Goal: Information Seeking & Learning: Check status

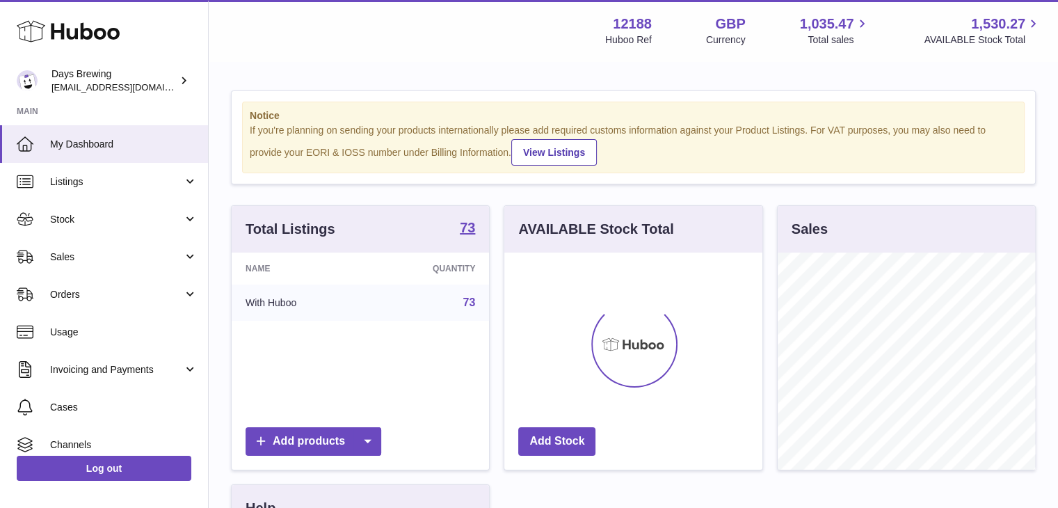
scroll to position [217, 258]
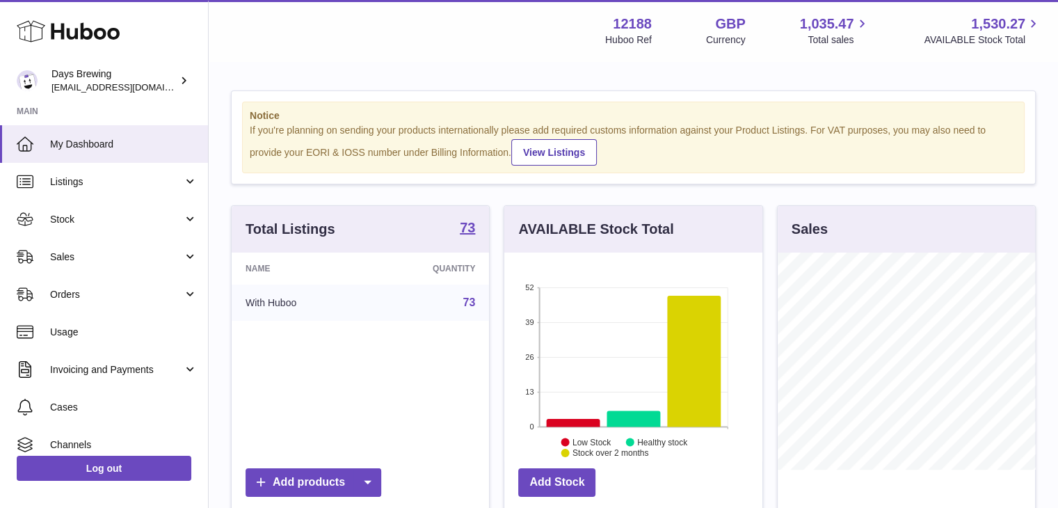
click at [832, 100] on div "Notice If you're planning on sending your products internationally please add r…" at bounding box center [634, 137] width 804 height 93
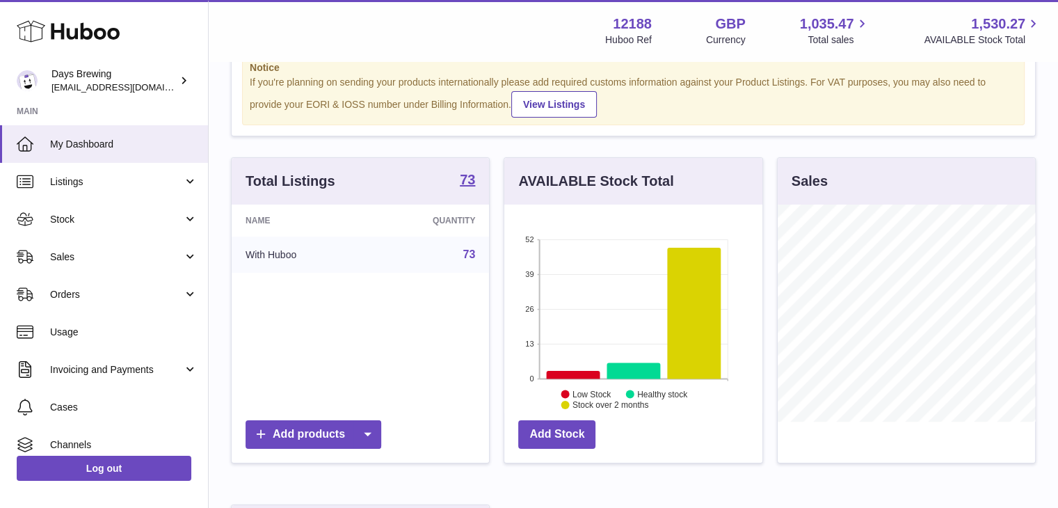
scroll to position [70, 0]
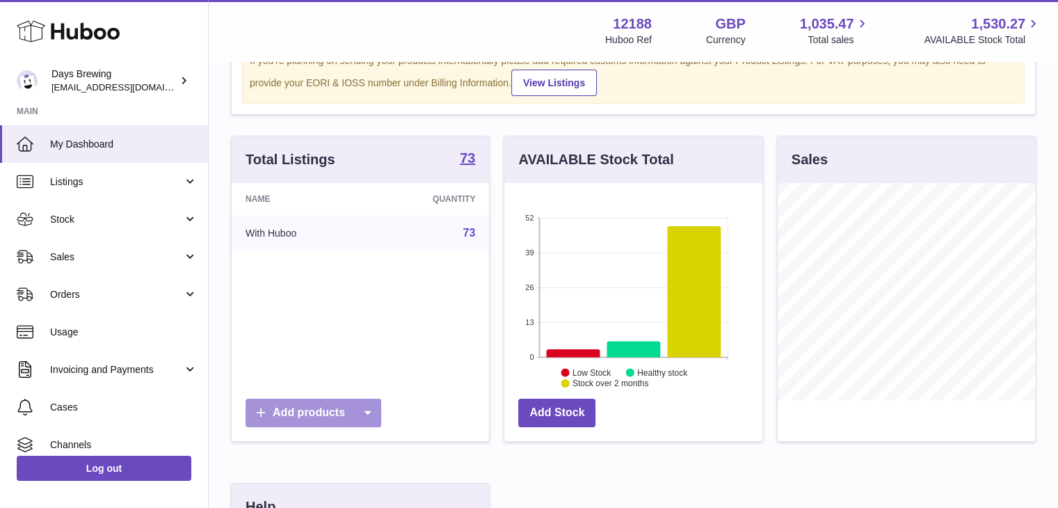
click at [377, 411] on icon at bounding box center [367, 413] width 28 height 29
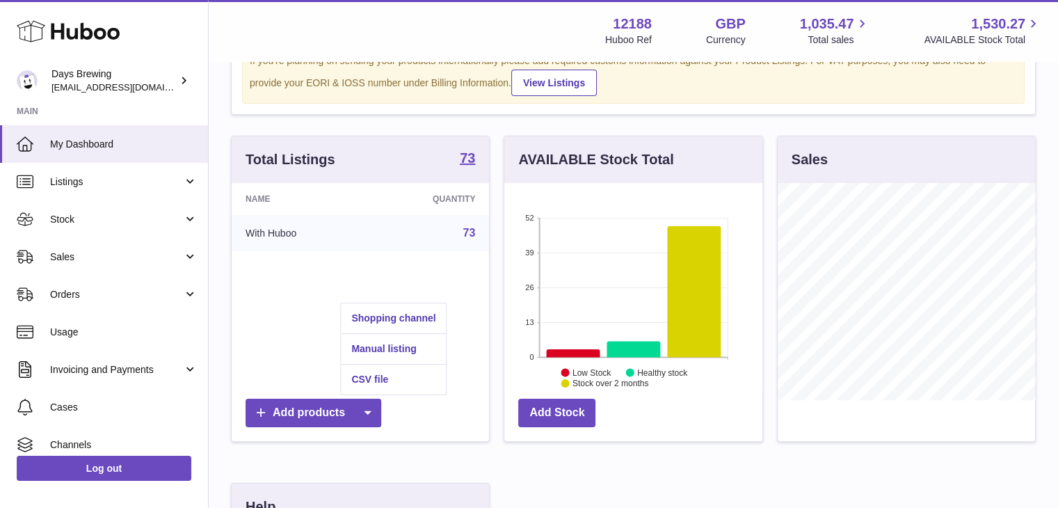
click at [424, 407] on div "Add products" at bounding box center [361, 413] width 230 height 29
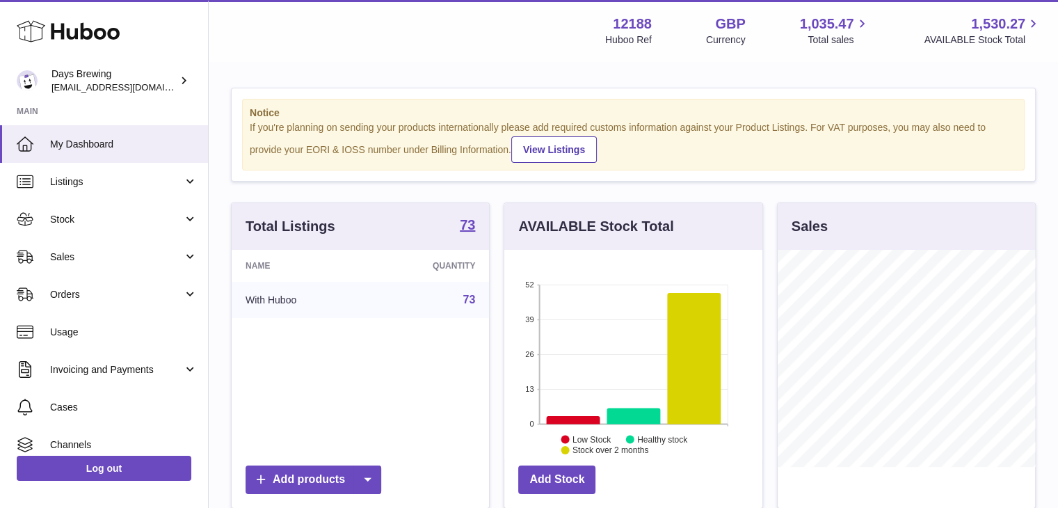
scroll to position [0, 0]
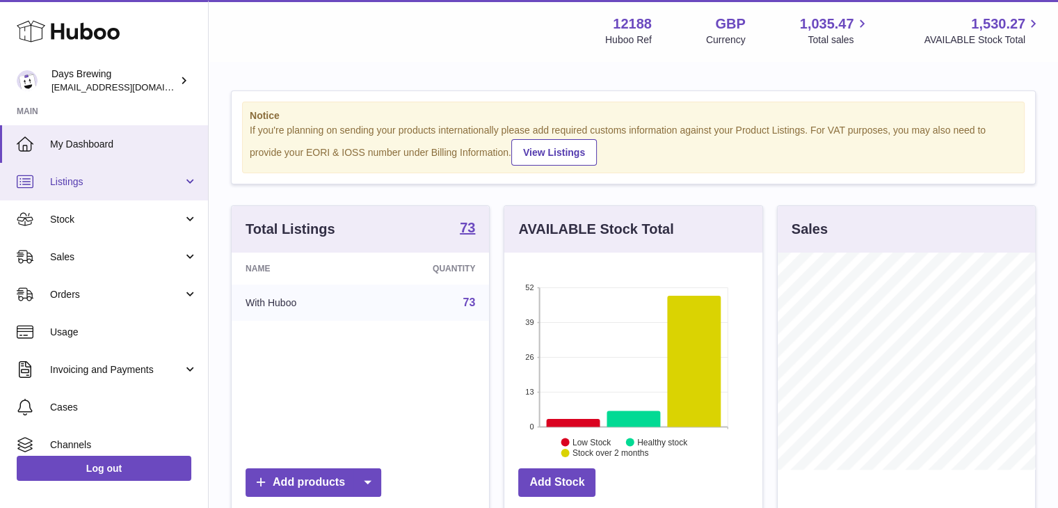
click at [122, 179] on span "Listings" at bounding box center [116, 181] width 133 height 13
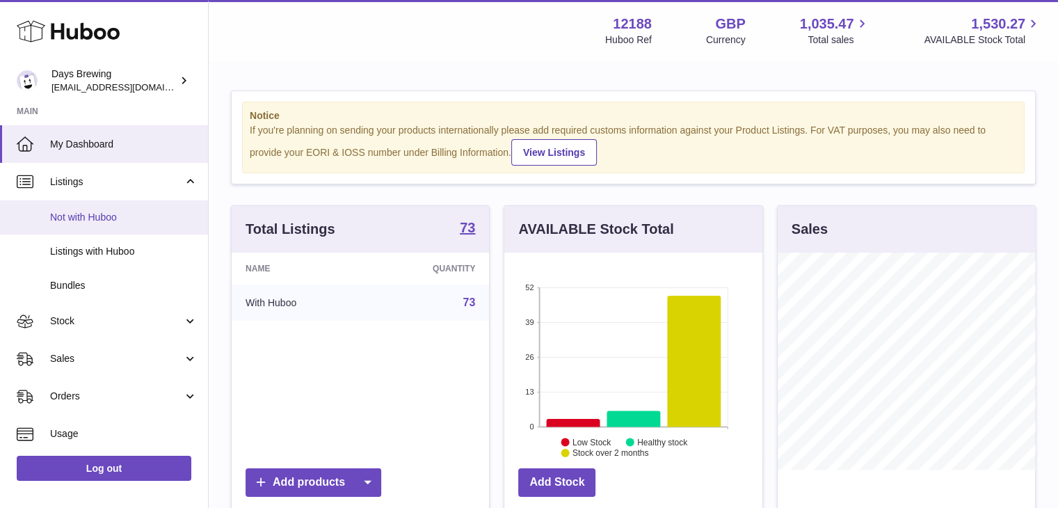
click at [134, 209] on link "Not with Huboo" at bounding box center [104, 217] width 208 height 34
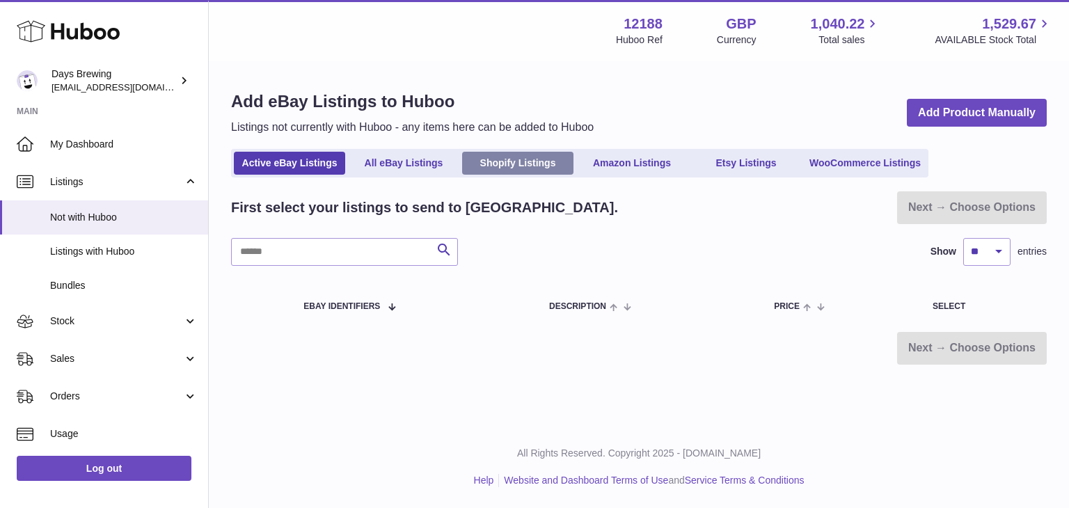
click at [513, 168] on link "Shopify Listings" at bounding box center [517, 163] width 111 height 23
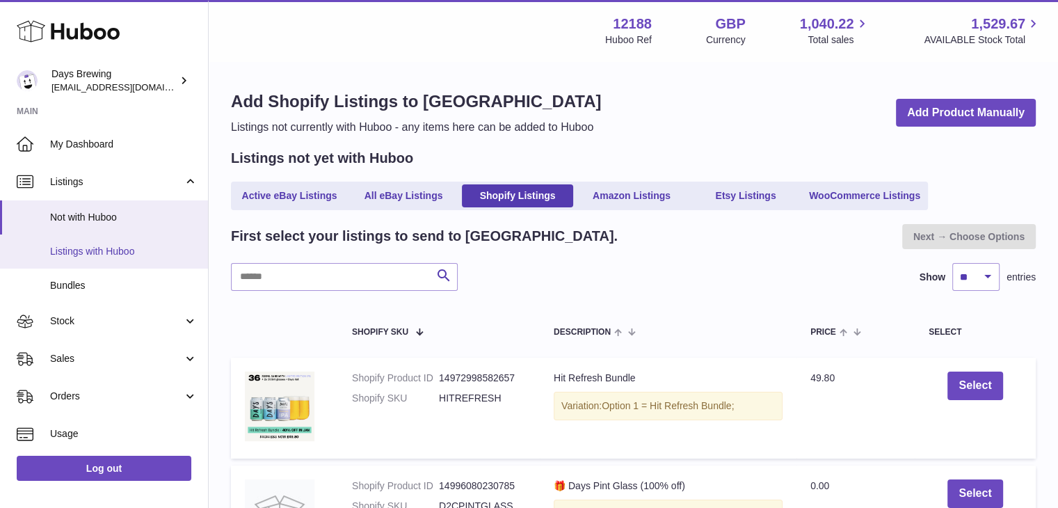
click at [110, 254] on span "Listings with Huboo" at bounding box center [123, 251] width 147 height 13
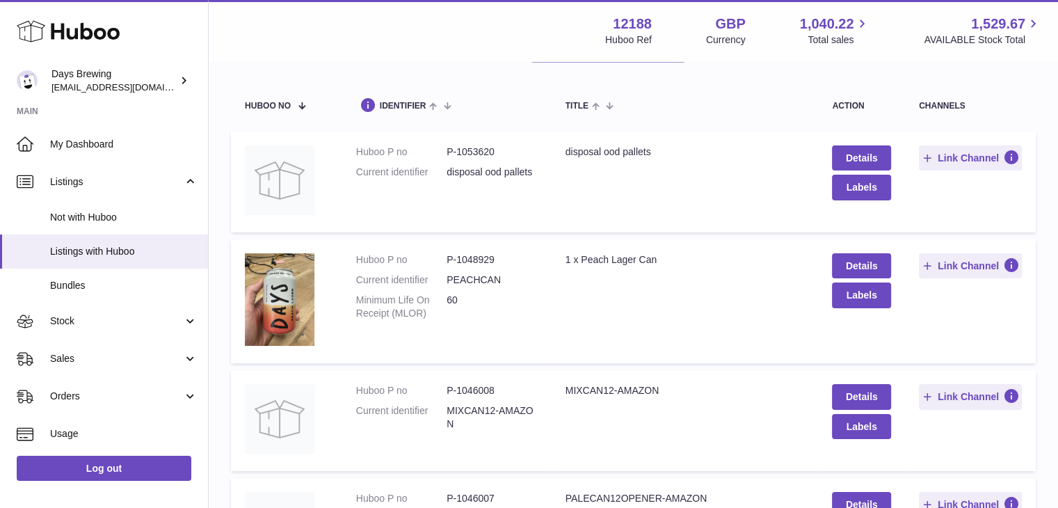
scroll to position [209, 0]
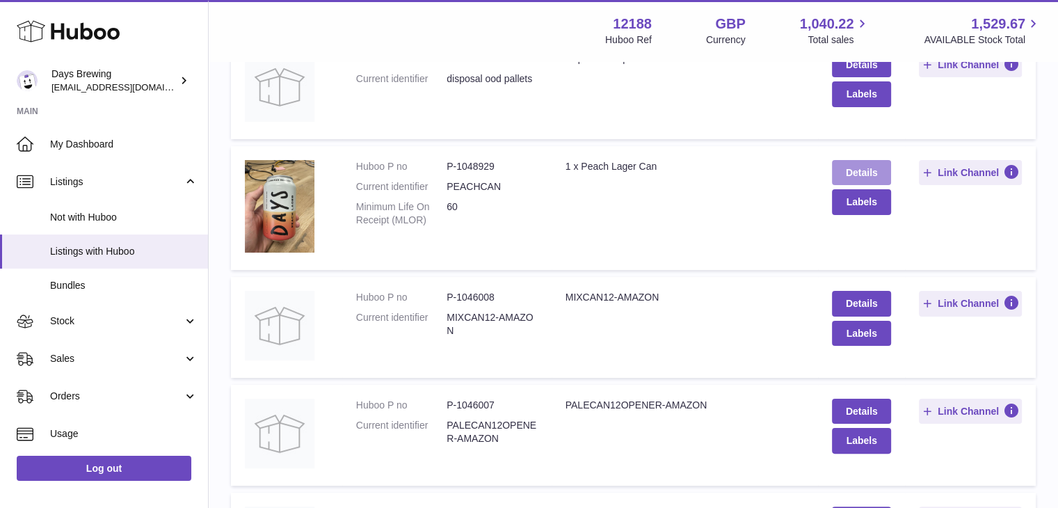
click at [845, 175] on link "Details" at bounding box center [861, 172] width 58 height 25
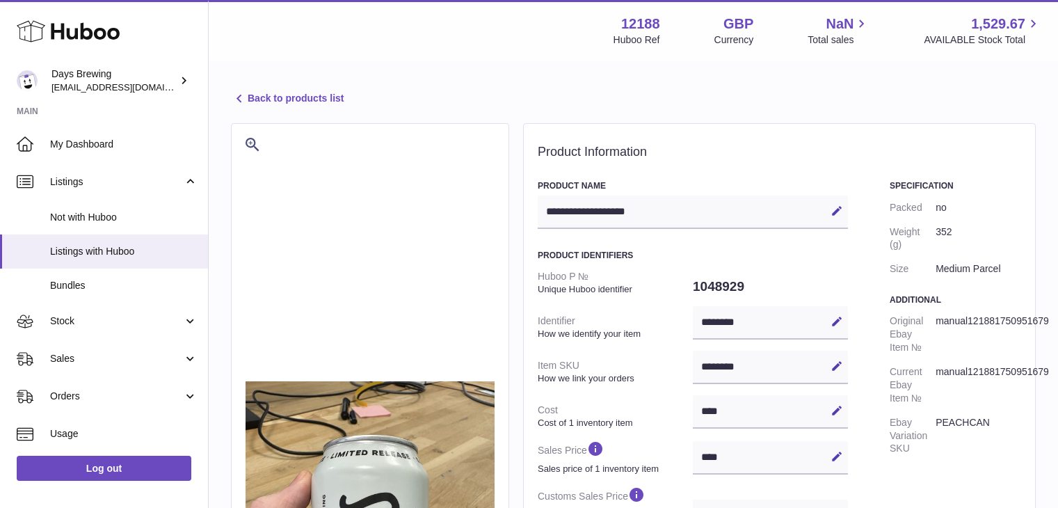
select select
select select "****"
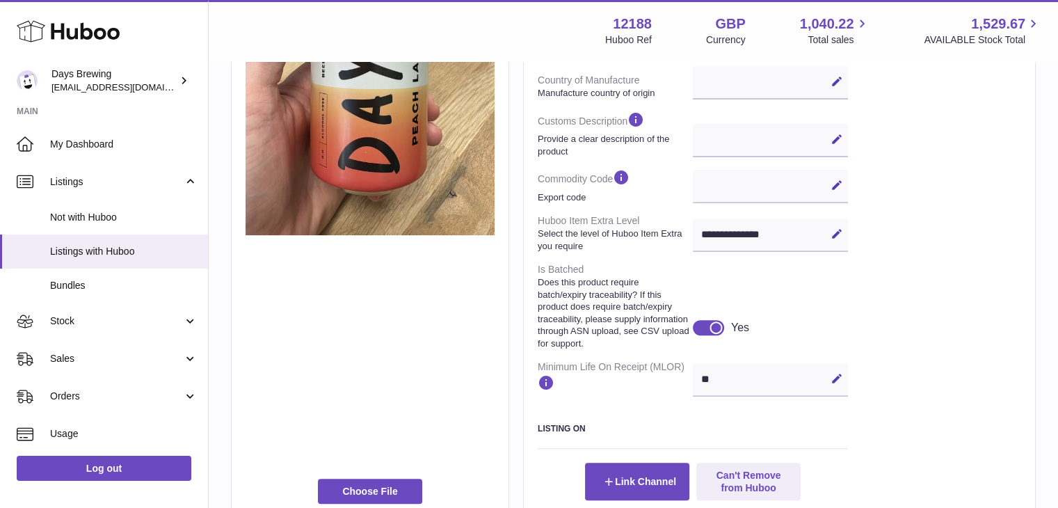
scroll to position [487, 0]
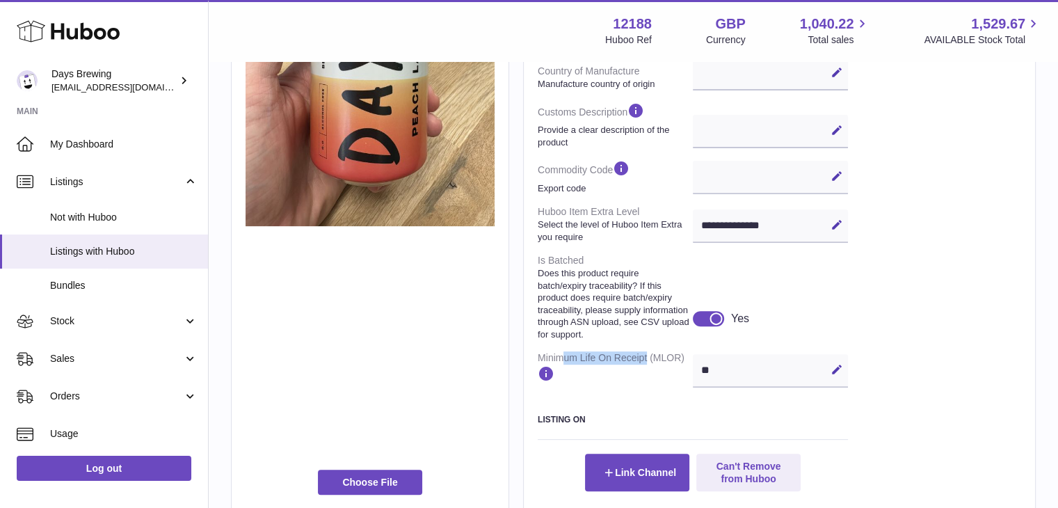
drag, startPoint x: 568, startPoint y: 368, endPoint x: 669, endPoint y: 376, distance: 101.2
click at [669, 376] on dt "Minimum Life On Receipt (MLOR)" at bounding box center [615, 369] width 155 height 47
click at [654, 392] on dt "Minimum Life On Receipt (MLOR)" at bounding box center [615, 369] width 155 height 47
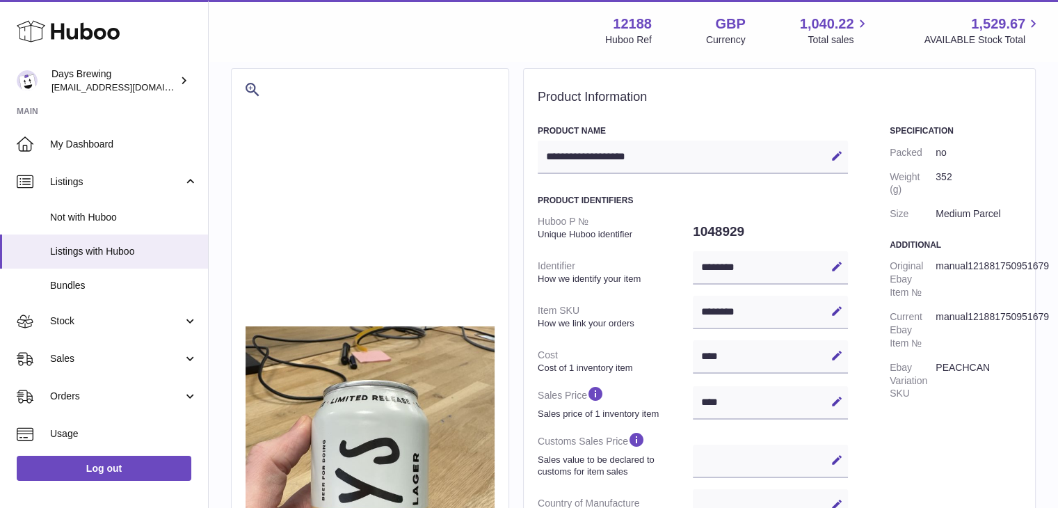
scroll to position [0, 0]
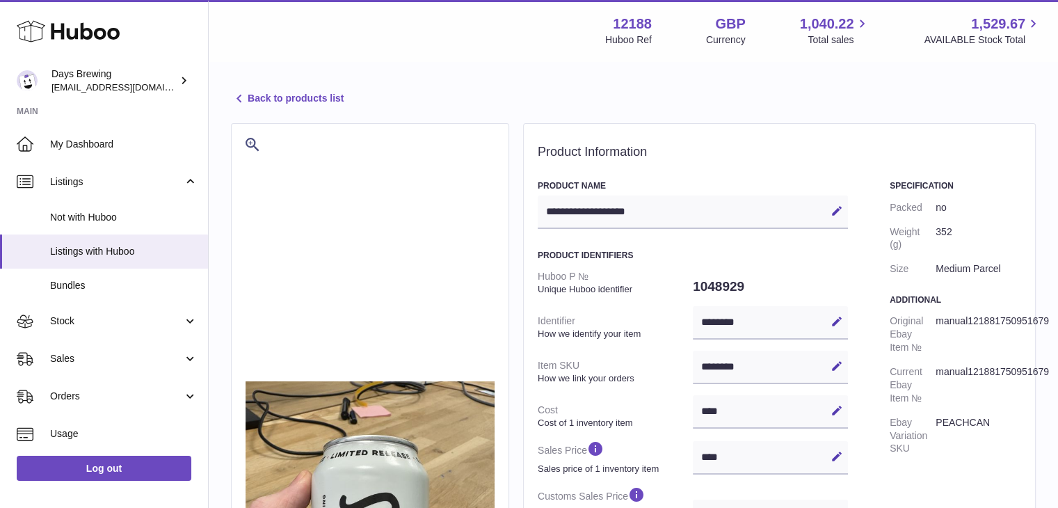
drag, startPoint x: 339, startPoint y: 93, endPoint x: 245, endPoint y: 143, distance: 106.8
click at [339, 93] on link "Back to products list" at bounding box center [287, 98] width 113 height 17
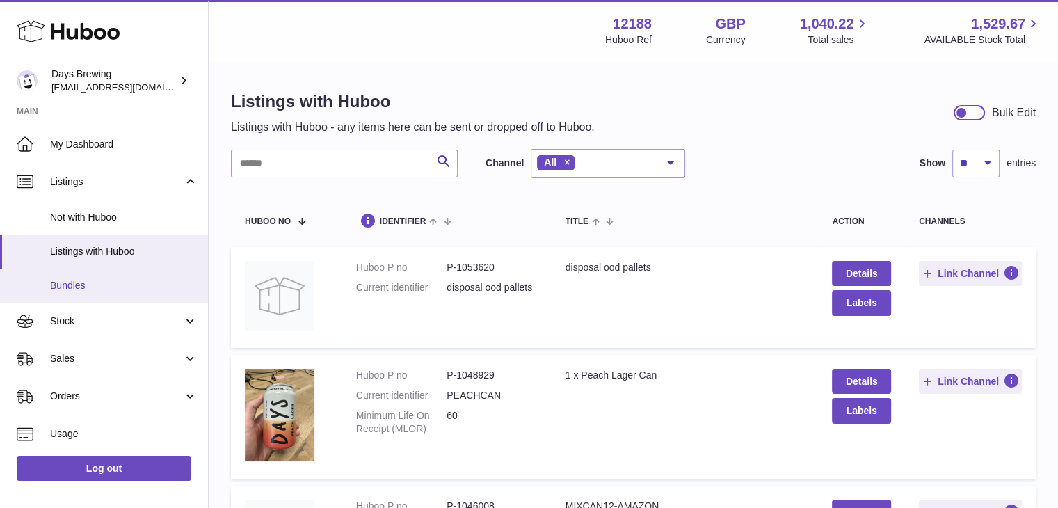
click at [74, 284] on span "Bundles" at bounding box center [123, 285] width 147 height 13
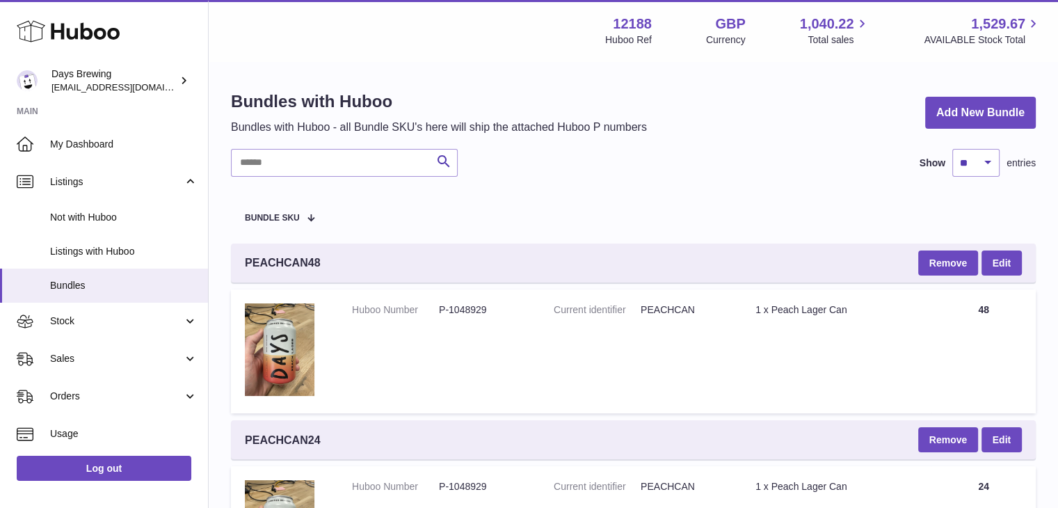
scroll to position [70, 0]
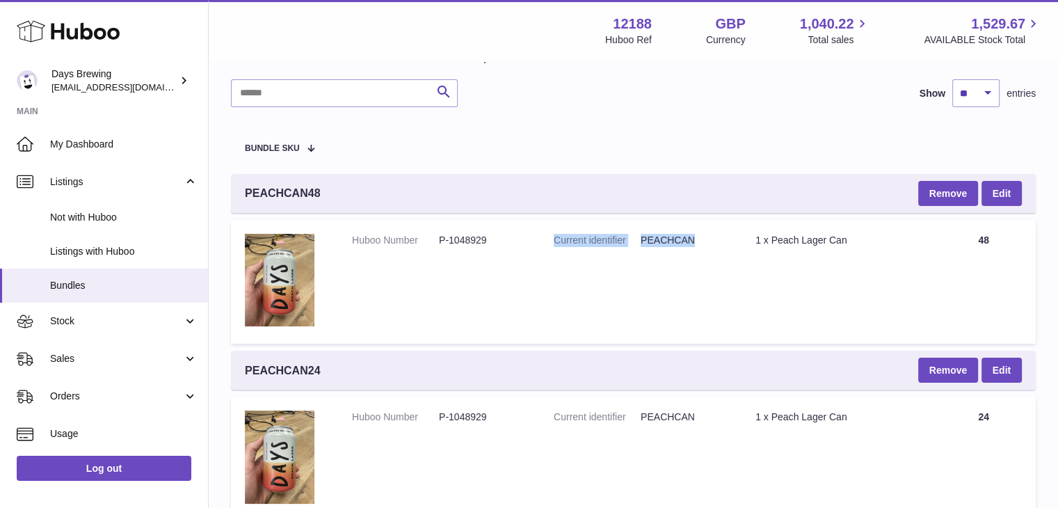
drag, startPoint x: 564, startPoint y: 251, endPoint x: 760, endPoint y: 260, distance: 195.7
click at [730, 261] on td "Current identifier PEACHCAN" at bounding box center [641, 282] width 202 height 124
drag, startPoint x: 756, startPoint y: 237, endPoint x: 858, endPoint y: 240, distance: 101.6
click at [858, 240] on div "1 x Peach Lager Can" at bounding box center [837, 240] width 162 height 13
drag, startPoint x: 957, startPoint y: 244, endPoint x: 1005, endPoint y: 243, distance: 47.3
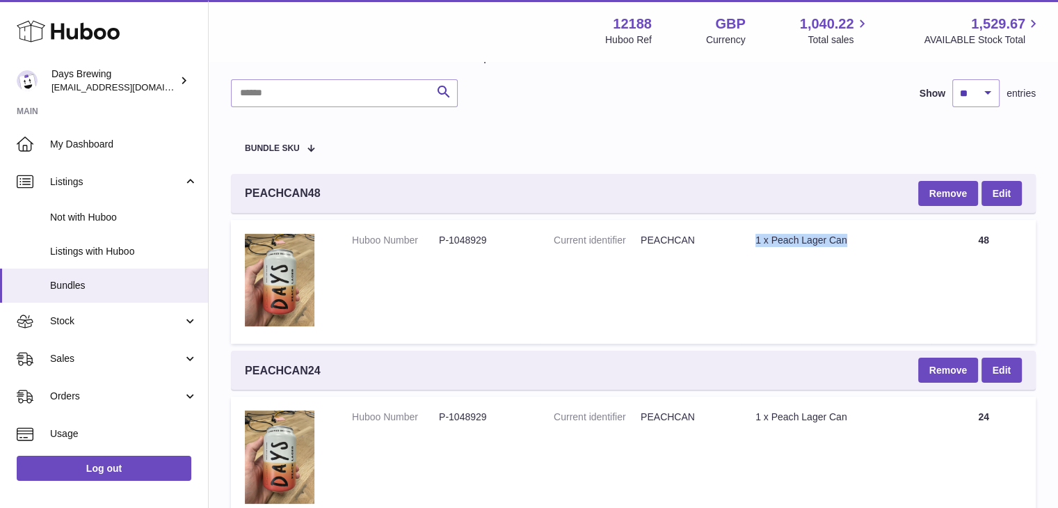
click at [1005, 243] on td "Quantity 48" at bounding box center [984, 282] width 104 height 124
click at [762, 269] on td "Title 1 x Peach Lager Can" at bounding box center [837, 282] width 190 height 124
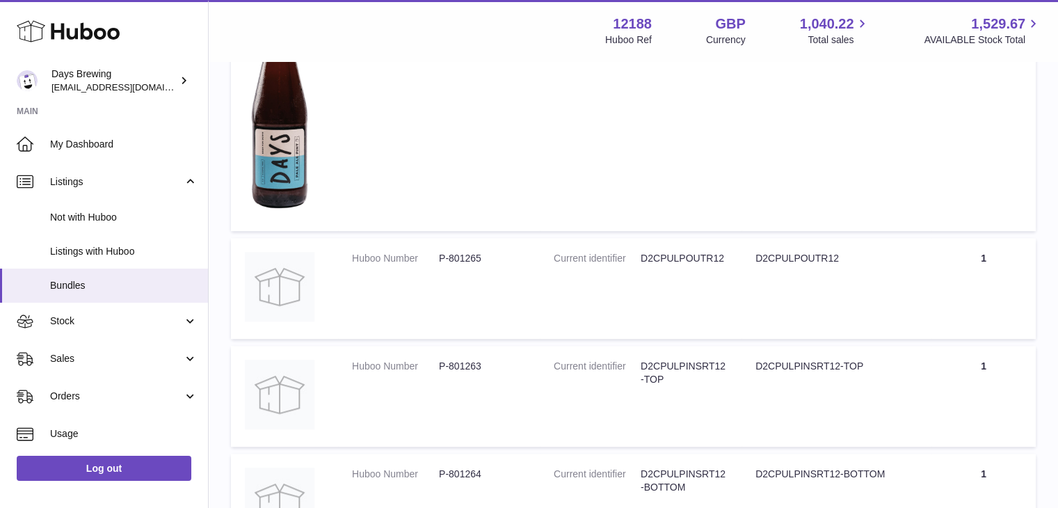
scroll to position [835, 0]
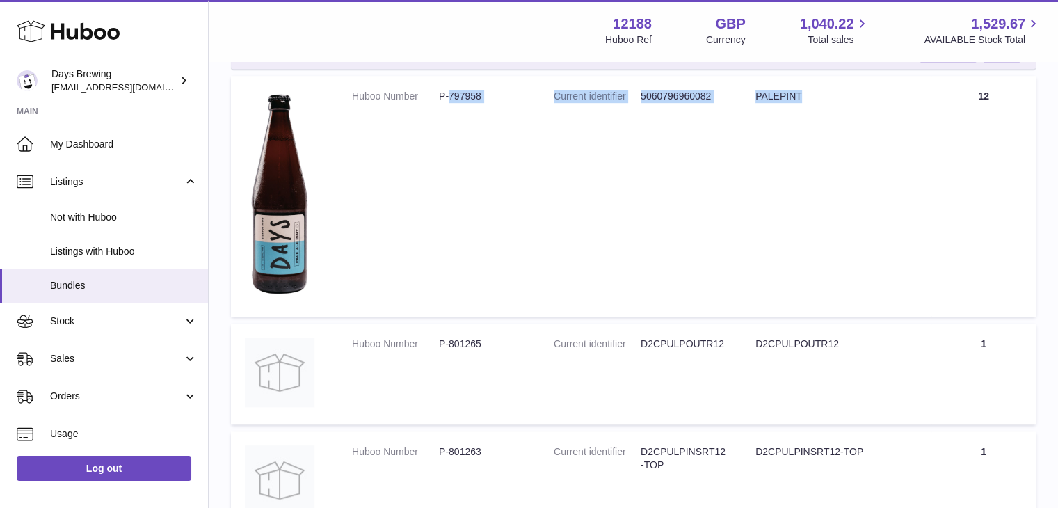
drag, startPoint x: 451, startPoint y: 90, endPoint x: 834, endPoint y: 118, distance: 384.4
click at [834, 118] on tr "Huboo Number P-797958 Current identifier 5060796960082 Title PALEPINT Quantity …" at bounding box center [633, 196] width 805 height 241
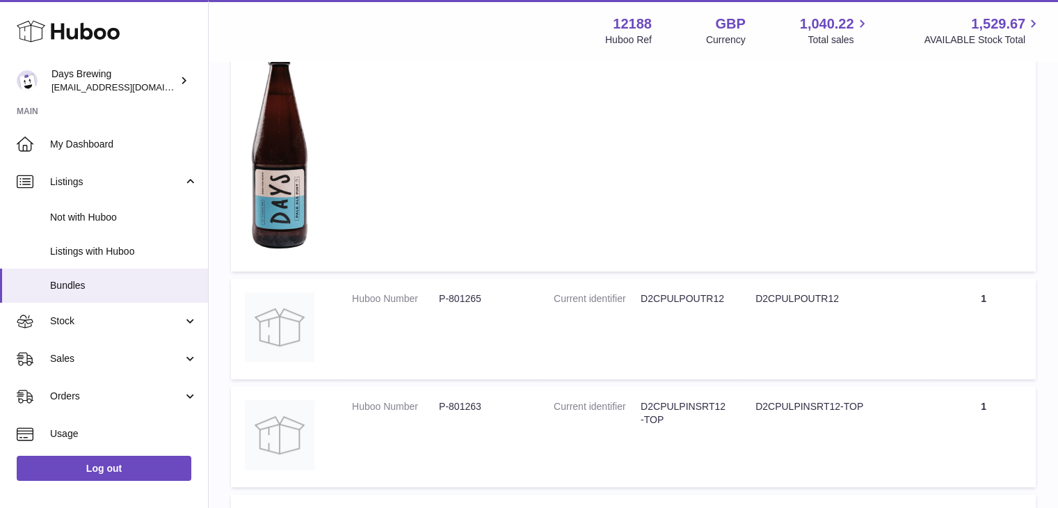
scroll to position [904, 0]
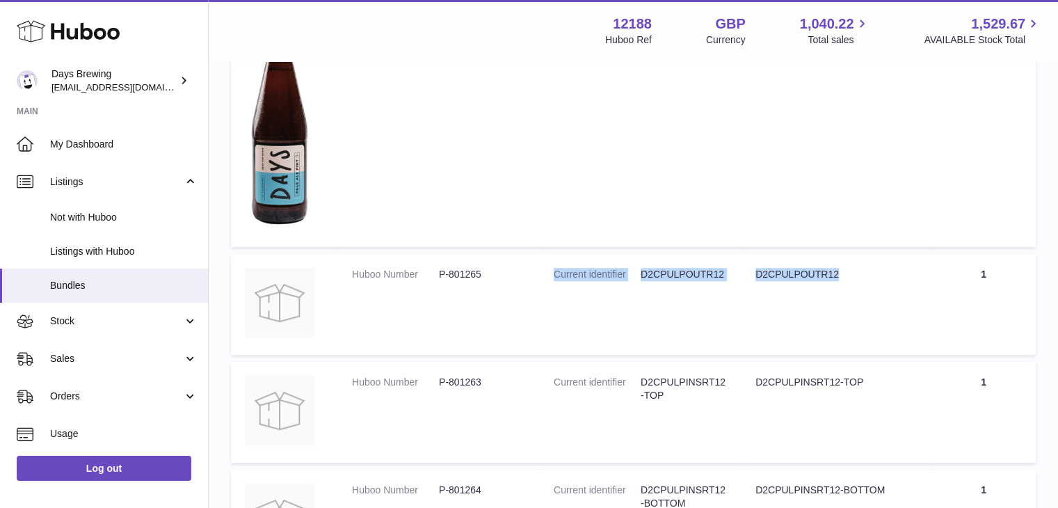
drag, startPoint x: 494, startPoint y: 266, endPoint x: 967, endPoint y: 293, distance: 473.9
click at [967, 293] on tr "Huboo Number P-801265 Current identifier D2CPULPOUTR12 Title D2CPULPOUTR12 Quan…" at bounding box center [633, 304] width 805 height 101
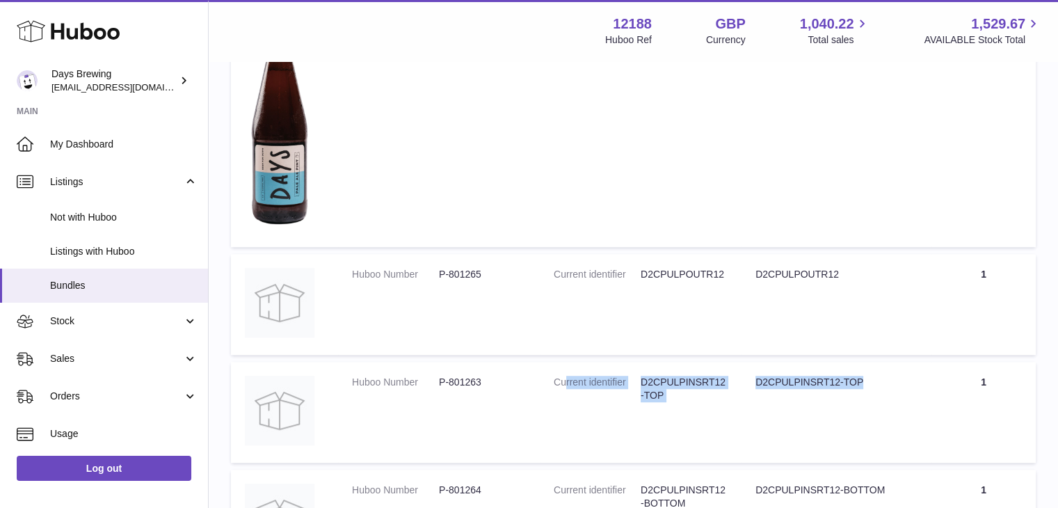
drag, startPoint x: 565, startPoint y: 372, endPoint x: 982, endPoint y: 367, distance: 417.5
click at [982, 367] on tr "Huboo Number P-801263 Current identifier D2CPULPINSRT12-TOP Title D2CPULPINSRT1…" at bounding box center [633, 412] width 805 height 101
click at [660, 338] on td "Current identifier D2CPULPOUTR12" at bounding box center [641, 304] width 202 height 101
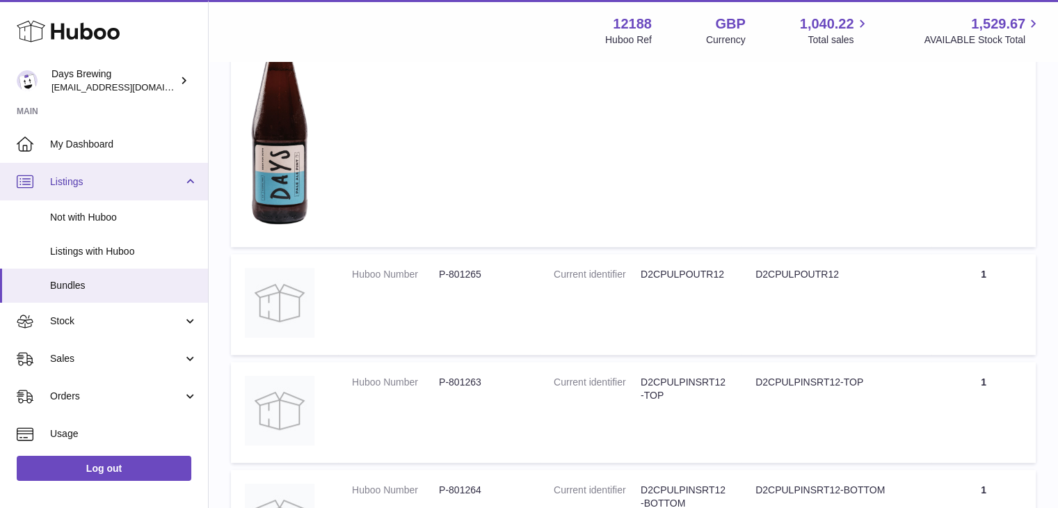
click at [141, 179] on span "Listings" at bounding box center [116, 181] width 133 height 13
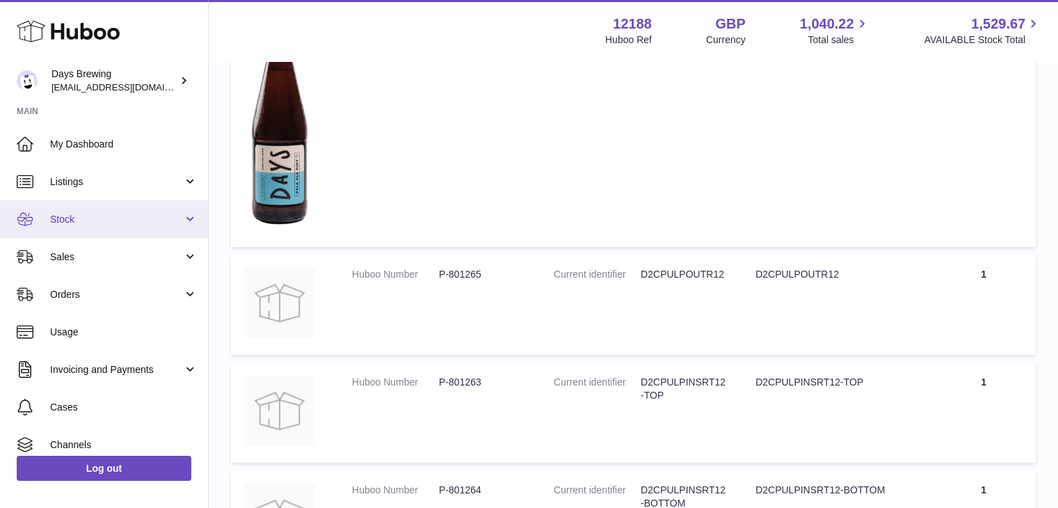
click at [106, 218] on span "Stock" at bounding box center [116, 219] width 133 height 13
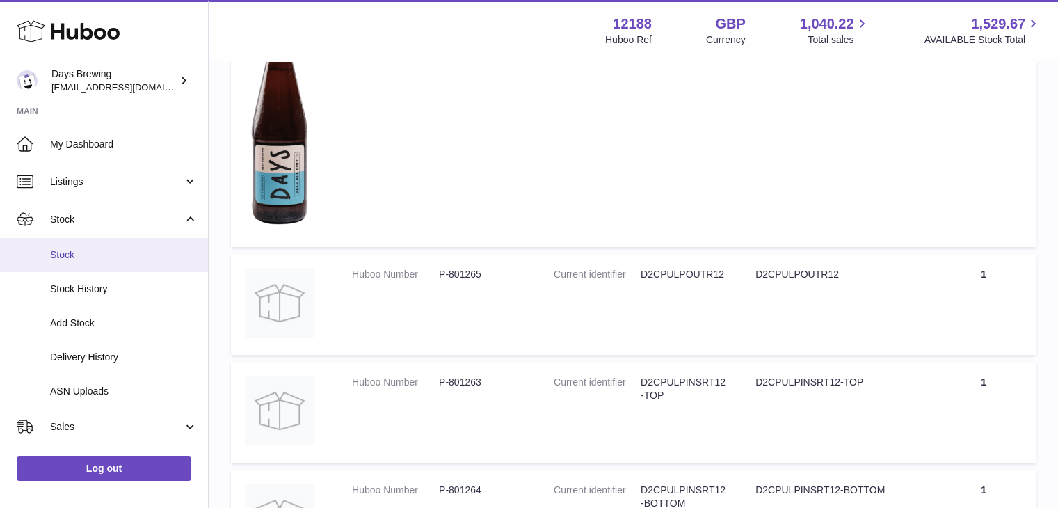
click at [92, 251] on span "Stock" at bounding box center [123, 254] width 147 height 13
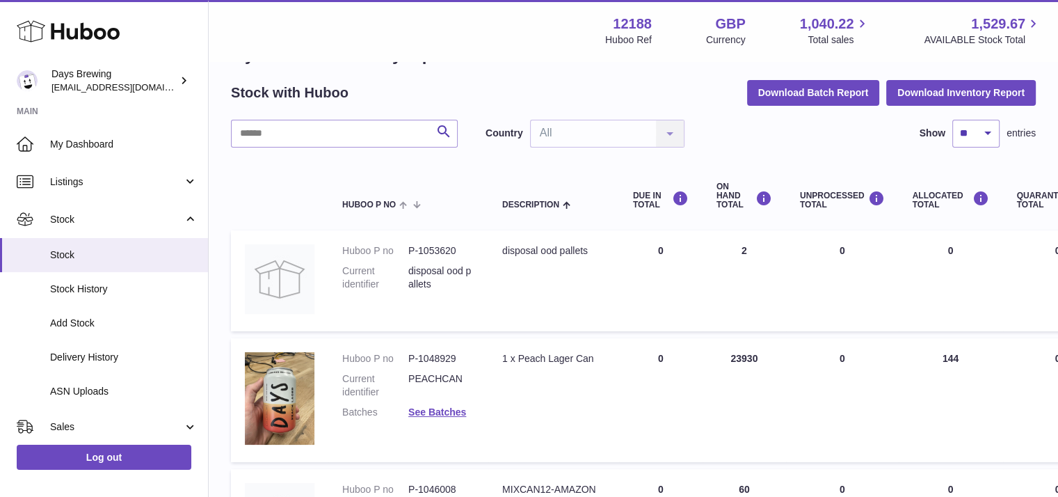
scroll to position [70, 0]
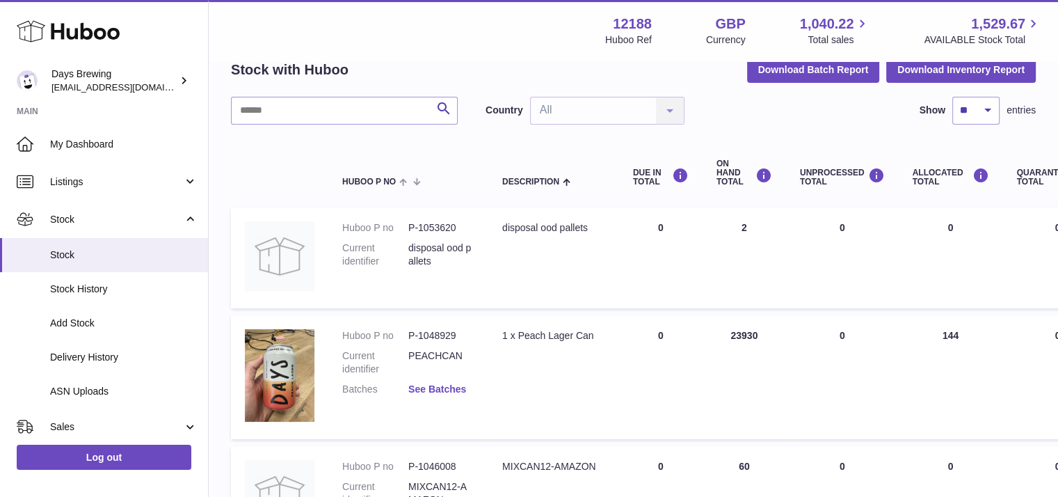
click at [424, 383] on link "See Batches" at bounding box center [437, 388] width 58 height 11
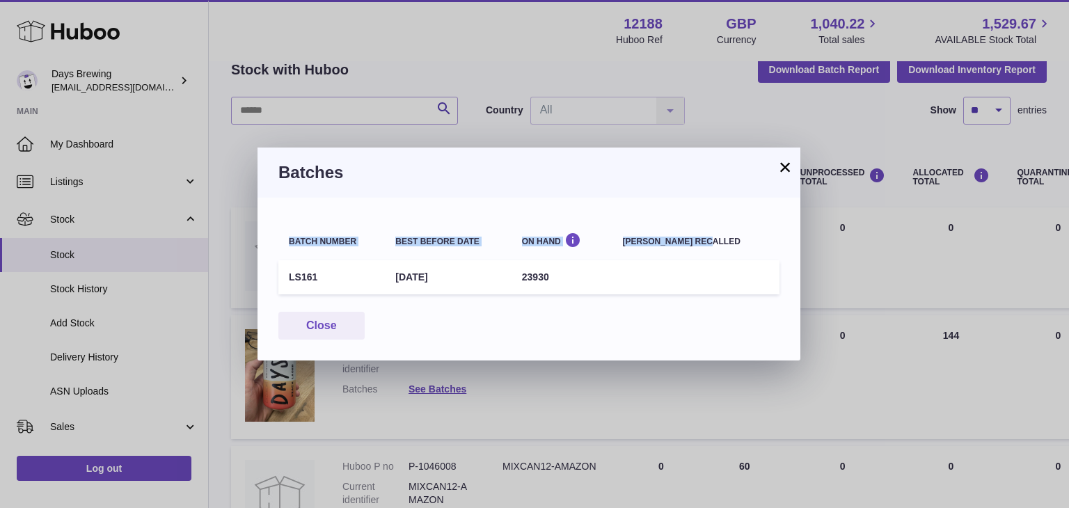
drag, startPoint x: 661, startPoint y: 239, endPoint x: 805, endPoint y: 245, distance: 144.1
click at [805, 245] on div "× Batches Batch number Best before date On Hand Batch recalled LS161 10th Jun 2…" at bounding box center [534, 254] width 1069 height 508
click at [727, 256] on th "Batch recalled" at bounding box center [695, 239] width 167 height 34
click at [791, 159] on button "×" at bounding box center [784, 167] width 17 height 17
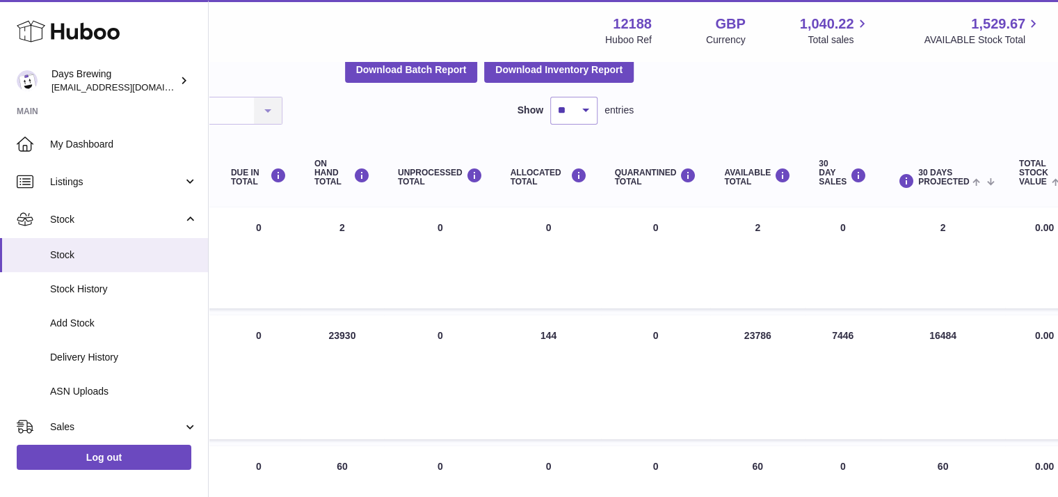
scroll to position [70, 397]
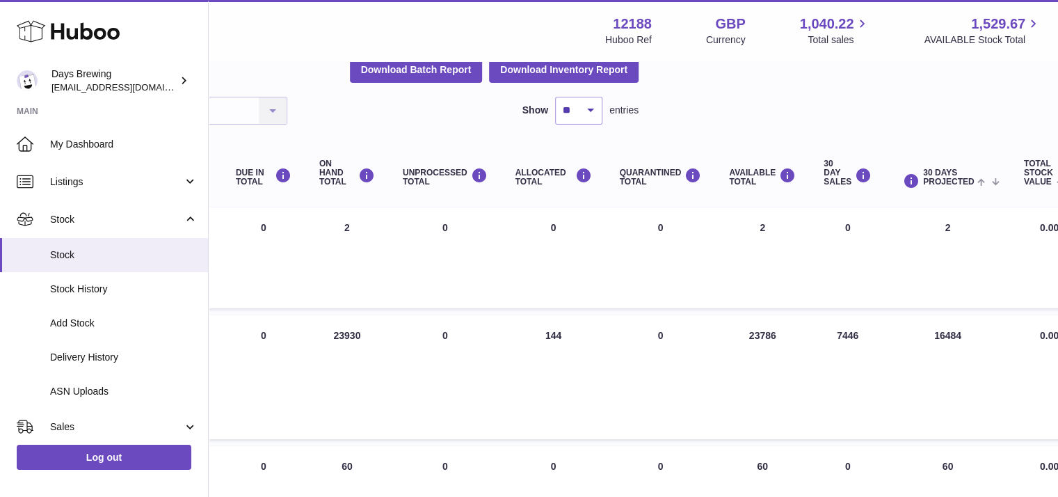
drag, startPoint x: 320, startPoint y: 335, endPoint x: 380, endPoint y: 337, distance: 59.9
click at [380, 337] on td "ON HAND Total 23930" at bounding box center [346, 377] width 83 height 124
click at [443, 159] on th "UNPROCESSED Total" at bounding box center [445, 173] width 113 height 56
drag, startPoint x: 531, startPoint y: 335, endPoint x: 576, endPoint y: 335, distance: 45.2
click at [576, 335] on td "ALLOCATED Total 144" at bounding box center [554, 377] width 104 height 124
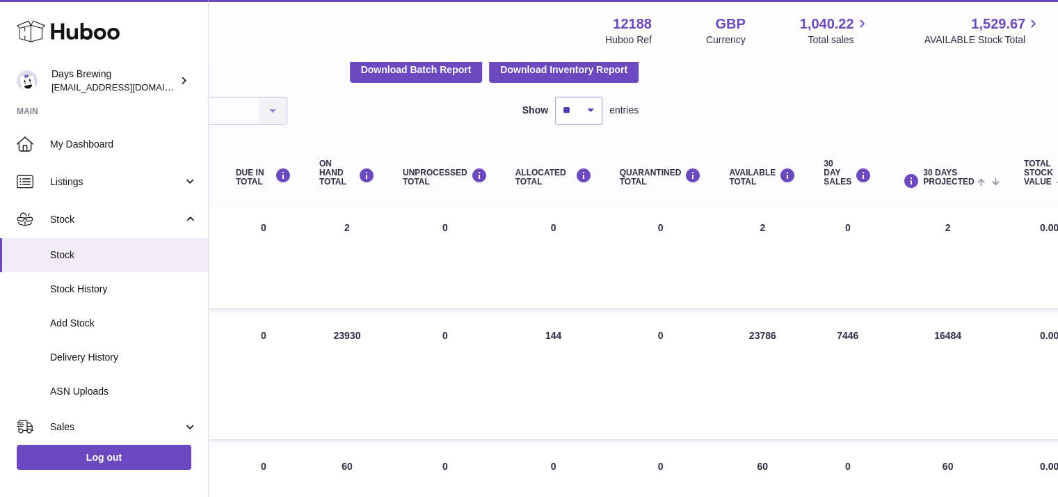
click at [649, 343] on td "QUARANTINED Total 0" at bounding box center [661, 377] width 110 height 124
drag, startPoint x: 525, startPoint y: 326, endPoint x: 556, endPoint y: 337, distance: 33.0
click at [556, 337] on td "ALLOCATED Total 144" at bounding box center [554, 377] width 104 height 124
drag, startPoint x: 654, startPoint y: 341, endPoint x: 642, endPoint y: 325, distance: 19.9
click at [642, 325] on td "QUARANTINED Total 0" at bounding box center [661, 377] width 110 height 124
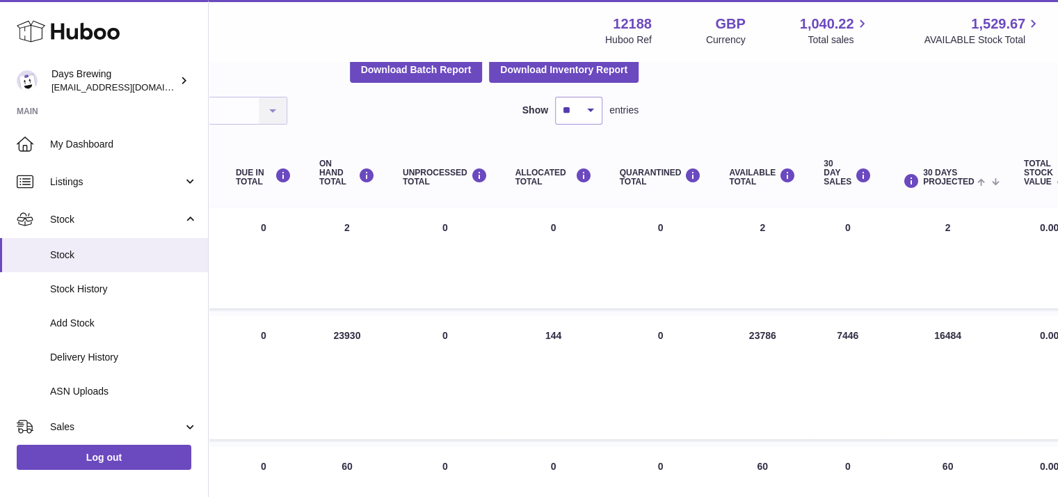
drag, startPoint x: 735, startPoint y: 330, endPoint x: 793, endPoint y: 329, distance: 57.8
click at [793, 329] on td "AVAILABLE Total 23786" at bounding box center [762, 377] width 95 height 124
click at [788, 258] on td "AVAILABLE Total 2" at bounding box center [762, 257] width 95 height 101
drag, startPoint x: 772, startPoint y: 339, endPoint x: 751, endPoint y: 342, distance: 21.2
click at [734, 331] on td "AVAILABLE Total 23786" at bounding box center [762, 377] width 95 height 124
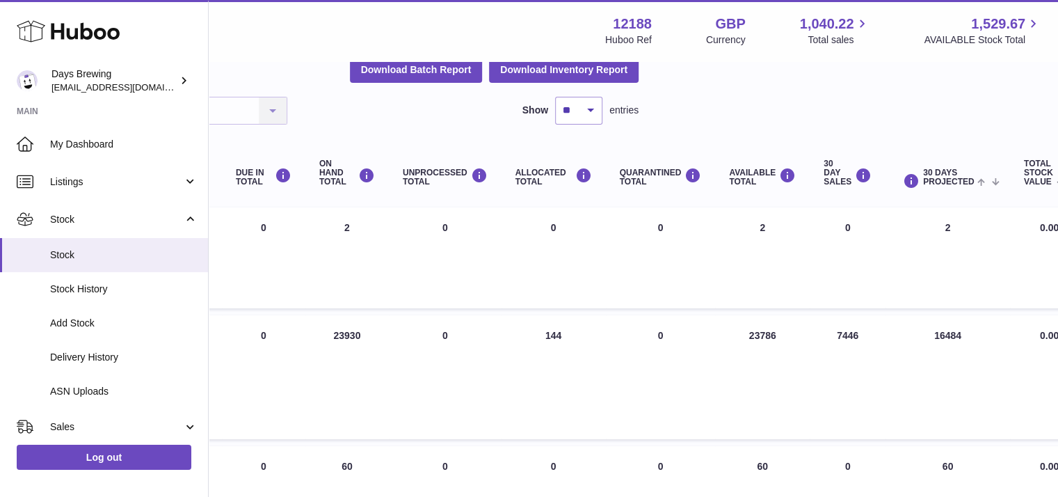
click at [771, 348] on td "AVAILABLE Total 23786" at bounding box center [762, 377] width 95 height 124
drag, startPoint x: 821, startPoint y: 337, endPoint x: 863, endPoint y: 337, distance: 42.4
click at [863, 337] on td "30 DAY SALES 7446" at bounding box center [848, 377] width 76 height 124
drag, startPoint x: 913, startPoint y: 334, endPoint x: 930, endPoint y: 386, distance: 55.0
click at [960, 336] on td "30 DAYS PROJECTED 16484" at bounding box center [948, 377] width 125 height 124
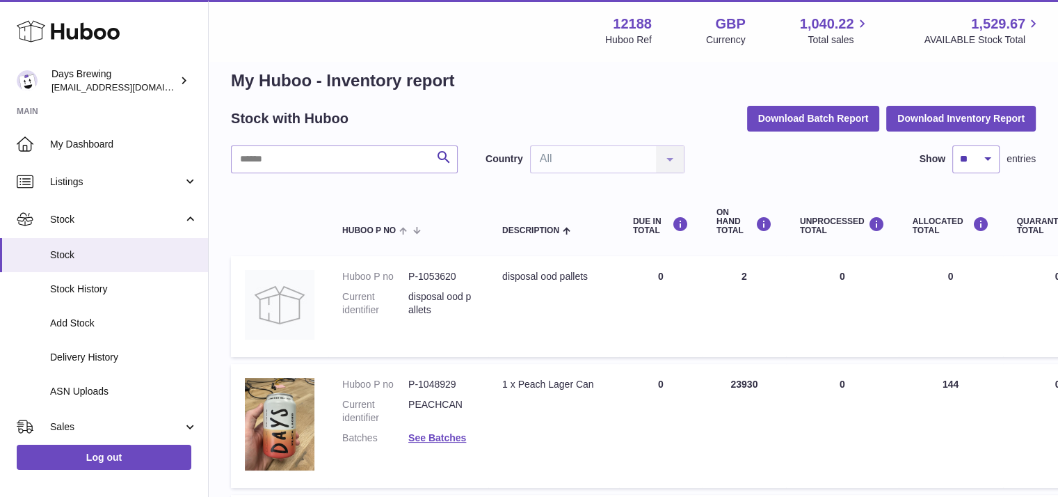
scroll to position [0, 0]
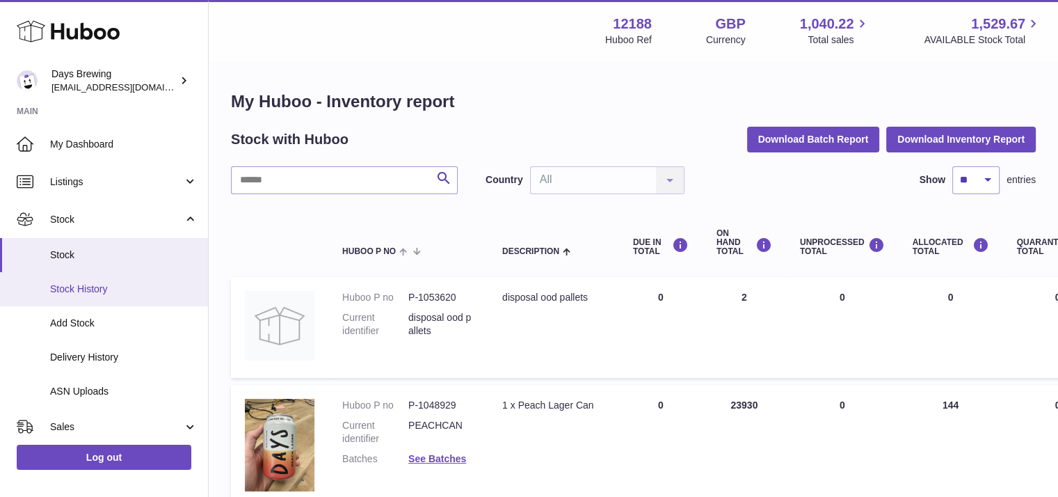
click at [99, 290] on span "Stock History" at bounding box center [123, 288] width 147 height 13
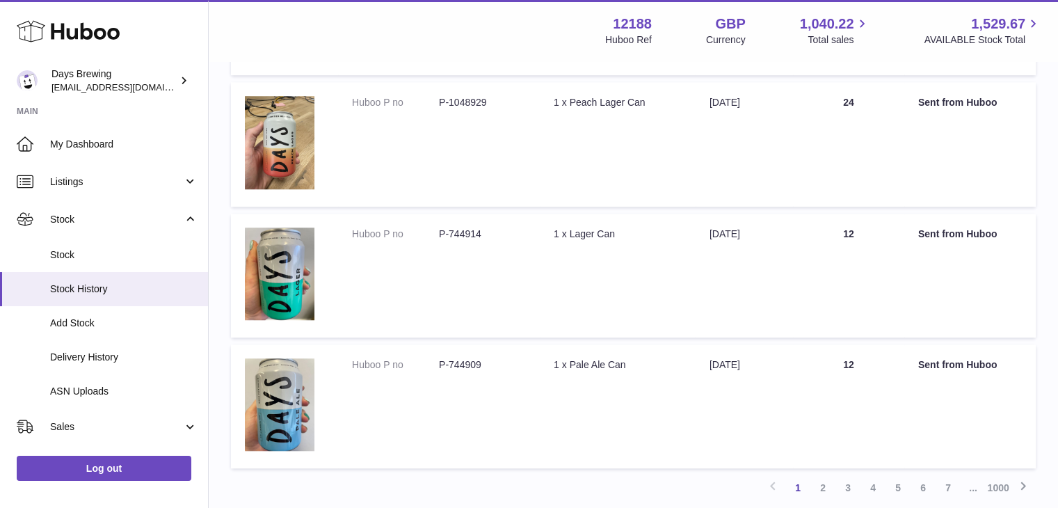
scroll to position [1161, 0]
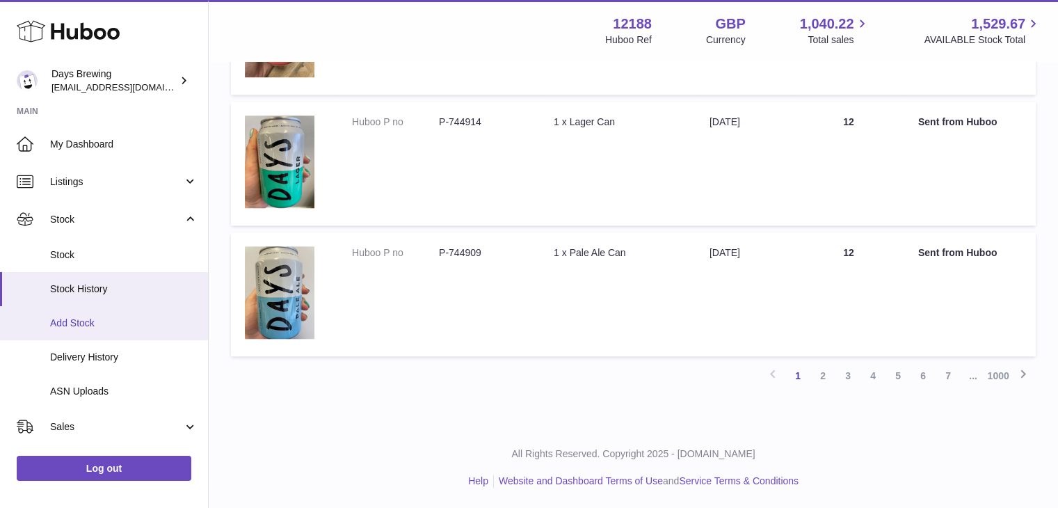
click at [95, 317] on span "Add Stock" at bounding box center [123, 323] width 147 height 13
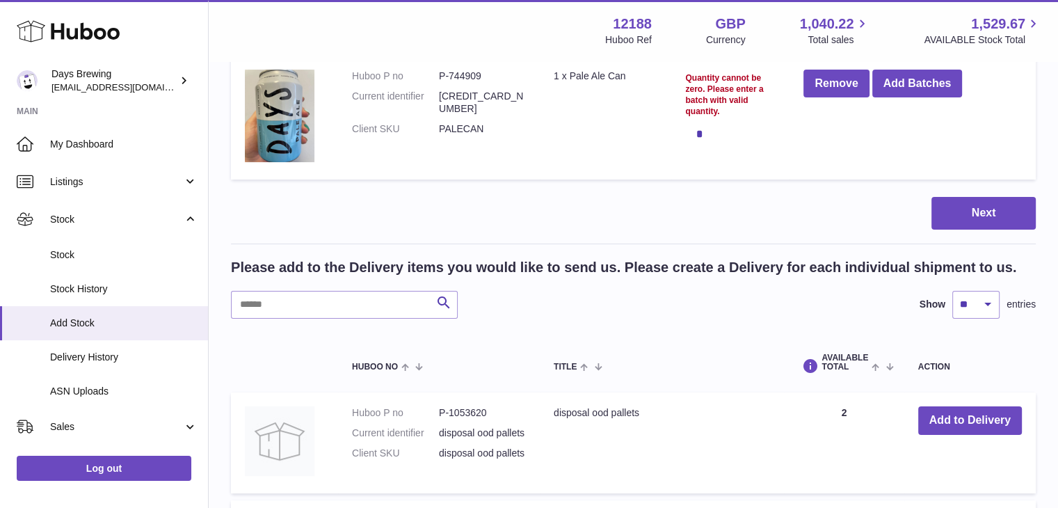
scroll to position [139, 0]
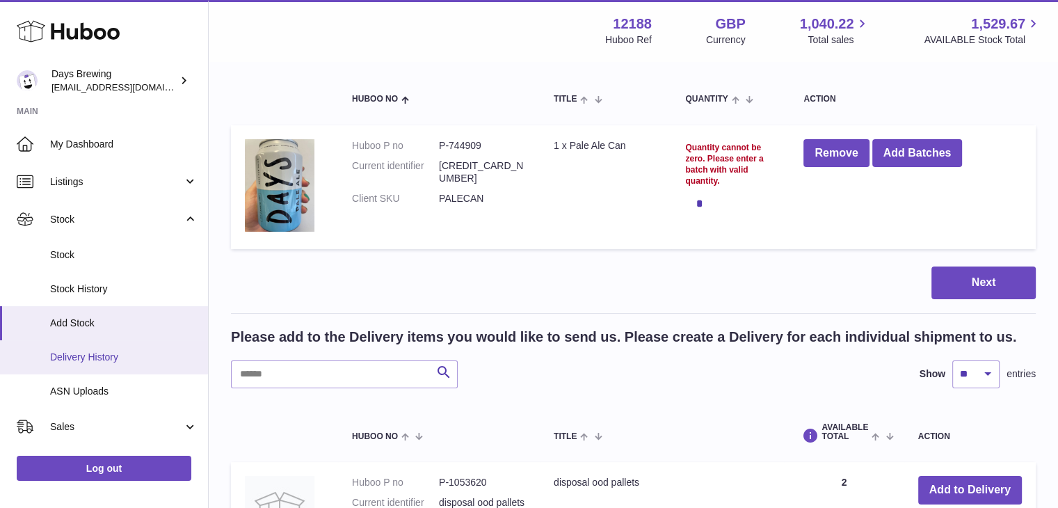
click at [156, 346] on link "Delivery History" at bounding box center [104, 357] width 208 height 34
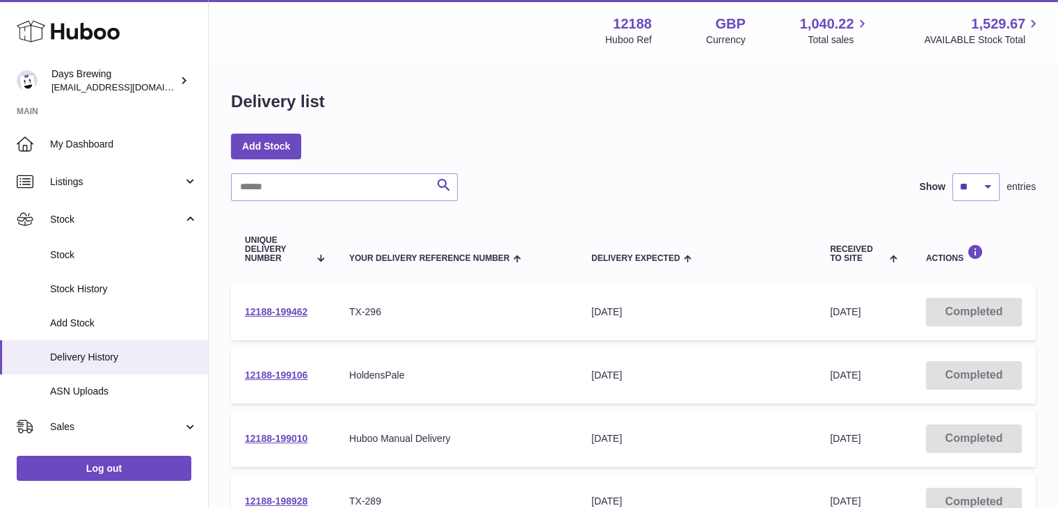
scroll to position [70, 0]
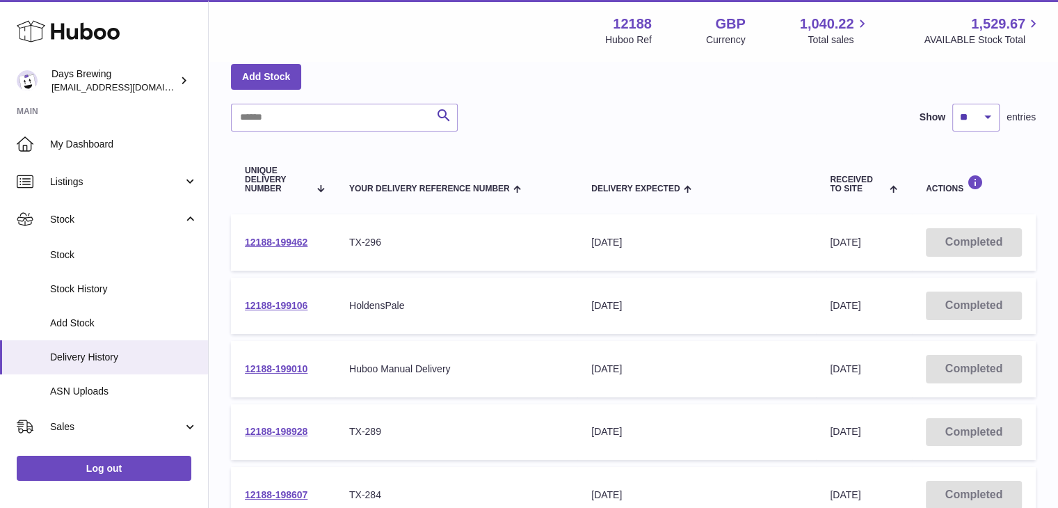
drag, startPoint x: 323, startPoint y: 246, endPoint x: 231, endPoint y: 243, distance: 91.9
click at [231, 243] on td "12188-199462" at bounding box center [283, 242] width 104 height 56
click at [292, 243] on link "12188-199462" at bounding box center [276, 242] width 63 height 11
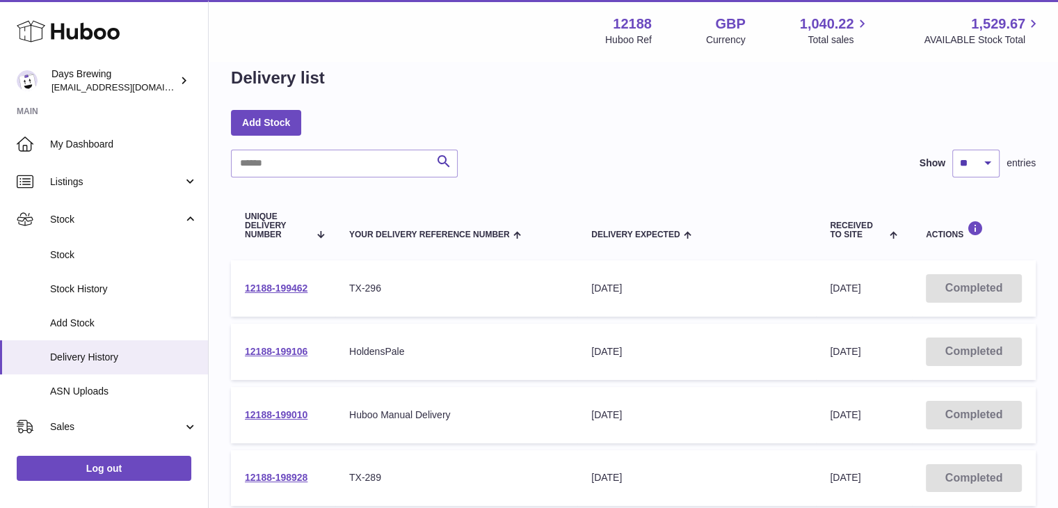
scroll to position [0, 0]
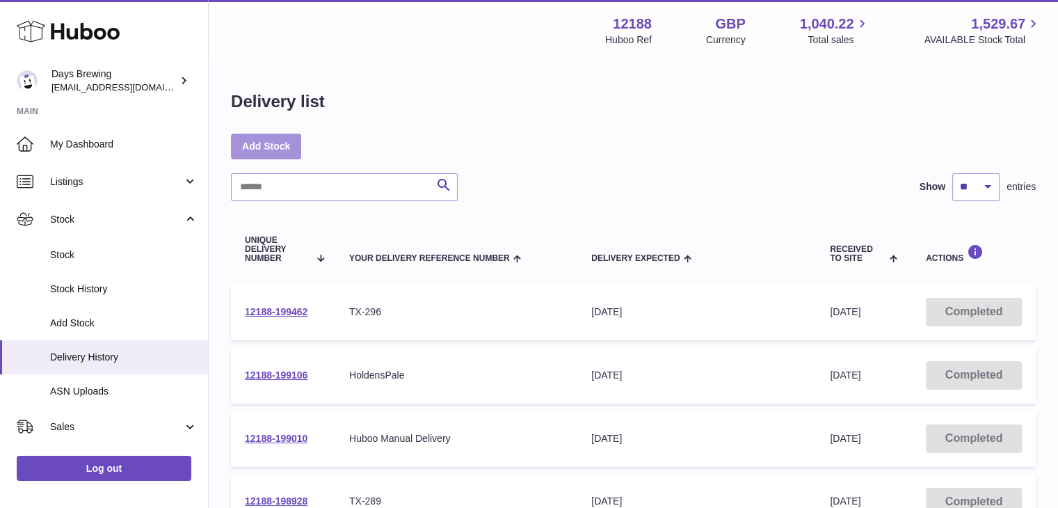
click at [289, 142] on link "Add Stock" at bounding box center [266, 146] width 70 height 25
click at [299, 310] on link "12188-199462" at bounding box center [276, 311] width 63 height 11
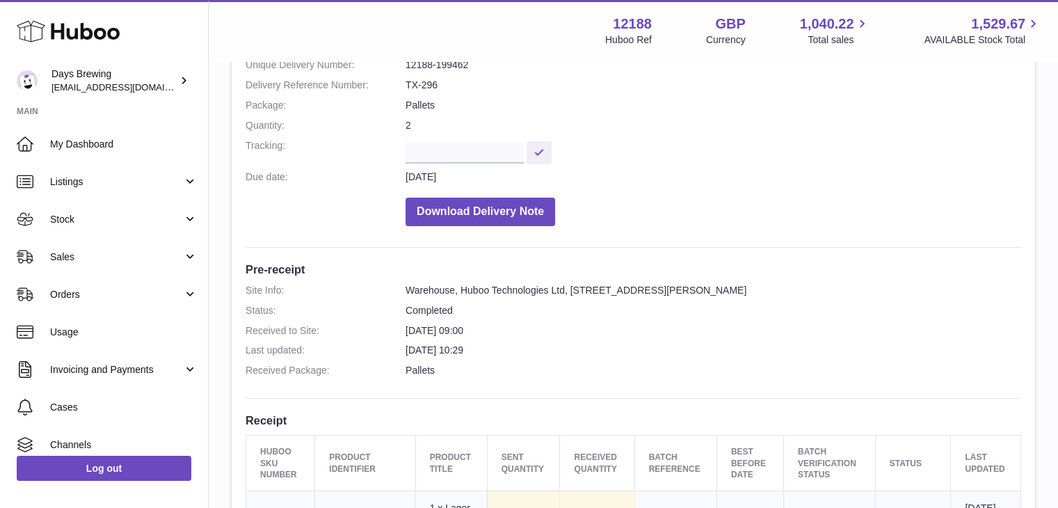
scroll to position [70, 0]
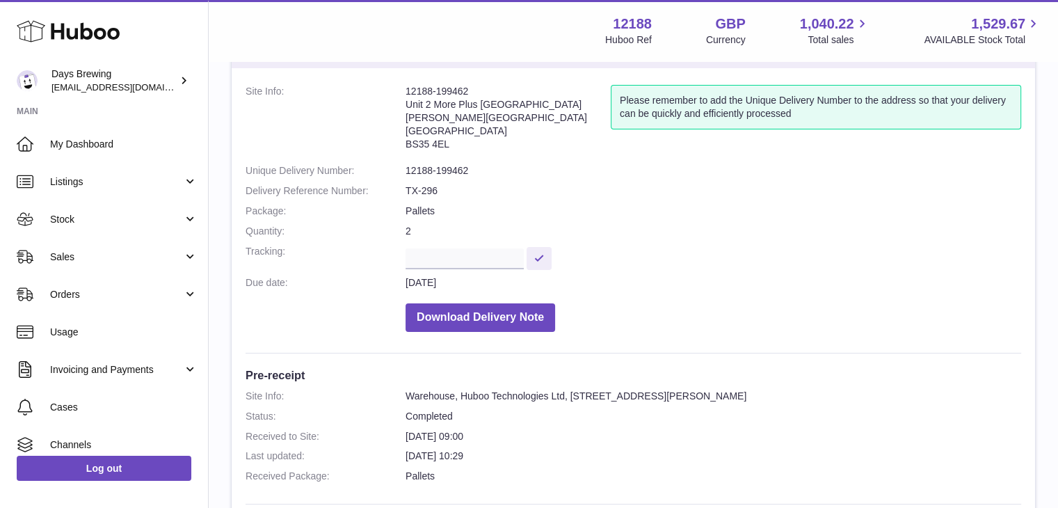
click at [484, 282] on dd "20th Aug 2025" at bounding box center [714, 282] width 616 height 13
drag, startPoint x: 490, startPoint y: 288, endPoint x: 381, endPoint y: 285, distance: 108.6
click at [381, 285] on dl "Site Info: 12188-199462 Unit 2 More Plus Central Park Hudson Ave Severn Beach B…" at bounding box center [634, 212] width 776 height 254
click at [735, 336] on dl "Site Info: 12188-199462 Unit 2 More Plus Central Park Hudson Ave Severn Beach B…" at bounding box center [634, 212] width 776 height 254
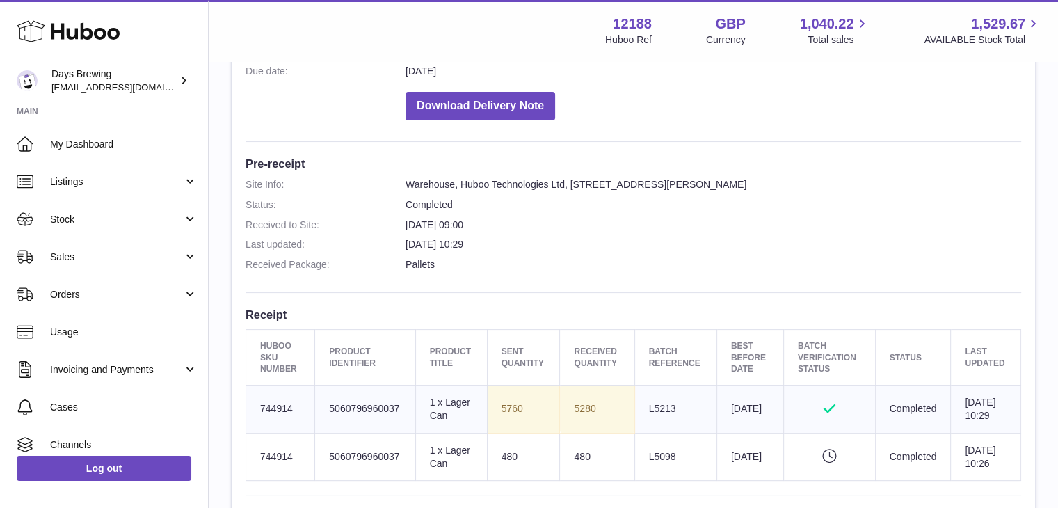
scroll to position [417, 0]
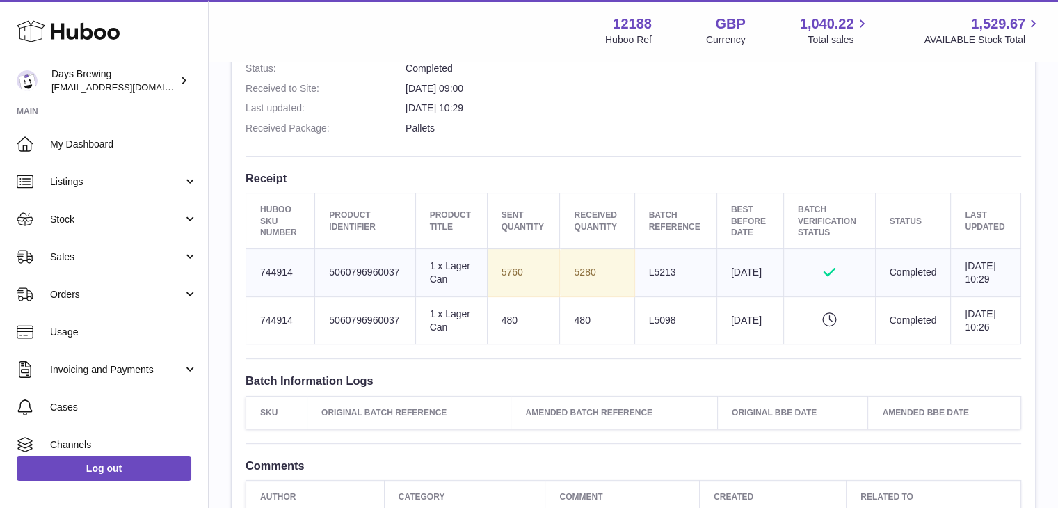
drag, startPoint x: 512, startPoint y: 212, endPoint x: 527, endPoint y: 326, distance: 115.0
click at [530, 332] on table "Huboo SKU Number Product Identifier Product title Sent Quantity Received Quanti…" at bounding box center [634, 269] width 776 height 152
click at [390, 204] on th "Product Identifier" at bounding box center [365, 221] width 100 height 56
drag, startPoint x: 501, startPoint y: 222, endPoint x: 535, endPoint y: 222, distance: 34.1
click at [535, 222] on th "Sent Quantity" at bounding box center [523, 221] width 73 height 56
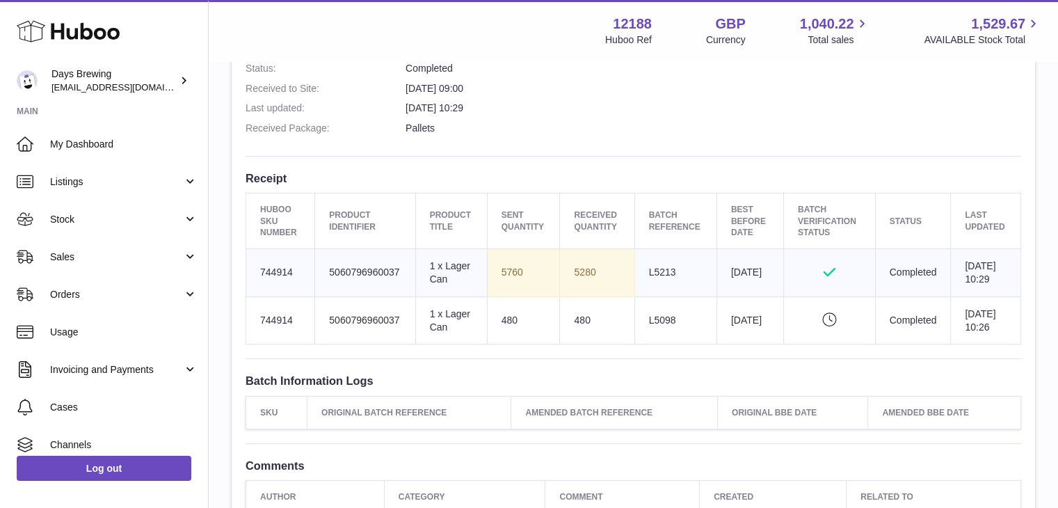
drag, startPoint x: 588, startPoint y: 226, endPoint x: 636, endPoint y: 230, distance: 48.1
click at [636, 230] on tr "Huboo SKU Number Product Identifier Product title Sent Quantity Received Quanti…" at bounding box center [633, 221] width 775 height 56
drag, startPoint x: 577, startPoint y: 282, endPoint x: 616, endPoint y: 286, distance: 39.1
click at [616, 286] on td "5280" at bounding box center [597, 272] width 74 height 48
drag, startPoint x: 840, startPoint y: 356, endPoint x: 823, endPoint y: 358, distance: 17.5
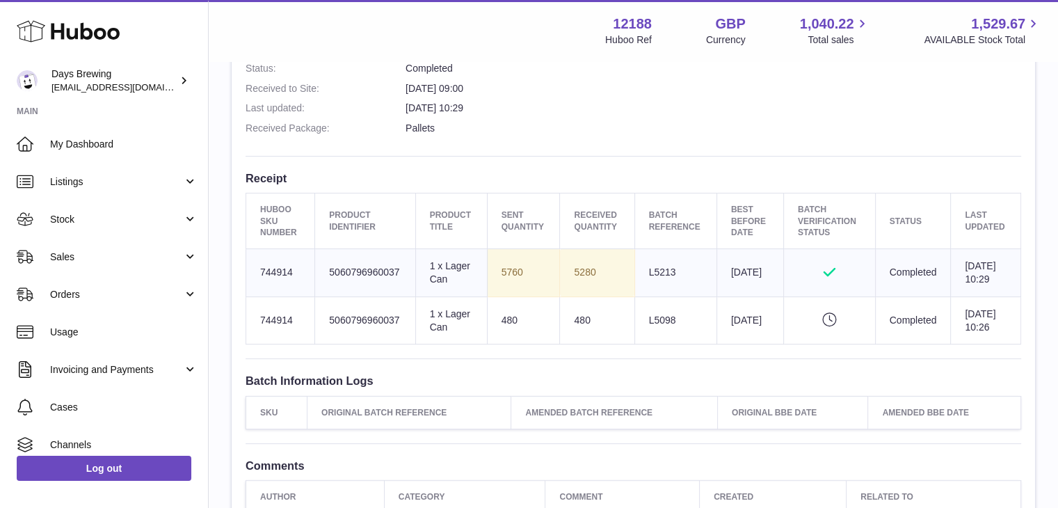
click at [822, 326] on icon "Pending verification" at bounding box center [829, 319] width 63 height 14
drag, startPoint x: 799, startPoint y: 219, endPoint x: 818, endPoint y: 239, distance: 27.6
click at [818, 239] on th "Batch Verification Status" at bounding box center [829, 221] width 92 height 56
drag, startPoint x: 916, startPoint y: 354, endPoint x: 824, endPoint y: 358, distance: 92.6
click at [824, 344] on tr "Huboo SKU Number 744914 Client Identifier 5060796960037 Product title 1 x Lager…" at bounding box center [633, 320] width 775 height 48
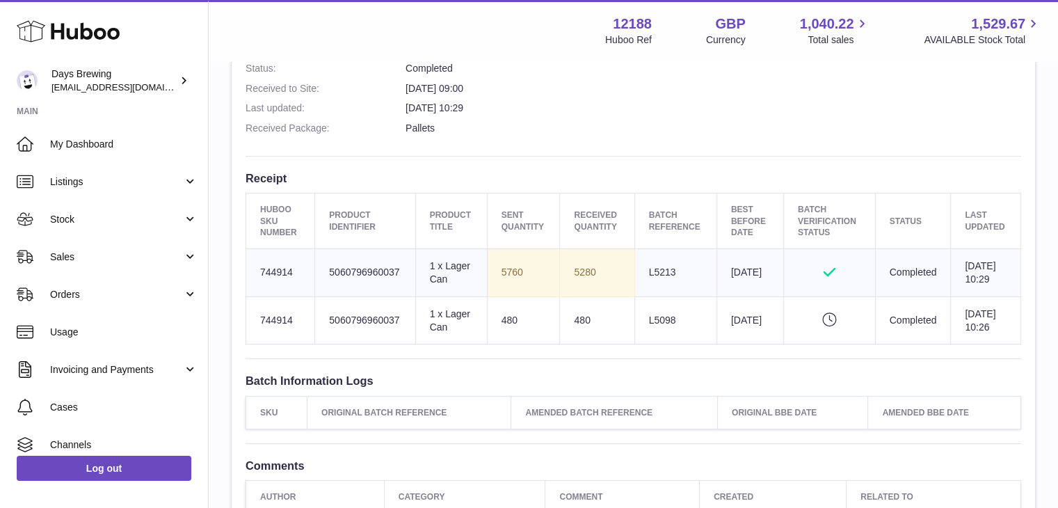
click at [927, 267] on td "Completed" at bounding box center [913, 272] width 76 height 48
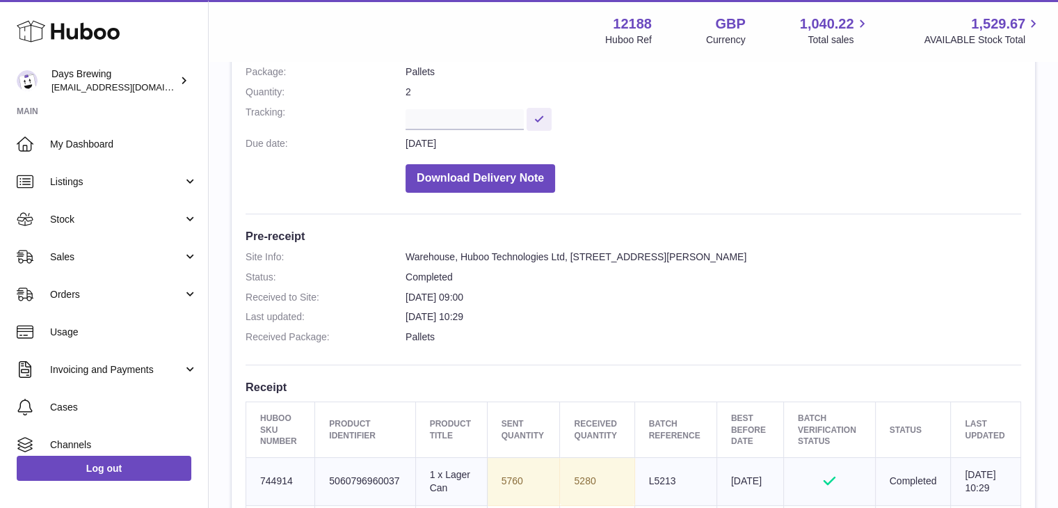
scroll to position [70, 0]
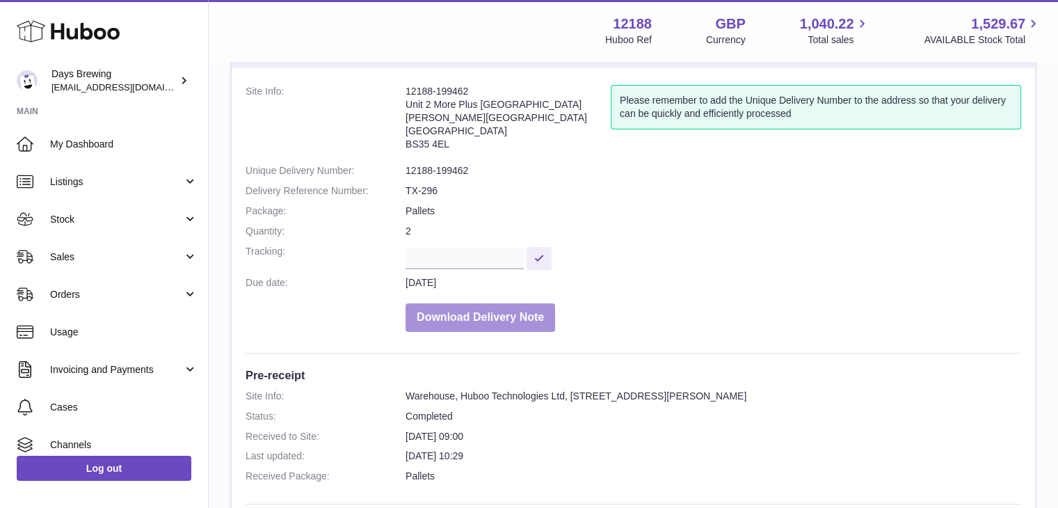
click at [462, 315] on button "Download Delivery Note" at bounding box center [481, 317] width 150 height 29
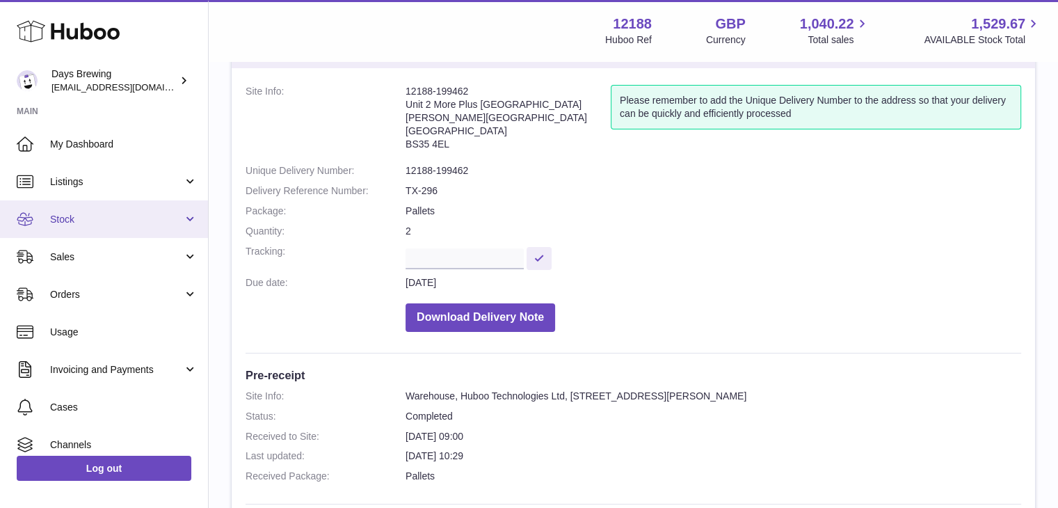
click at [90, 221] on span "Stock" at bounding box center [116, 219] width 133 height 13
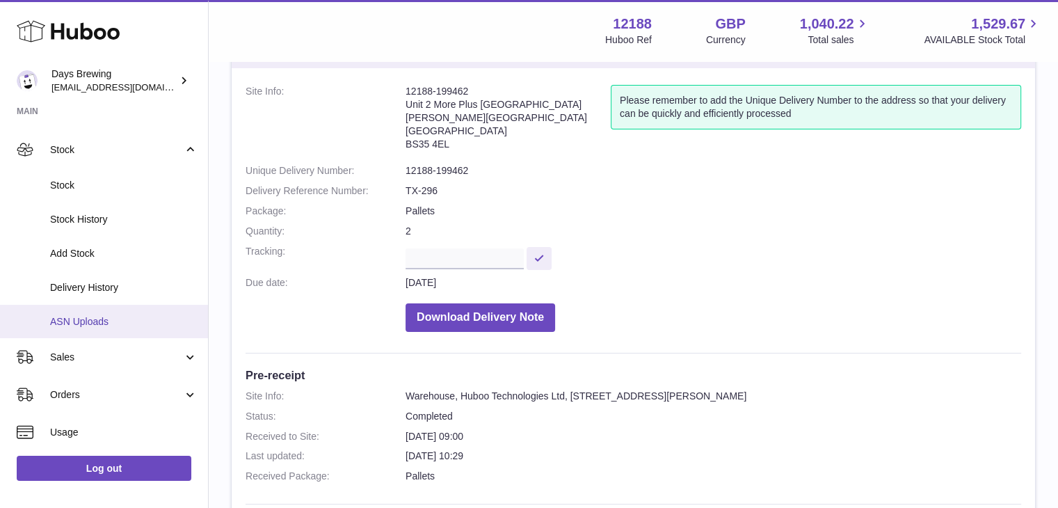
click at [93, 318] on span "ASN Uploads" at bounding box center [123, 321] width 147 height 13
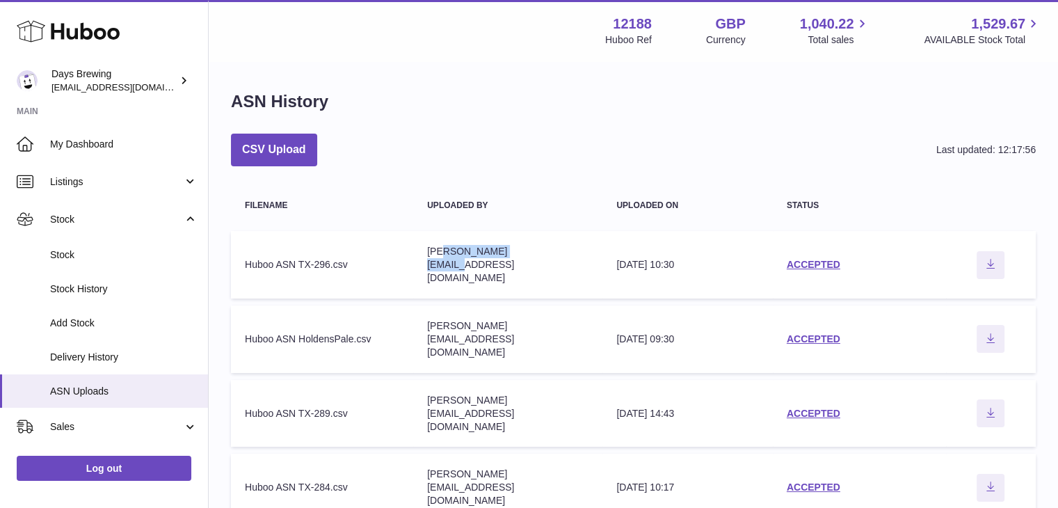
drag, startPoint x: 442, startPoint y: 259, endPoint x: 548, endPoint y: 268, distance: 106.8
click at [548, 268] on td "Uploaded by [PERSON_NAME][EMAIL_ADDRESS][DOMAIN_NAME]" at bounding box center [507, 264] width 189 height 67
drag, startPoint x: 494, startPoint y: 319, endPoint x: 609, endPoint y: 315, distance: 114.8
click at [602, 315] on td "Uploaded by [PERSON_NAME][EMAIL_ADDRESS][DOMAIN_NAME]" at bounding box center [507, 338] width 189 height 67
click at [632, 123] on div "ASN History CSV Upload Last updated: 12:17:56 Filename Uploaded by Uploaded on …" at bounding box center [633, 309] width 849 height 493
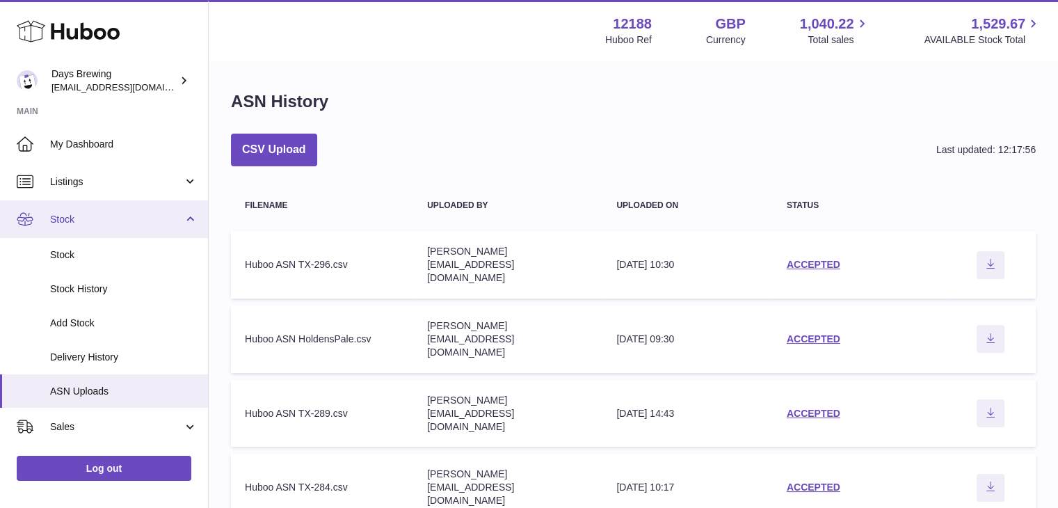
click at [86, 222] on span "Stock" at bounding box center [116, 219] width 133 height 13
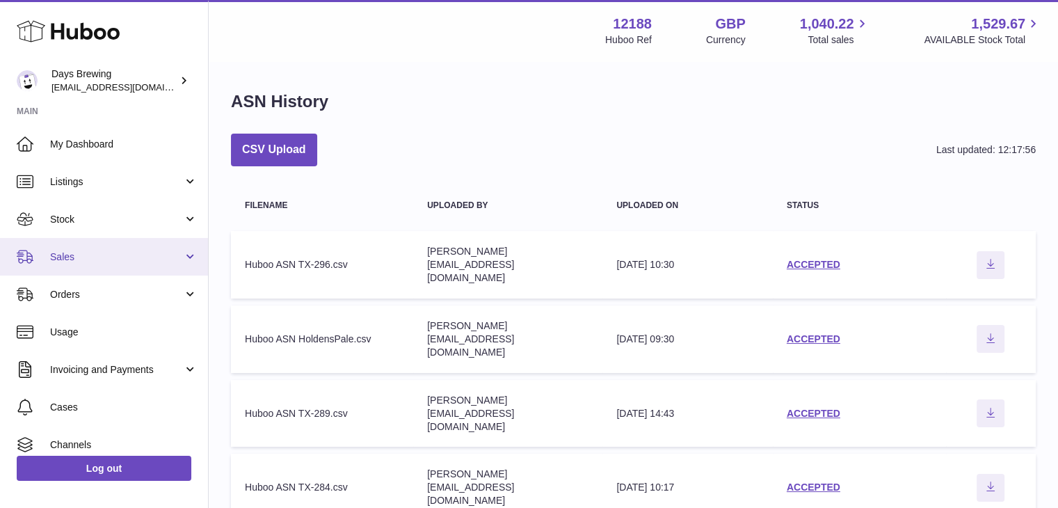
click at [89, 251] on span "Sales" at bounding box center [116, 256] width 133 height 13
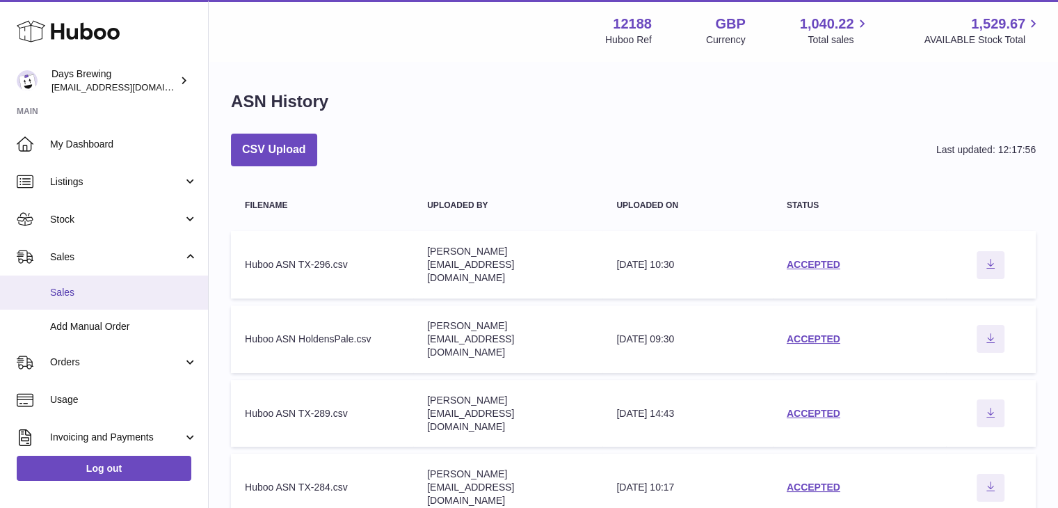
click at [80, 293] on span "Sales" at bounding box center [123, 292] width 147 height 13
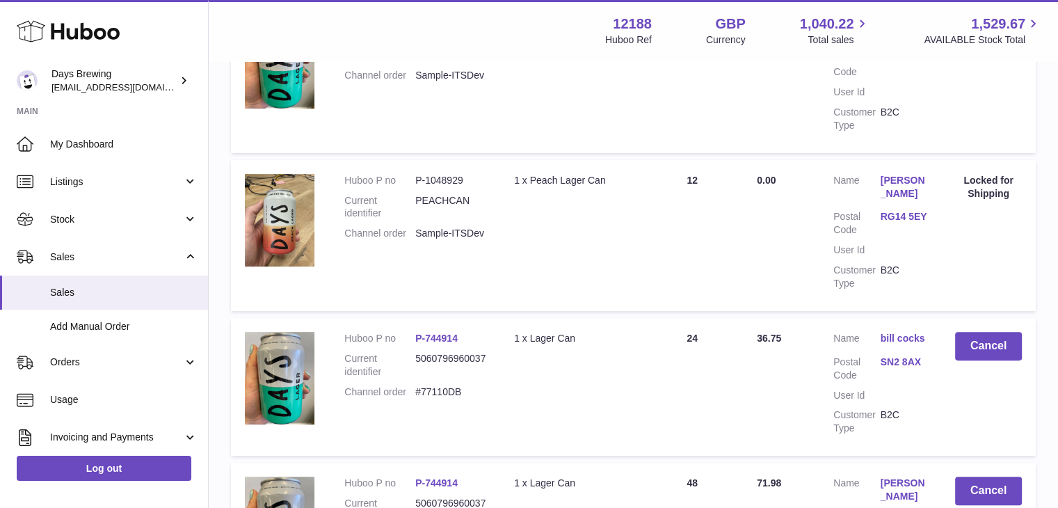
scroll to position [209, 0]
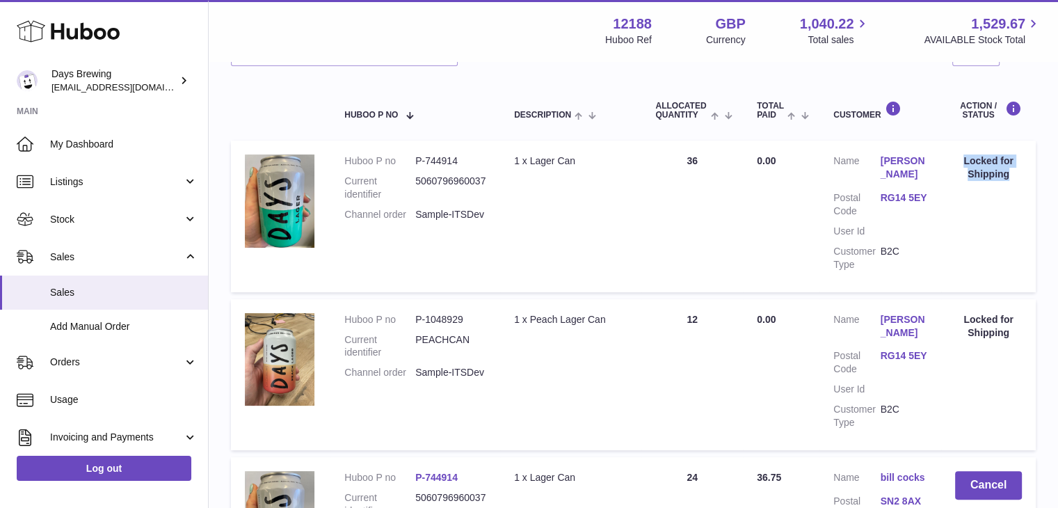
drag, startPoint x: 960, startPoint y: 161, endPoint x: 1025, endPoint y: 168, distance: 65.8
click at [1025, 168] on td "Action / Status Locked for Shipping" at bounding box center [988, 216] width 95 height 151
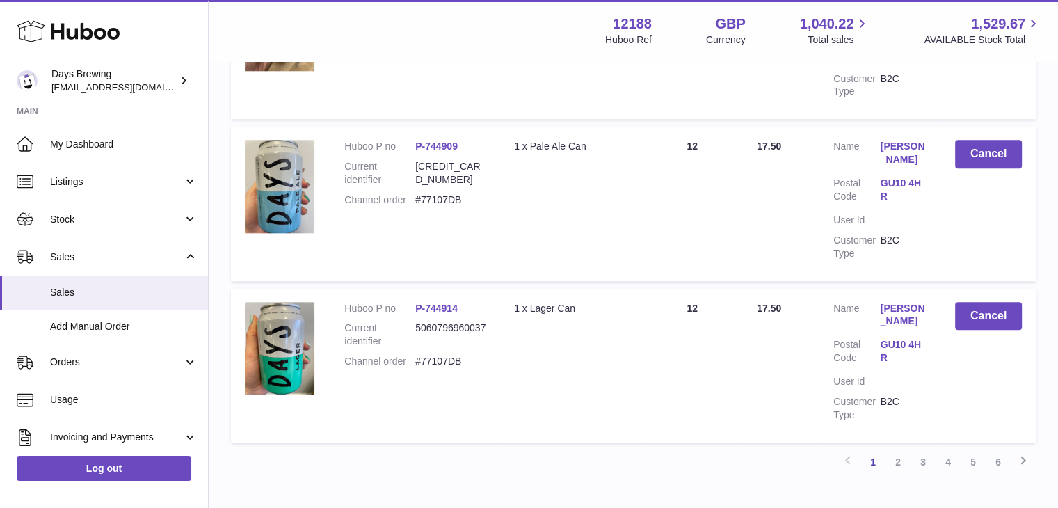
scroll to position [1591, 0]
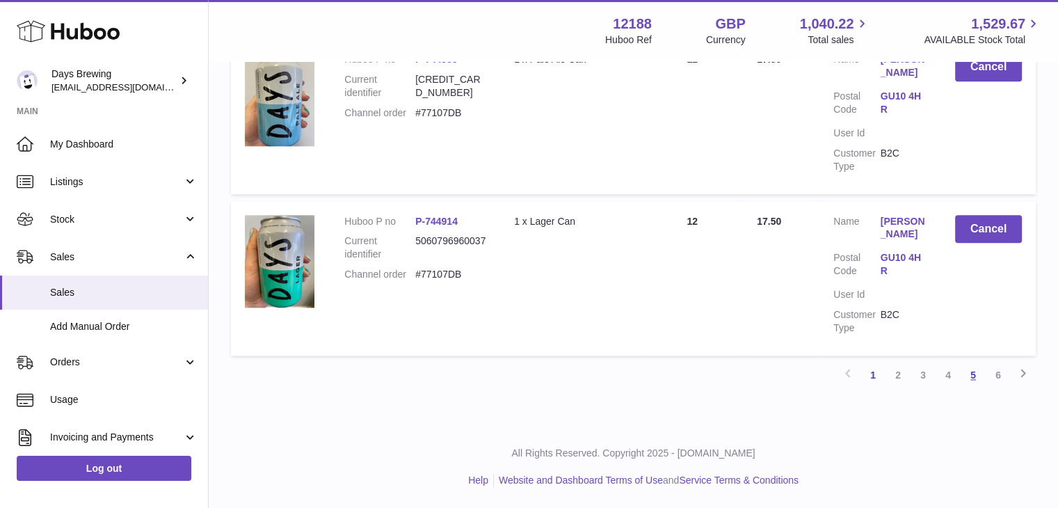
click at [966, 380] on link "5" at bounding box center [973, 374] width 25 height 25
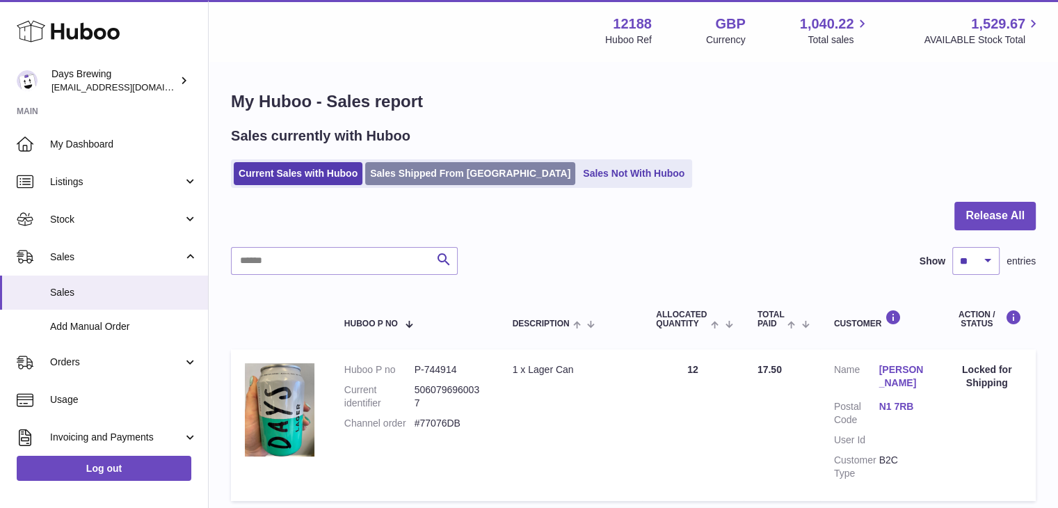
click at [456, 173] on link "Sales Shipped From Huboo" at bounding box center [470, 173] width 210 height 23
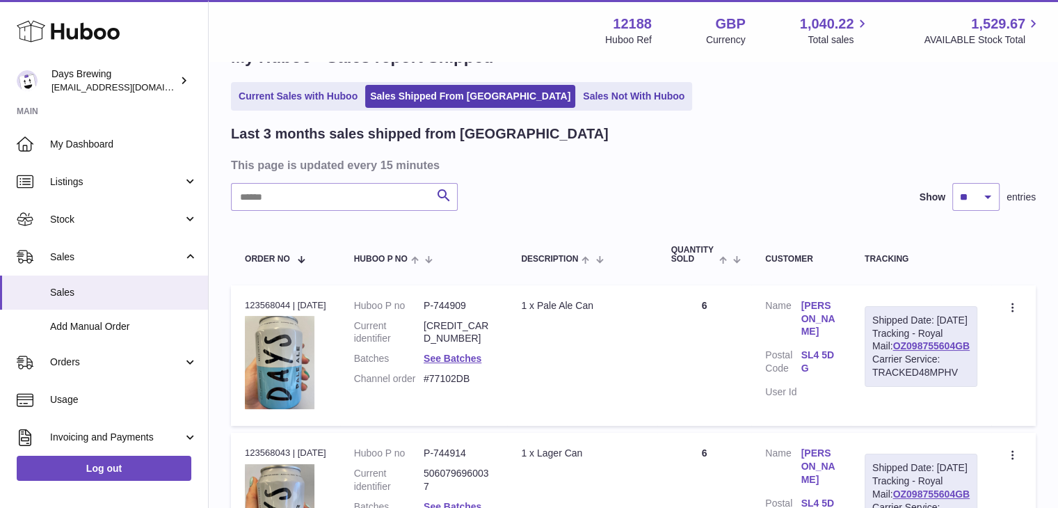
scroll to position [70, 0]
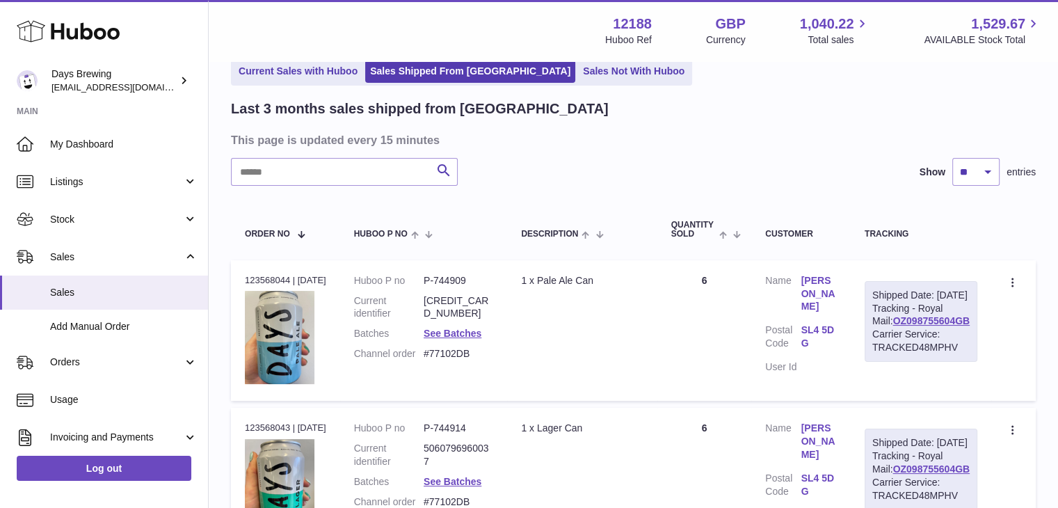
drag, startPoint x: 289, startPoint y: 278, endPoint x: 348, endPoint y: 285, distance: 58.9
click at [340, 285] on td "Order no 123568044 | 27th Aug" at bounding box center [285, 330] width 109 height 141
drag, startPoint x: 888, startPoint y: 303, endPoint x: 934, endPoint y: 307, distance: 46.0
click at [934, 302] on div "Shipped Date: 27th Aug 2025" at bounding box center [920, 295] width 97 height 13
click at [578, 76] on link "Sales Not With Huboo" at bounding box center [633, 71] width 111 height 23
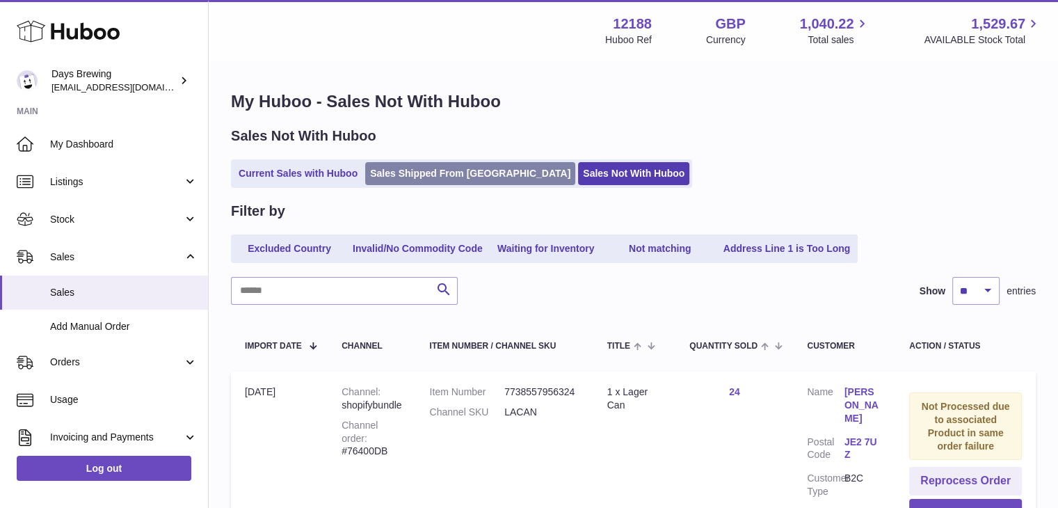
click at [445, 170] on link "Sales Shipped From [GEOGRAPHIC_DATA]" at bounding box center [470, 173] width 210 height 23
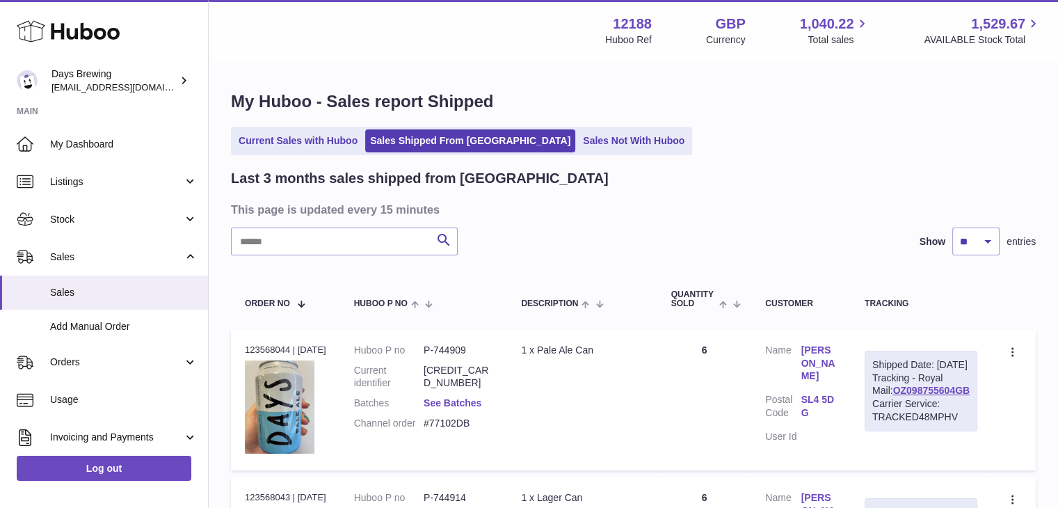
click at [481, 399] on link "See Batches" at bounding box center [453, 402] width 58 height 11
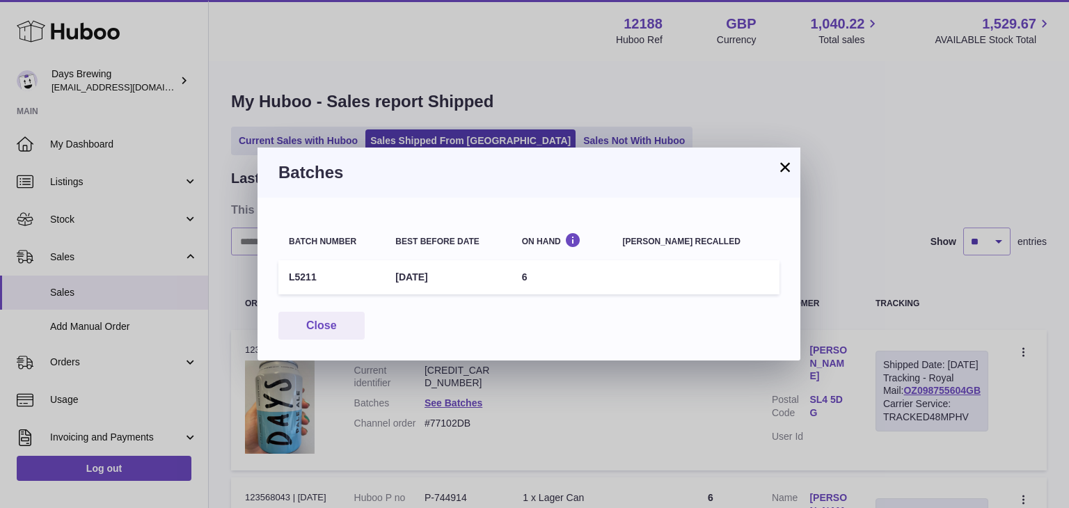
click at [788, 168] on button "×" at bounding box center [784, 167] width 17 height 17
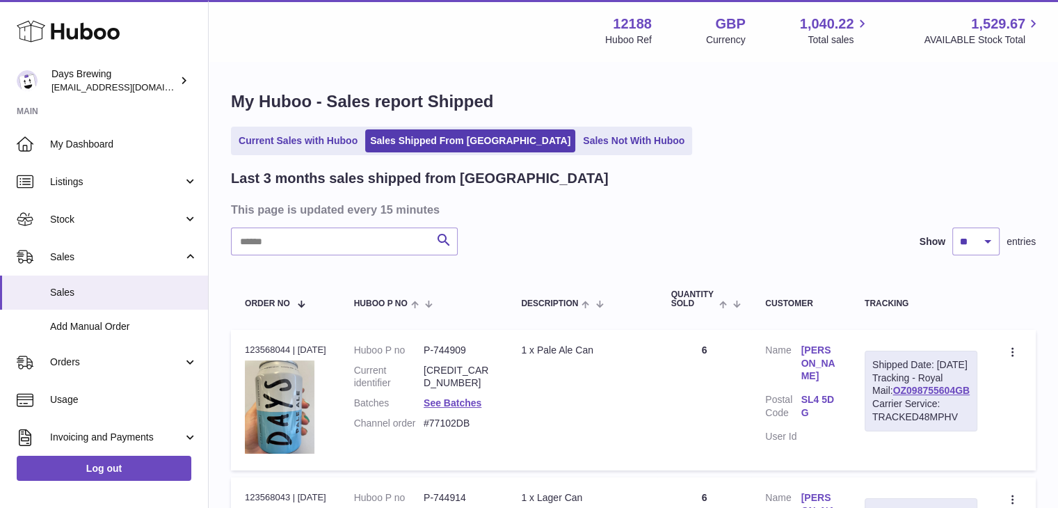
click at [578, 143] on link "Sales Not With Huboo" at bounding box center [633, 140] width 111 height 23
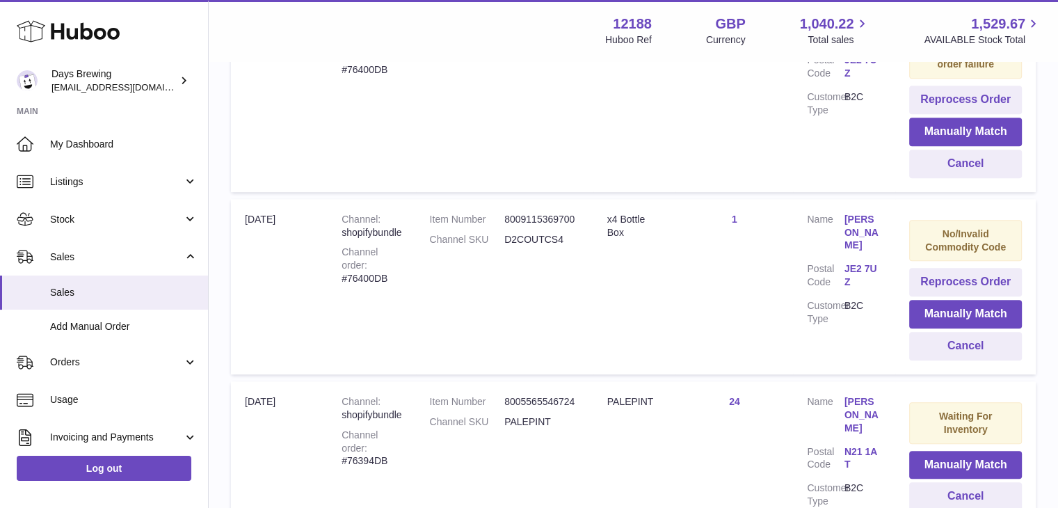
scroll to position [835, 0]
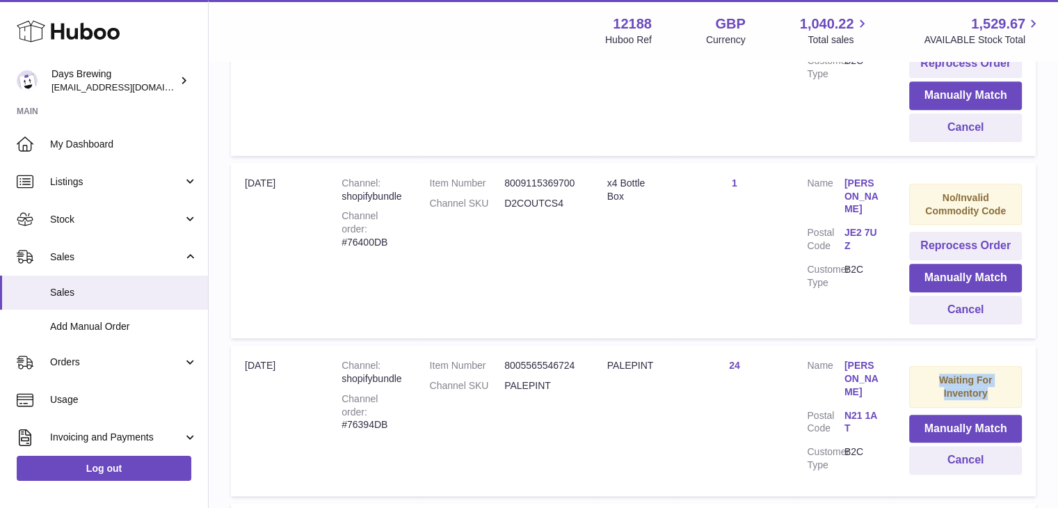
drag, startPoint x: 927, startPoint y: 371, endPoint x: 1010, endPoint y: 387, distance: 85.0
click at [1010, 387] on div "Waiting For Inventory" at bounding box center [965, 387] width 113 height 42
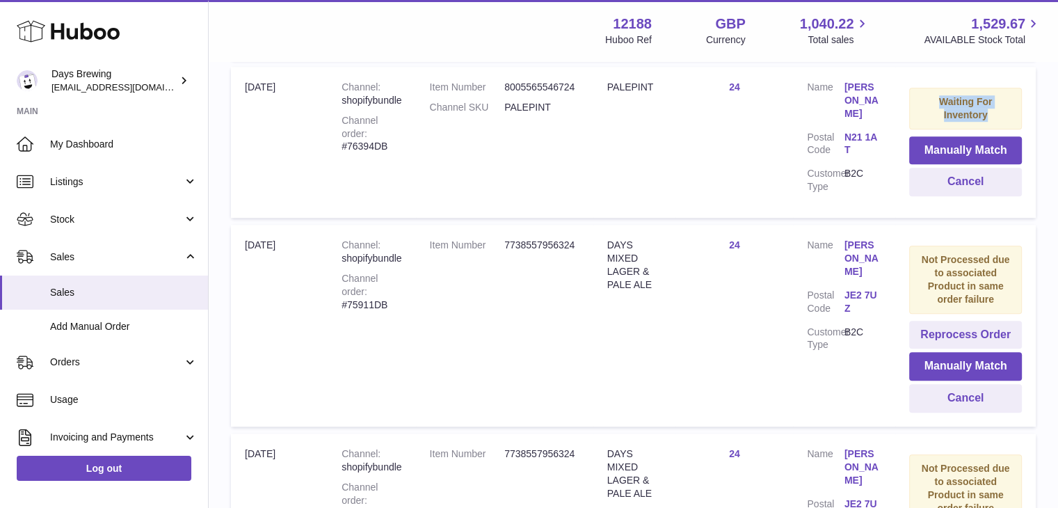
scroll to position [1044, 0]
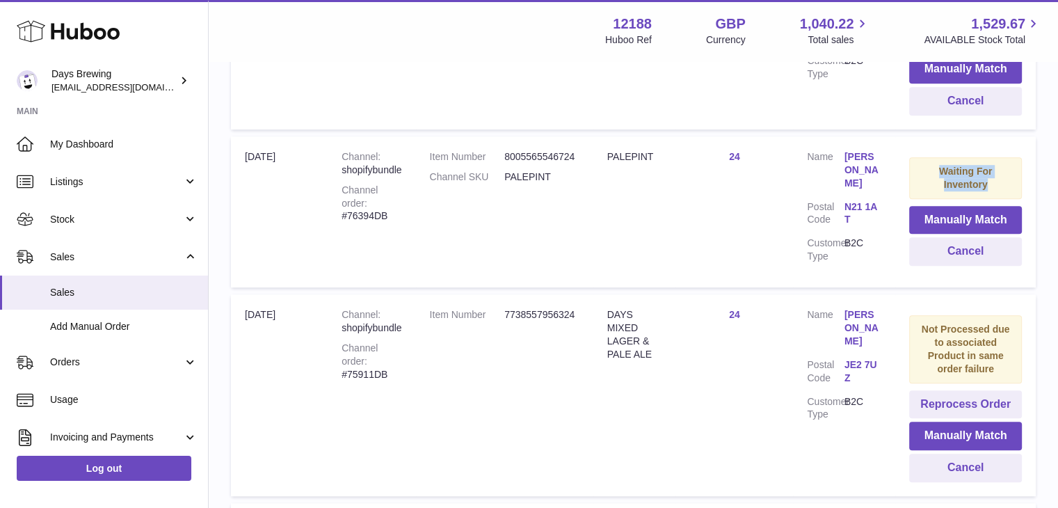
click at [849, 165] on link "[PERSON_NAME]" at bounding box center [863, 170] width 37 height 40
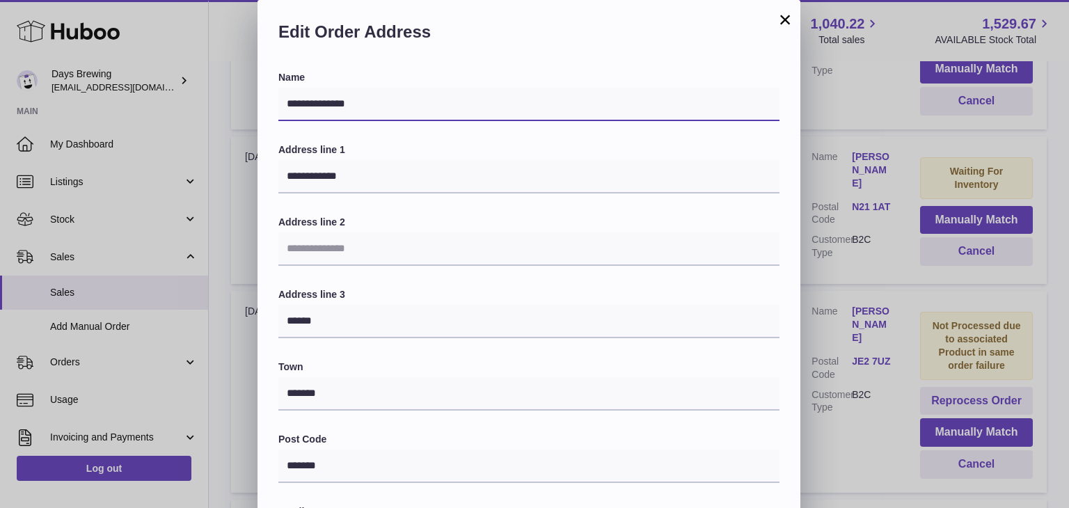
drag, startPoint x: 329, startPoint y: 104, endPoint x: 159, endPoint y: 105, distance: 170.5
click at [159, 105] on div "**********" at bounding box center [534, 417] width 1069 height 835
click at [778, 20] on button "×" at bounding box center [784, 19] width 17 height 17
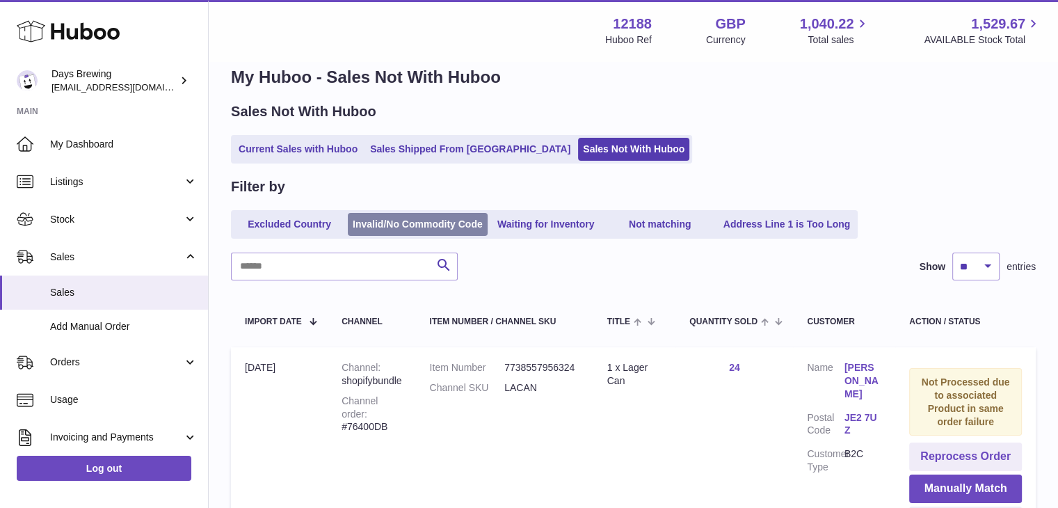
scroll to position [0, 0]
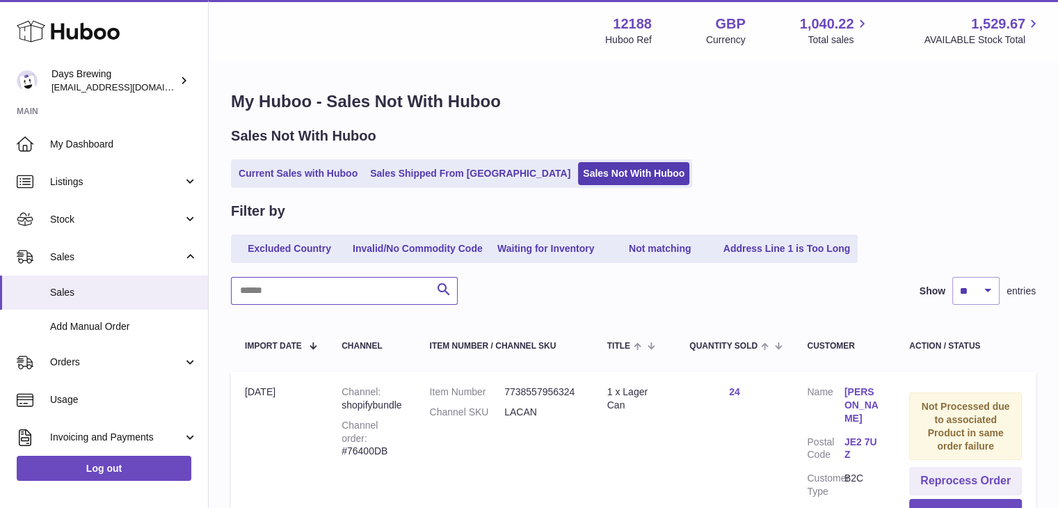
click at [307, 293] on input "text" at bounding box center [344, 291] width 227 height 28
click at [301, 292] on input "text" at bounding box center [344, 291] width 227 height 28
paste input "**********"
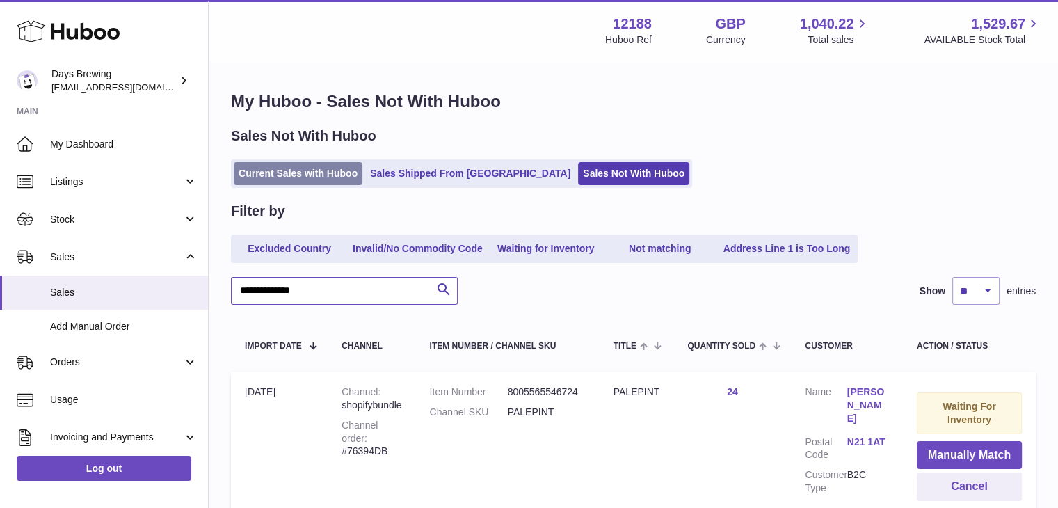
type input "**********"
click at [319, 177] on link "Current Sales with Huboo" at bounding box center [298, 173] width 129 height 23
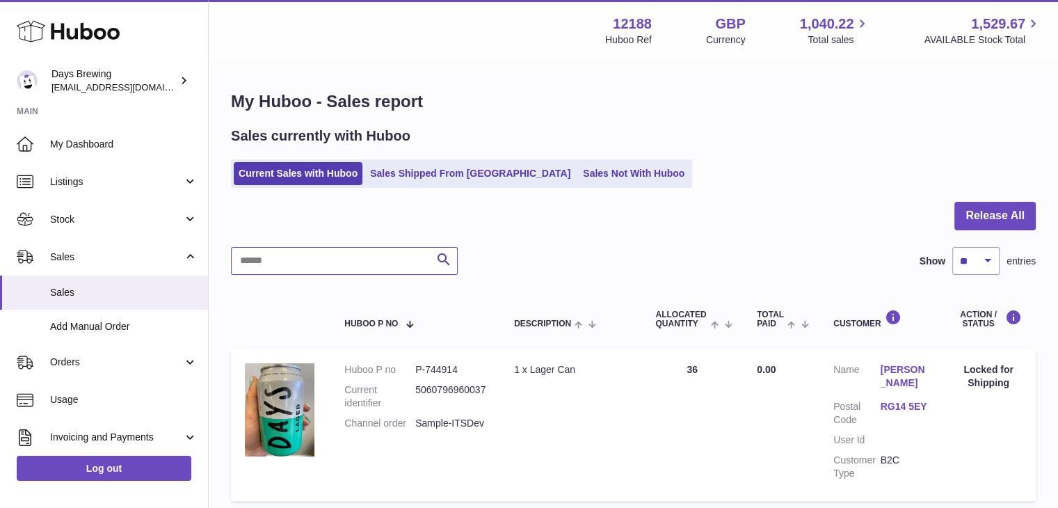
click at [361, 262] on input "text" at bounding box center [344, 261] width 227 height 28
paste input "**********"
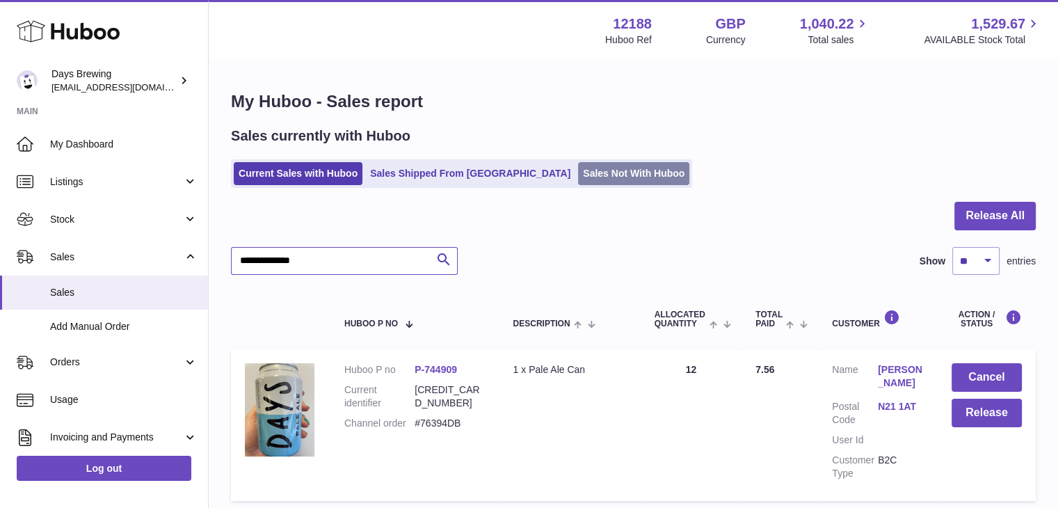
type input "**********"
click at [589, 179] on link "Sales Not With Huboo" at bounding box center [633, 173] width 111 height 23
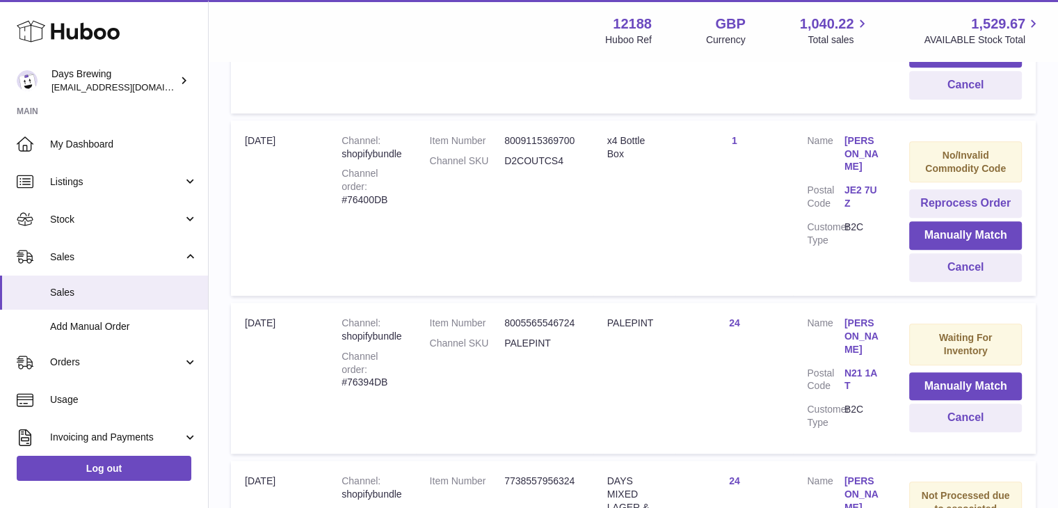
scroll to position [904, 0]
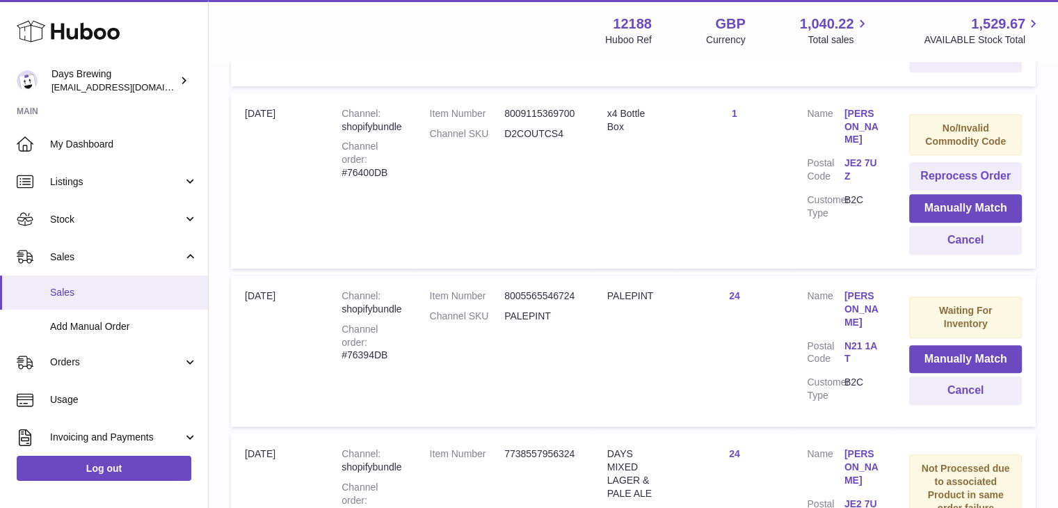
drag, startPoint x: 282, startPoint y: 290, endPoint x: 200, endPoint y: 289, distance: 82.8
click at [200, 289] on div "Huboo Days Brewing internalAdmin-12188@internal.huboo.com Main My Dashboard Lis…" at bounding box center [529, 321] width 1058 height 2450
click at [273, 285] on td "Import date 8th Aug" at bounding box center [279, 350] width 97 height 151
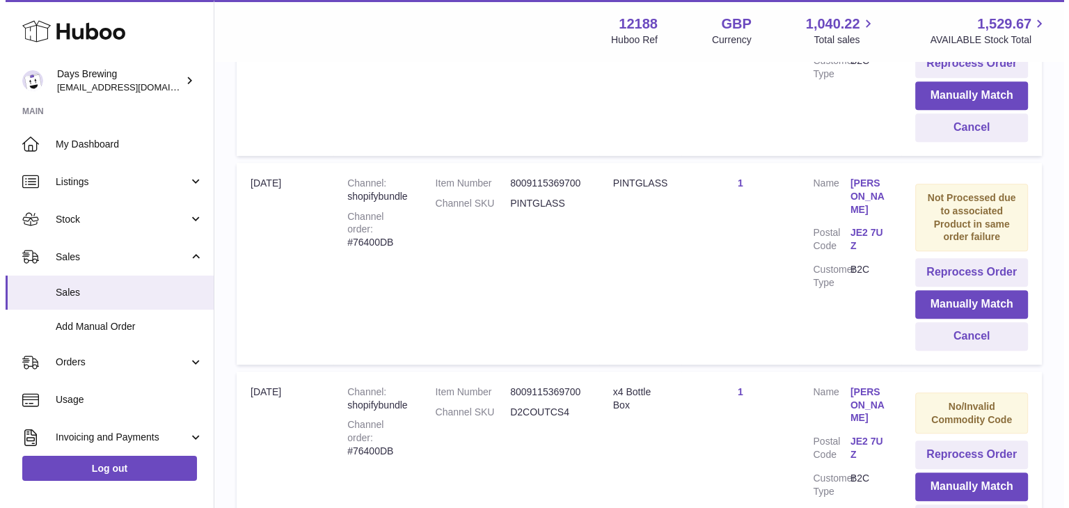
scroll to position [835, 0]
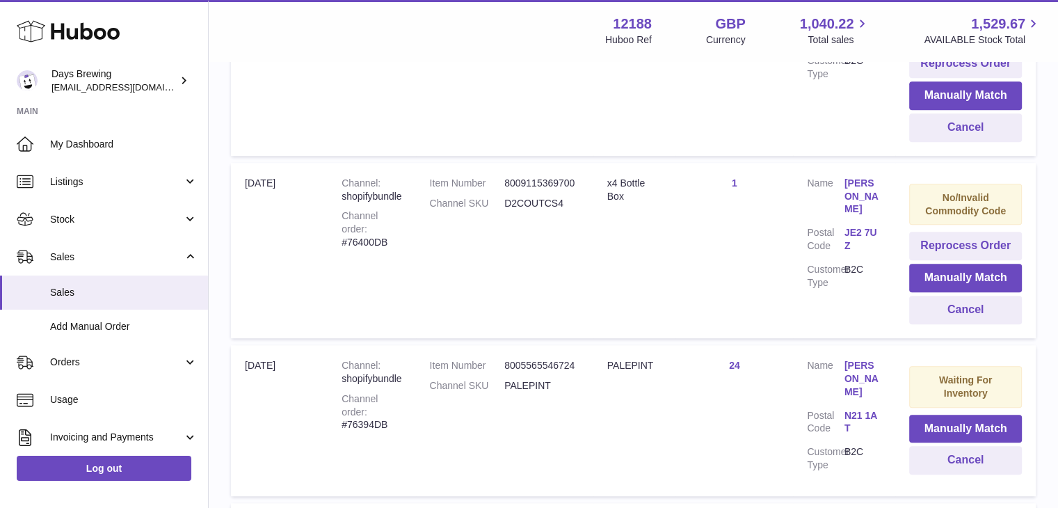
click at [847, 371] on link "Terry Fletcher" at bounding box center [863, 379] width 37 height 40
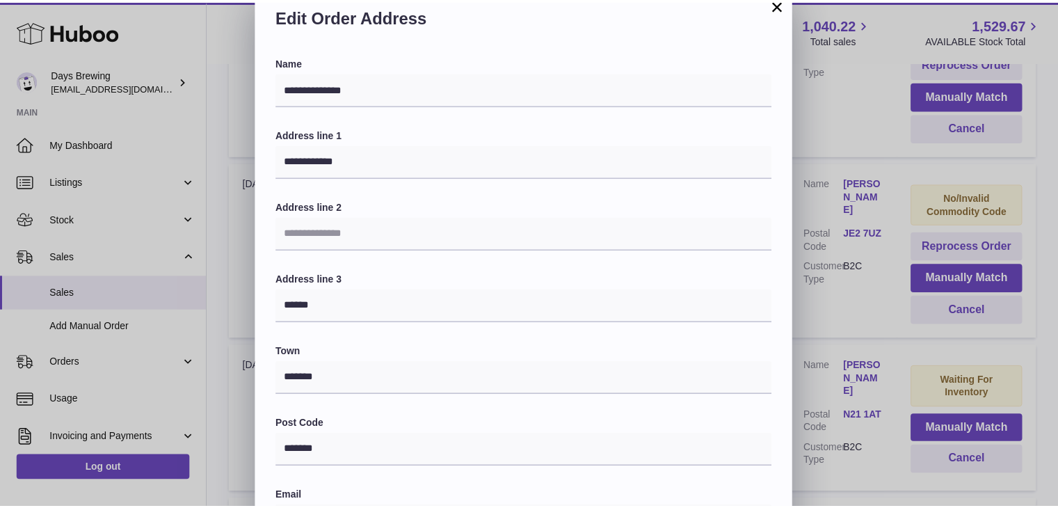
scroll to position [0, 0]
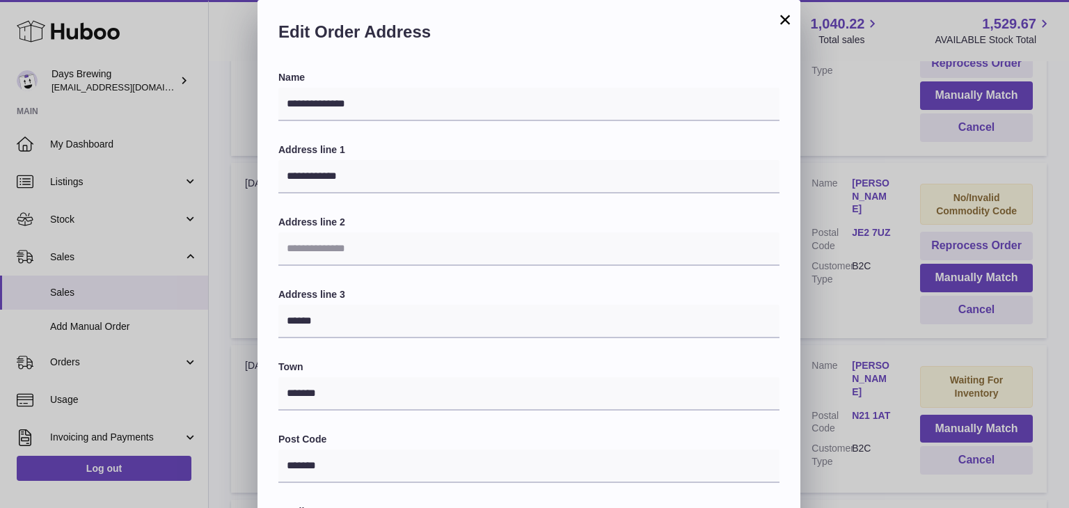
click at [783, 19] on button "×" at bounding box center [784, 19] width 17 height 17
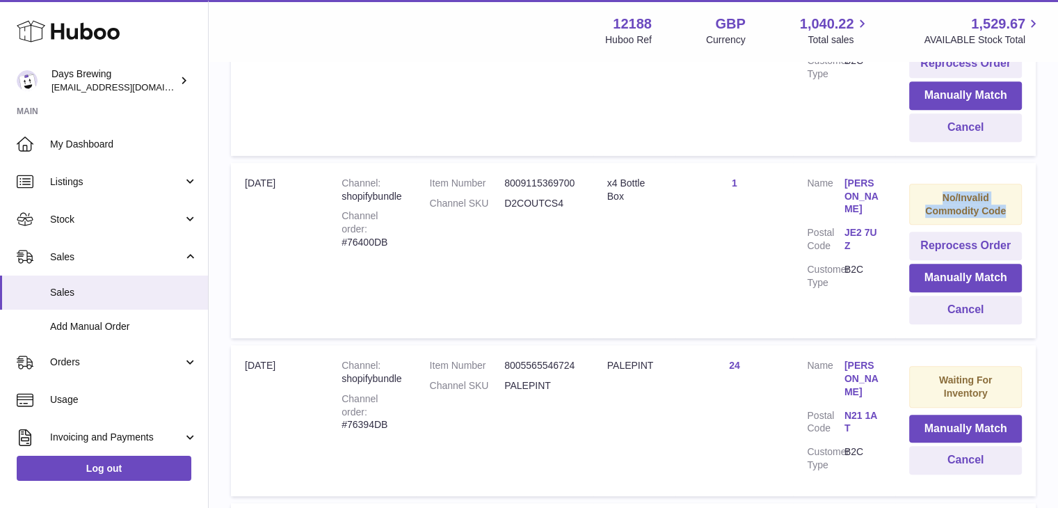
drag, startPoint x: 1012, startPoint y: 209, endPoint x: 932, endPoint y: 191, distance: 82.9
click at [932, 191] on div "No/Invalid Commodity Code" at bounding box center [965, 205] width 113 height 42
click at [952, 202] on strong "No/Invalid Commodity Code" at bounding box center [965, 204] width 81 height 24
drag, startPoint x: 955, startPoint y: 196, endPoint x: 1007, endPoint y: 211, distance: 55.0
click at [1007, 211] on div "No/Invalid Commodity Code" at bounding box center [965, 205] width 113 height 42
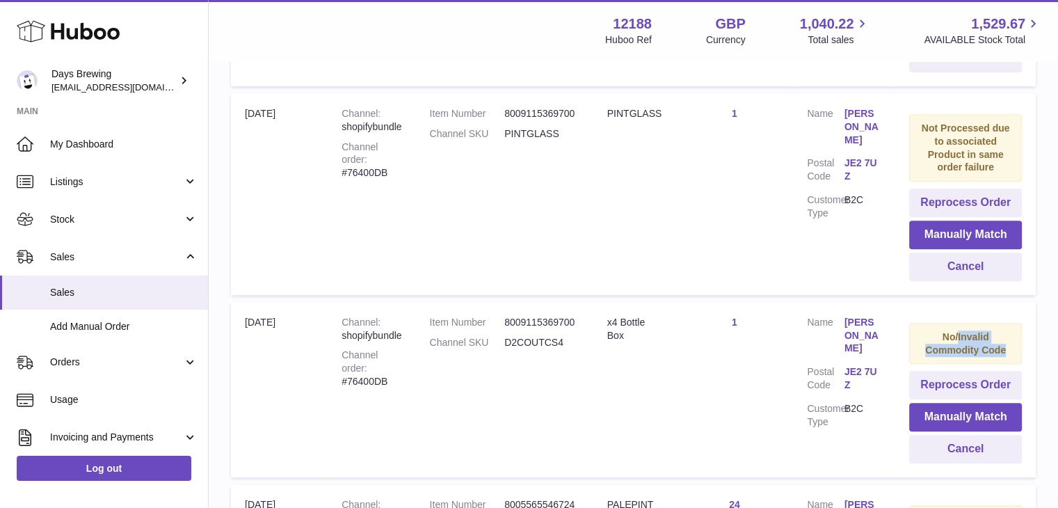
scroll to position [626, 0]
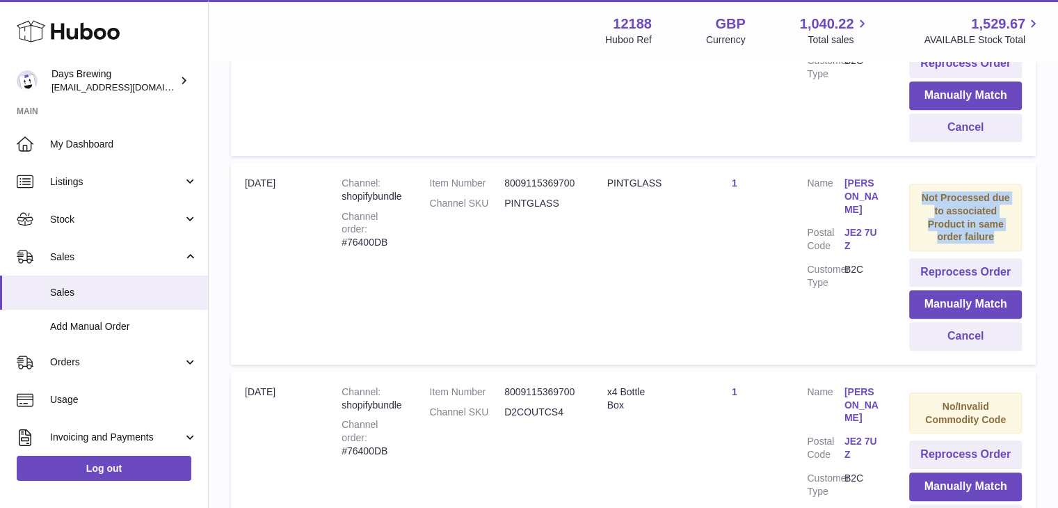
drag, startPoint x: 1004, startPoint y: 234, endPoint x: 907, endPoint y: 194, distance: 104.8
click at [909, 194] on div "Not Processed due to associated Product in same order failure" at bounding box center [965, 218] width 113 height 68
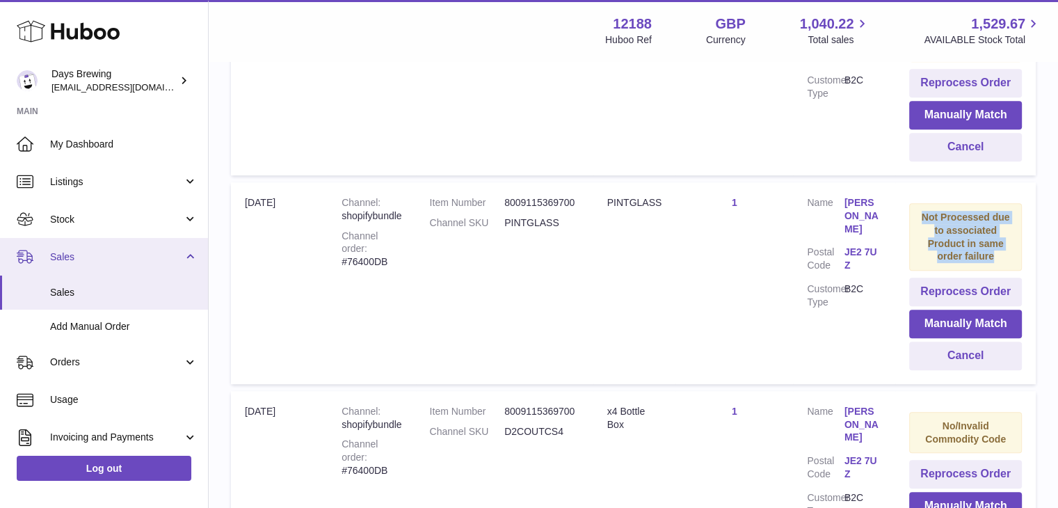
scroll to position [593, 0]
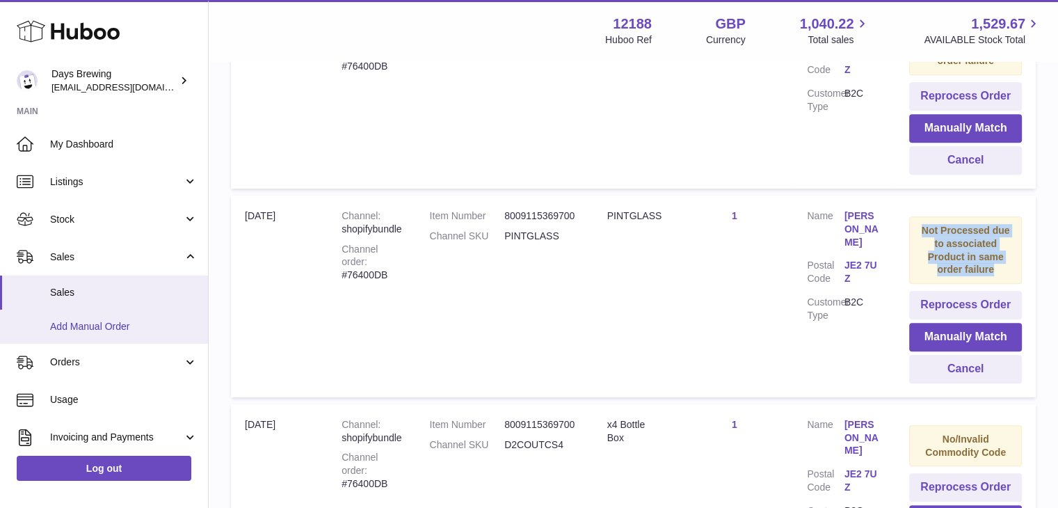
click at [120, 321] on span "Add Manual Order" at bounding box center [123, 326] width 147 height 13
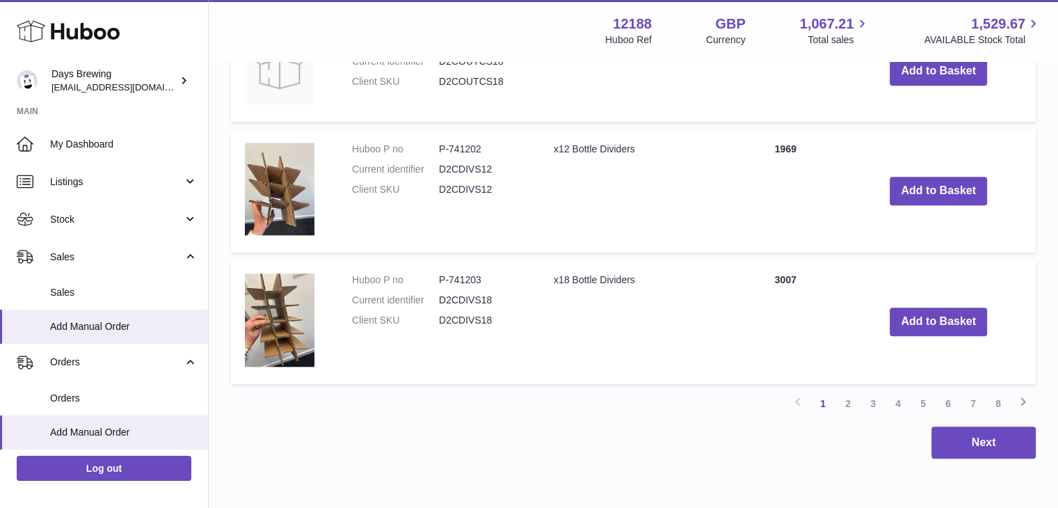
scroll to position [1381, 0]
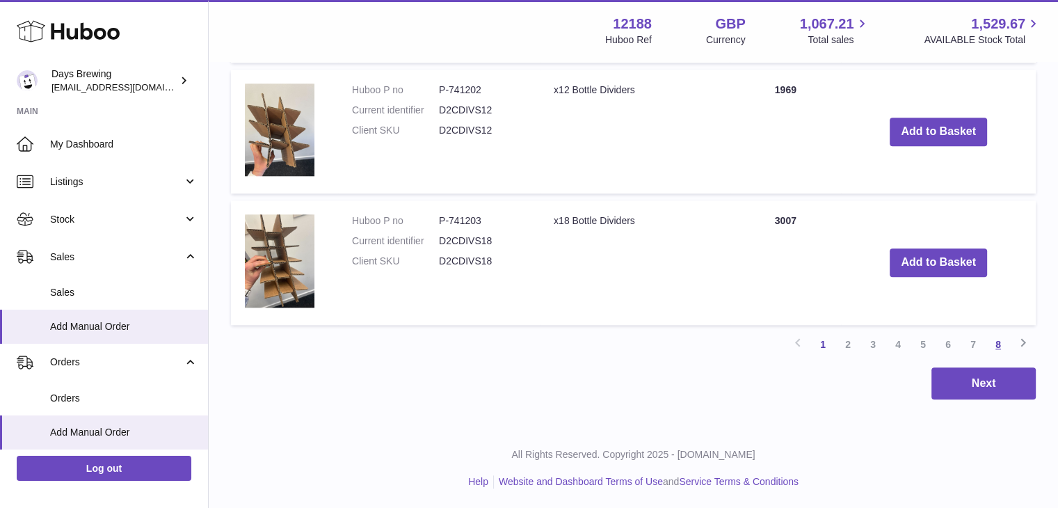
click at [1005, 341] on link "8" at bounding box center [998, 344] width 25 height 25
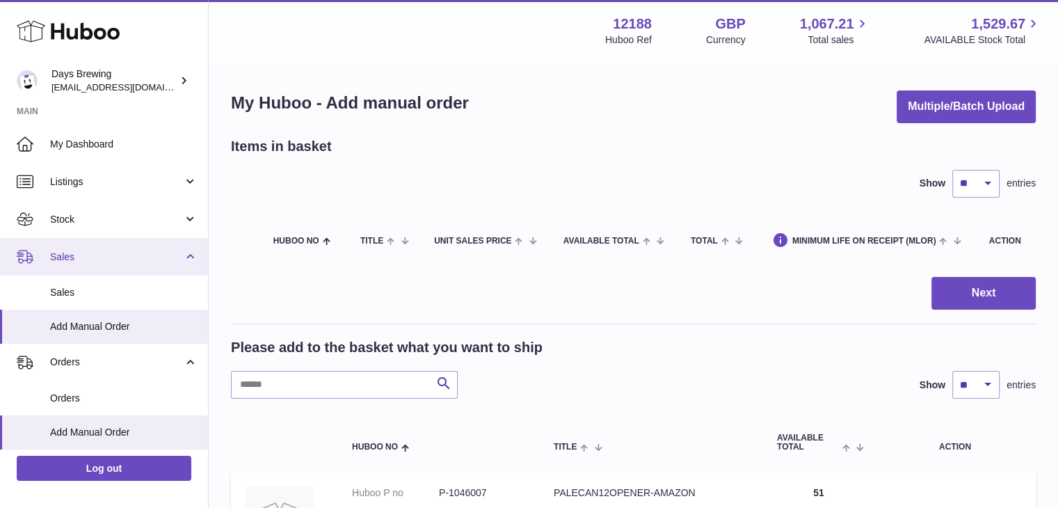
click at [78, 259] on span "Sales" at bounding box center [116, 256] width 133 height 13
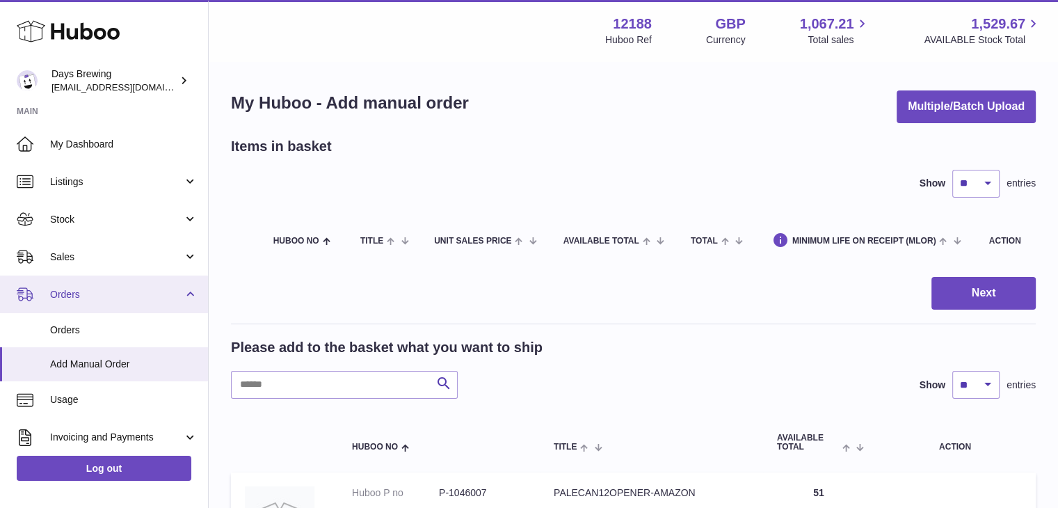
click at [77, 293] on span "Orders" at bounding box center [116, 294] width 133 height 13
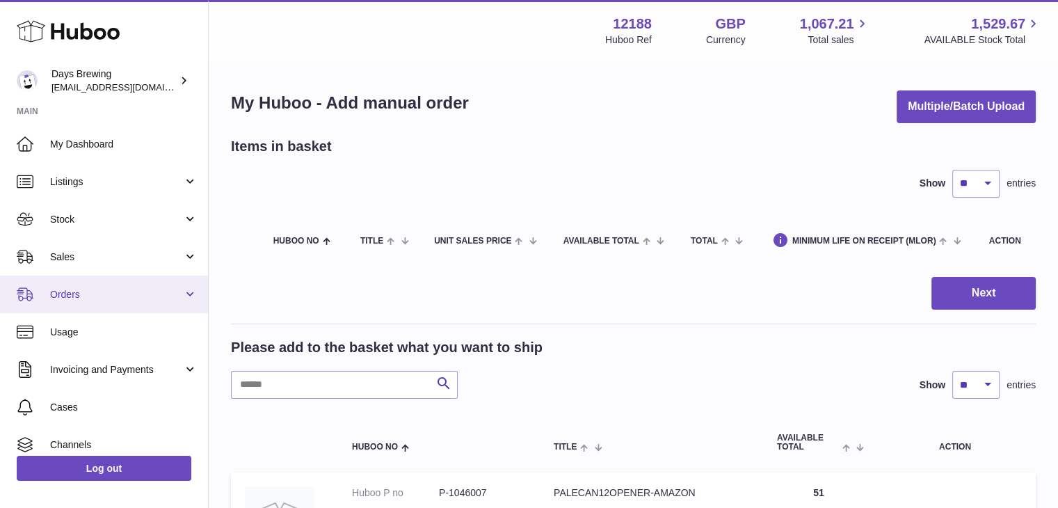
click at [105, 301] on link "Orders" at bounding box center [104, 294] width 208 height 38
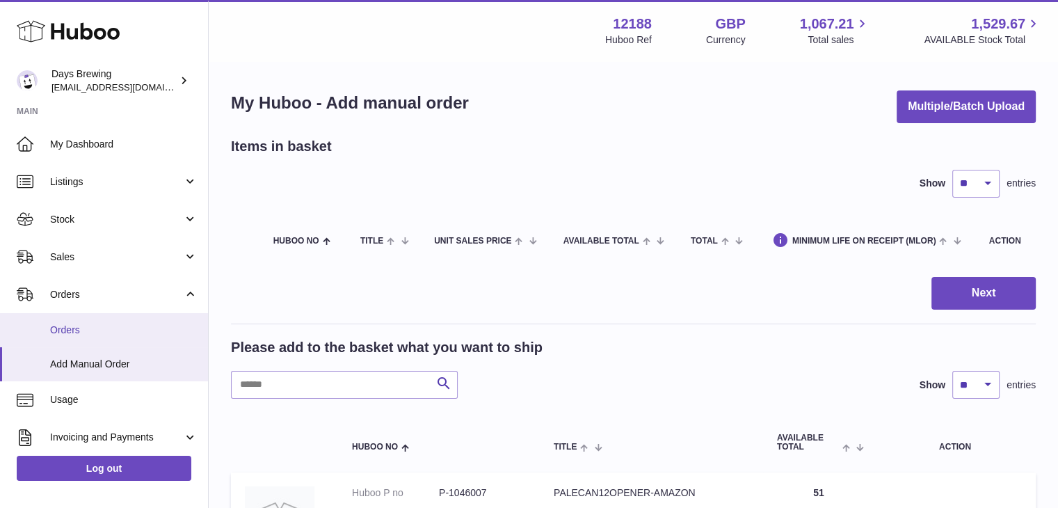
click at [94, 328] on span "Orders" at bounding box center [123, 330] width 147 height 13
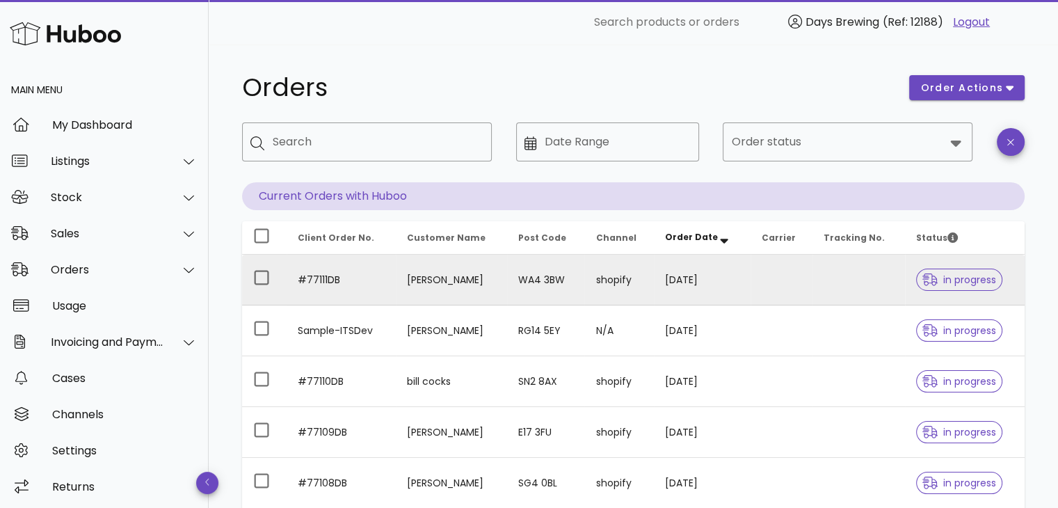
click at [507, 276] on td "[PERSON_NAME]" at bounding box center [451, 280] width 111 height 51
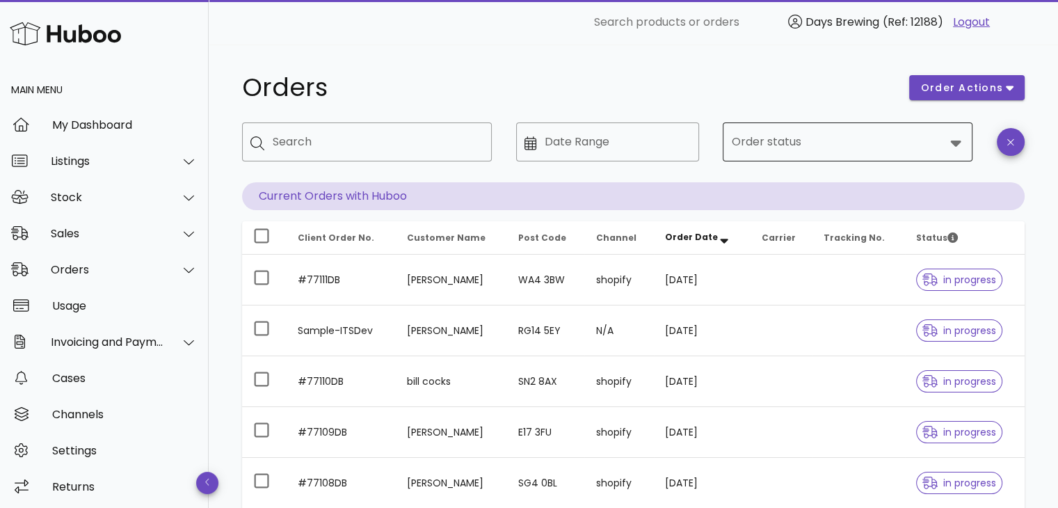
click at [860, 142] on input "Order status" at bounding box center [838, 142] width 214 height 22
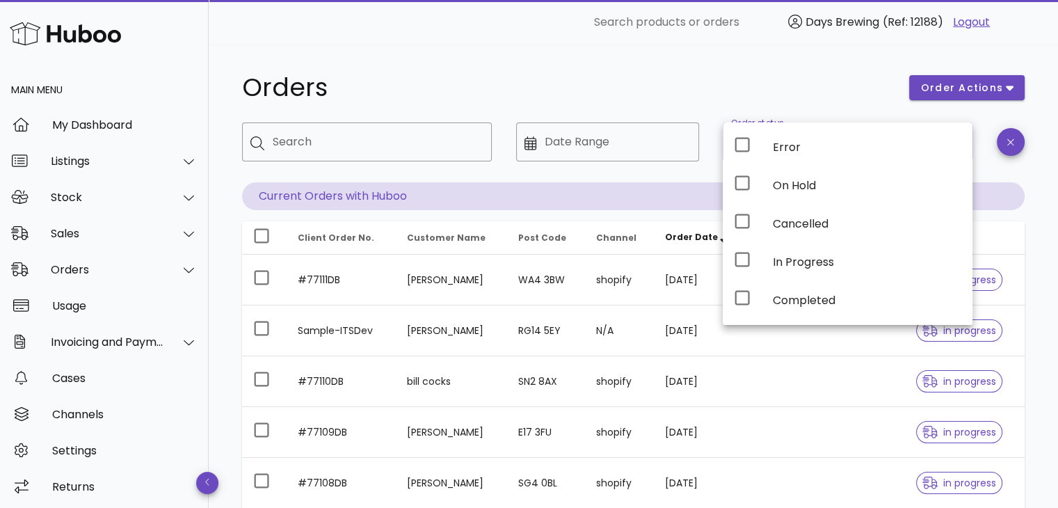
click at [657, 65] on div "Orders order actions ​ Search ​ Date Range ​ Order status Current Orders with H…" at bounding box center [633, 480] width 849 height 871
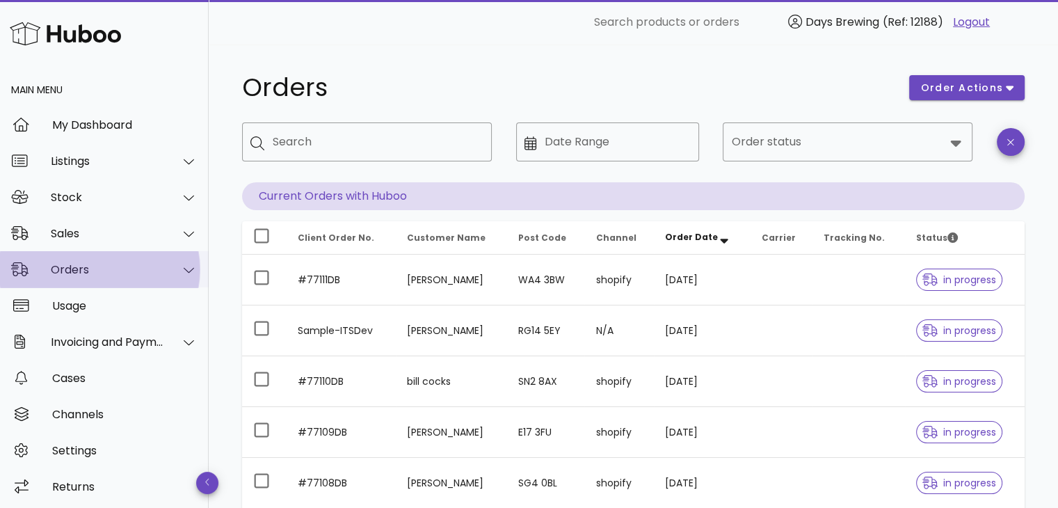
drag, startPoint x: 125, startPoint y: 281, endPoint x: 120, endPoint y: 269, distance: 13.4
click at [124, 279] on div "Orders" at bounding box center [104, 269] width 209 height 36
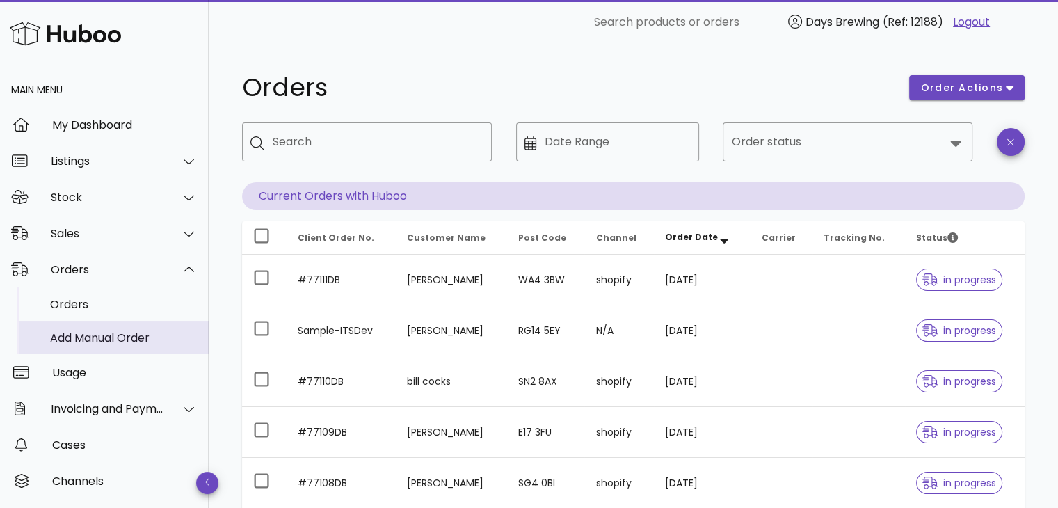
click at [120, 335] on div "Add Manual Order" at bounding box center [123, 337] width 147 height 13
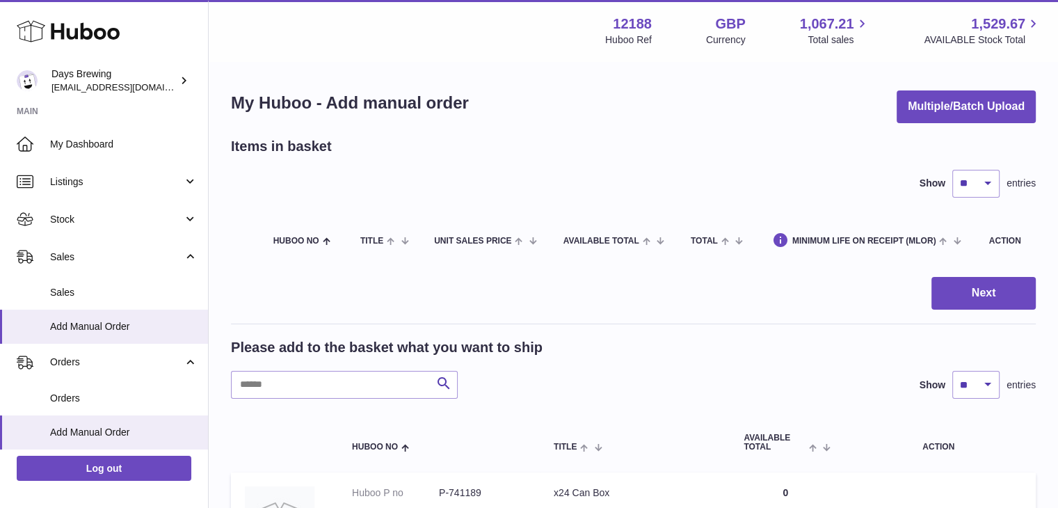
scroll to position [70, 0]
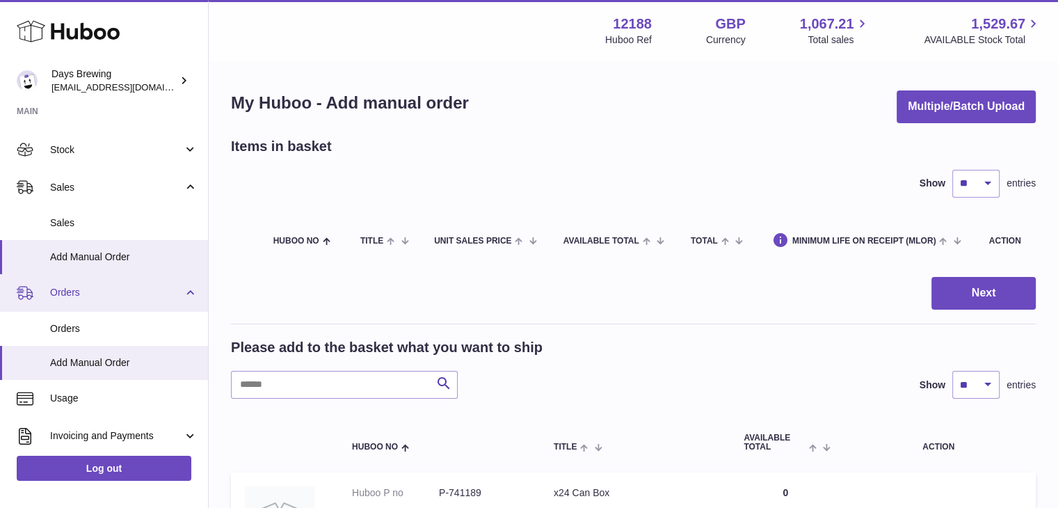
click at [161, 289] on span "Orders" at bounding box center [116, 292] width 133 height 13
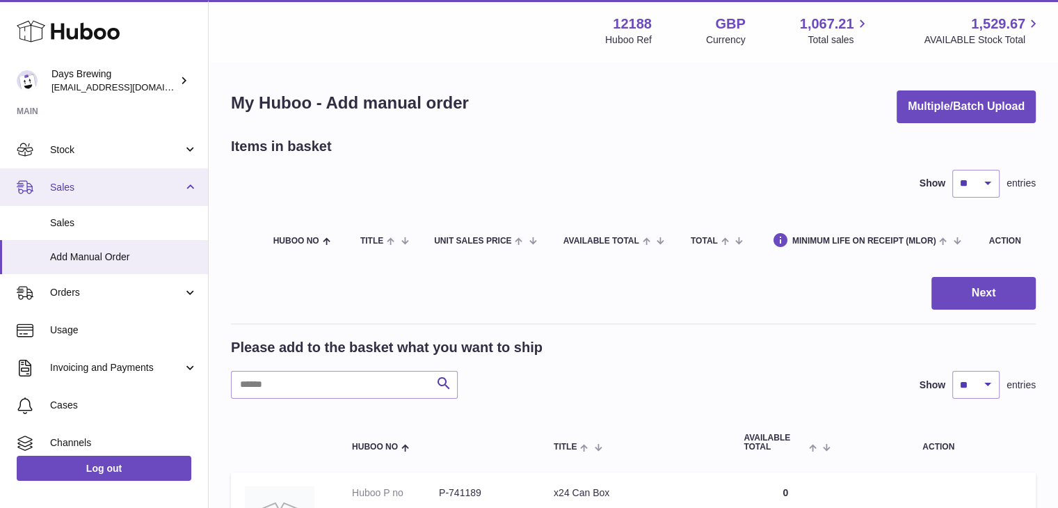
click at [141, 184] on span "Sales" at bounding box center [116, 187] width 133 height 13
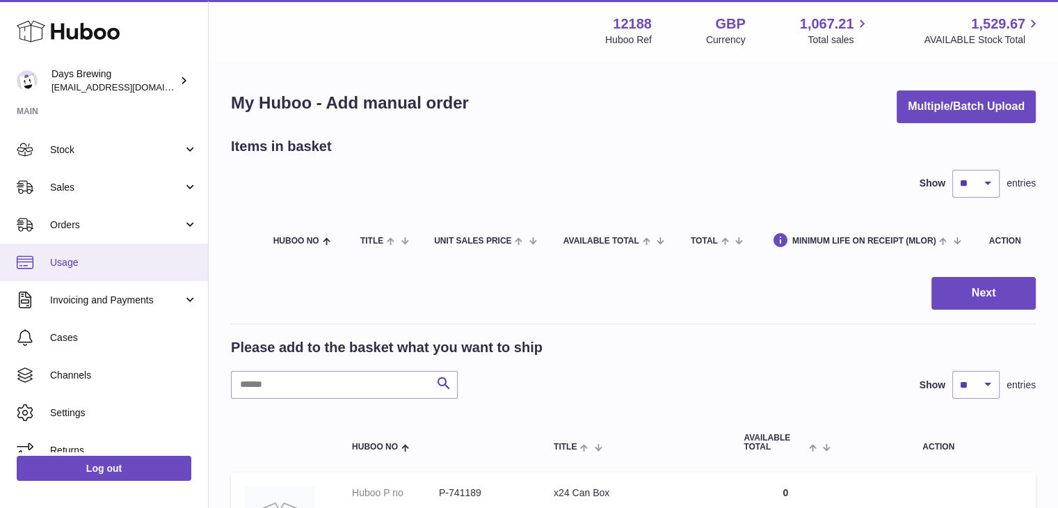
click at [93, 264] on span "Usage" at bounding box center [123, 262] width 147 height 13
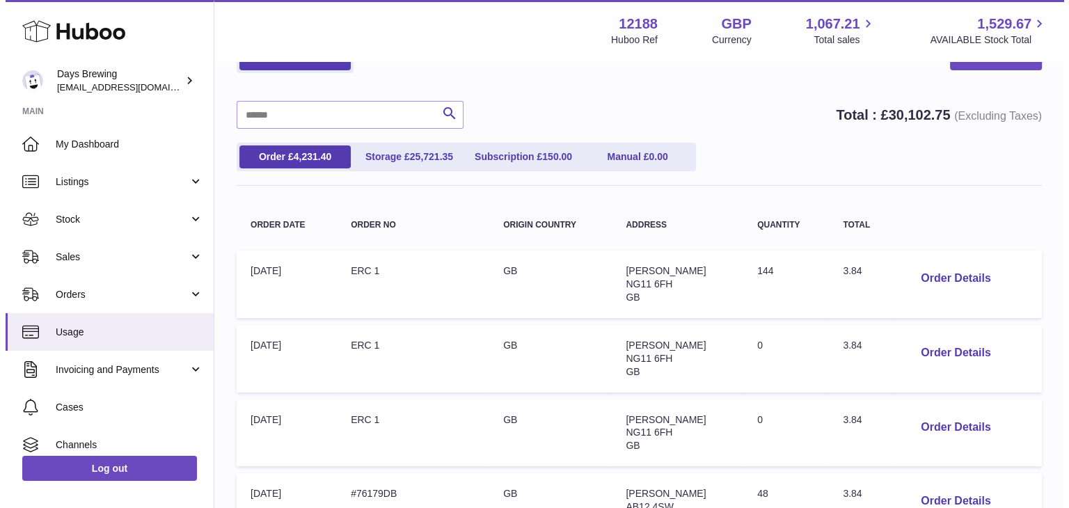
scroll to position [139, 0]
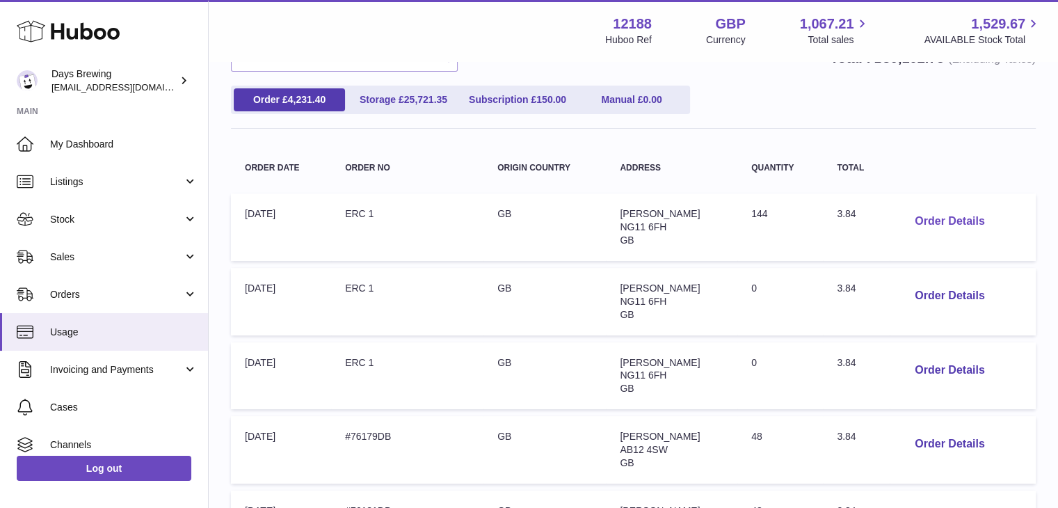
click at [977, 214] on button "Order Details" at bounding box center [950, 221] width 92 height 29
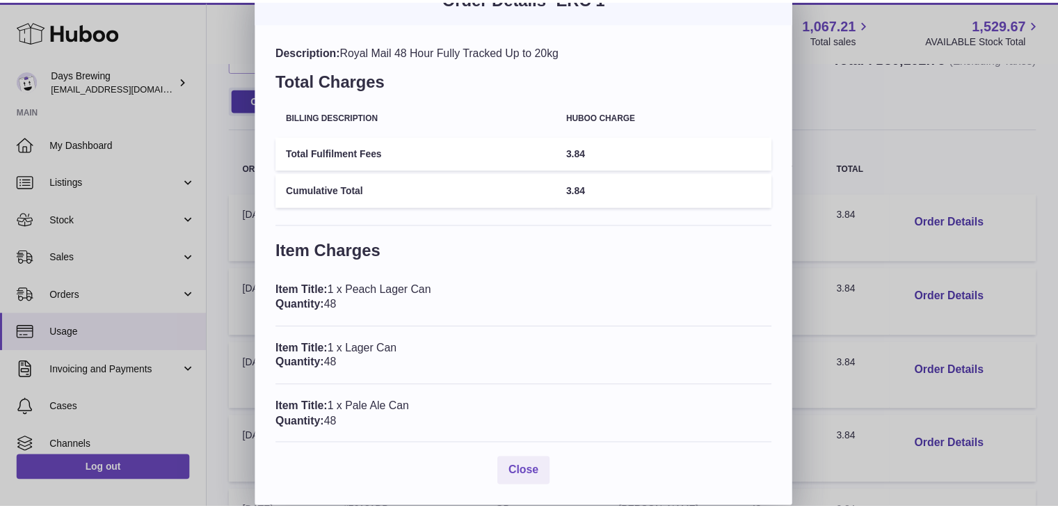
scroll to position [0, 0]
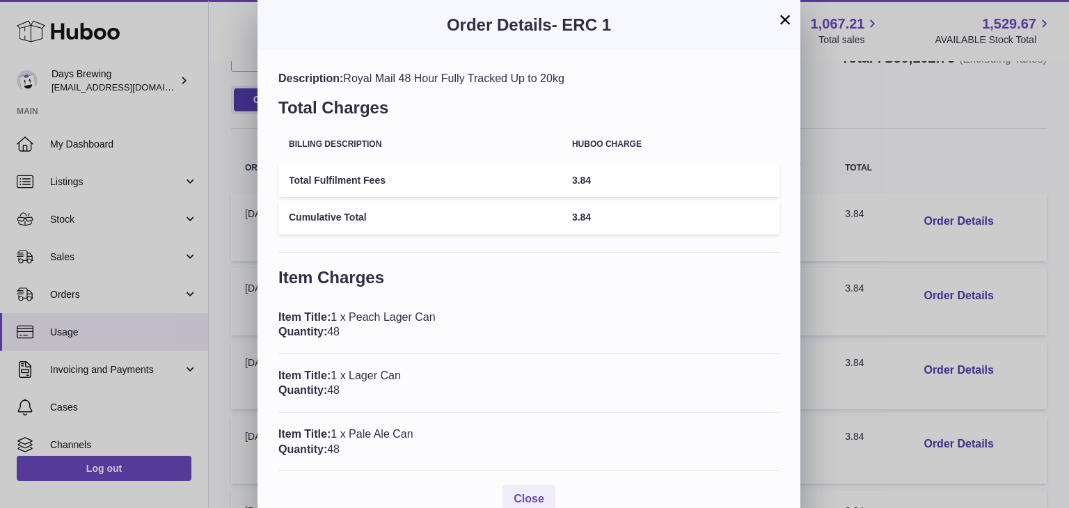
click at [786, 15] on button "×" at bounding box center [784, 19] width 17 height 17
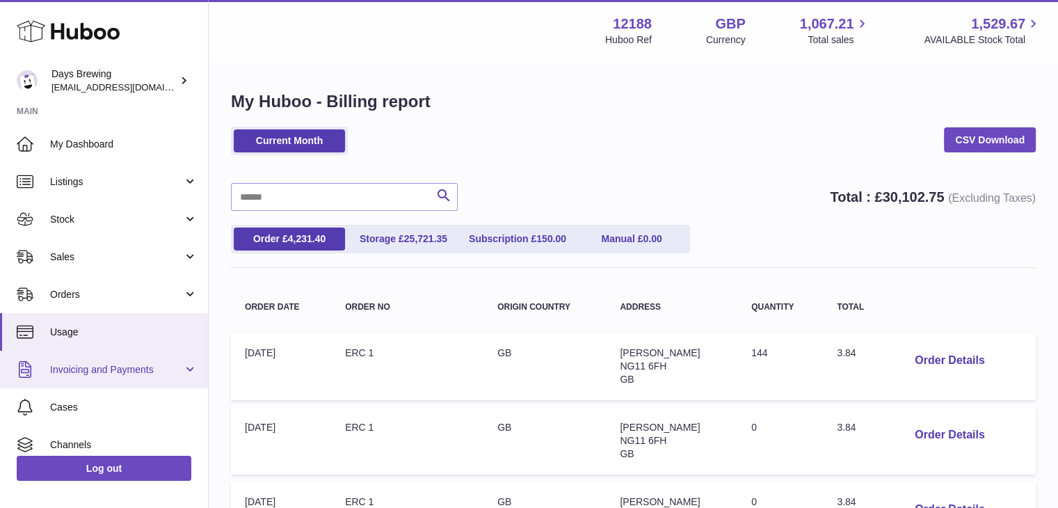
click at [121, 378] on link "Invoicing and Payments" at bounding box center [104, 370] width 208 height 38
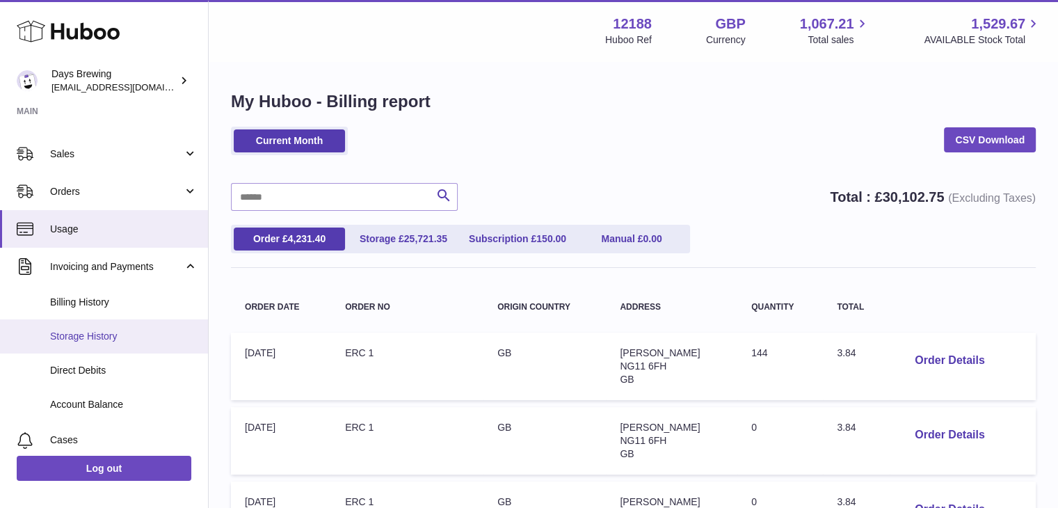
scroll to position [139, 0]
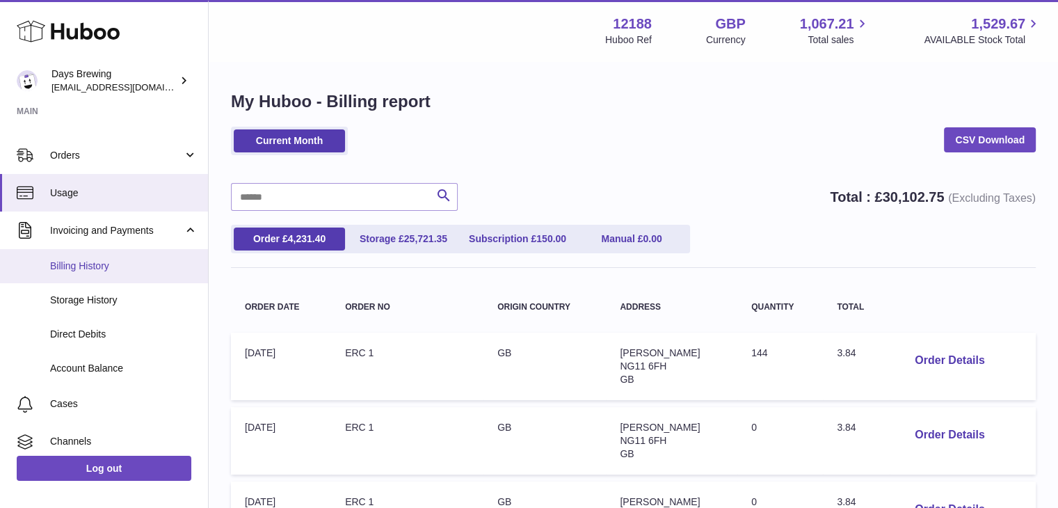
click at [100, 268] on span "Billing History" at bounding box center [123, 265] width 147 height 13
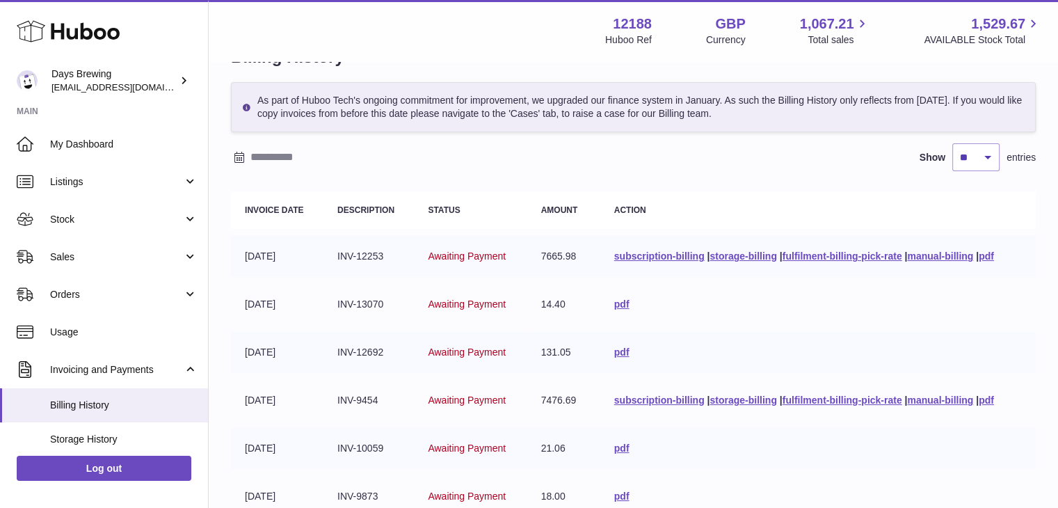
scroll to position [70, 0]
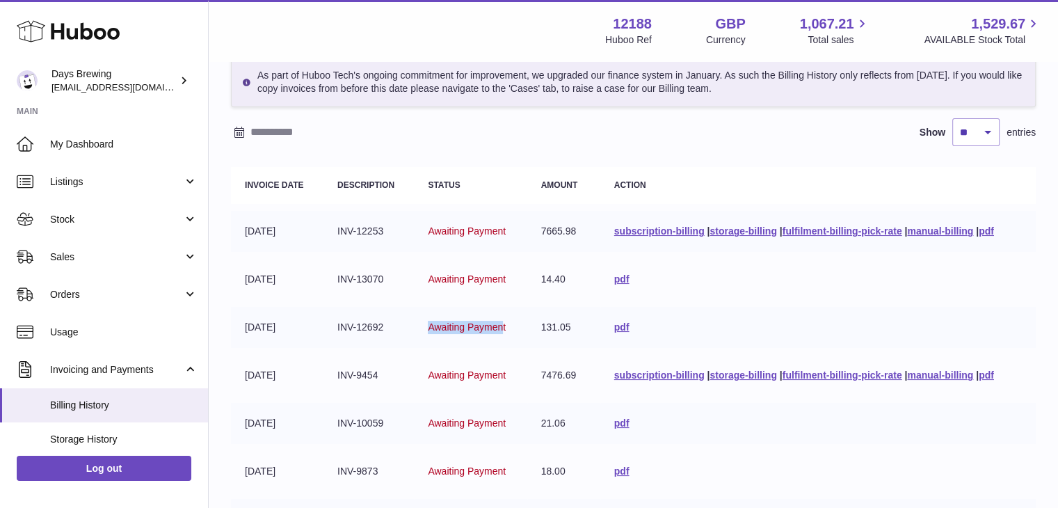
drag, startPoint x: 406, startPoint y: 368, endPoint x: 454, endPoint y: 371, distance: 47.4
click at [454, 348] on td "Awaiting Payment" at bounding box center [470, 327] width 113 height 41
click at [472, 348] on td "Awaiting Payment" at bounding box center [470, 327] width 113 height 41
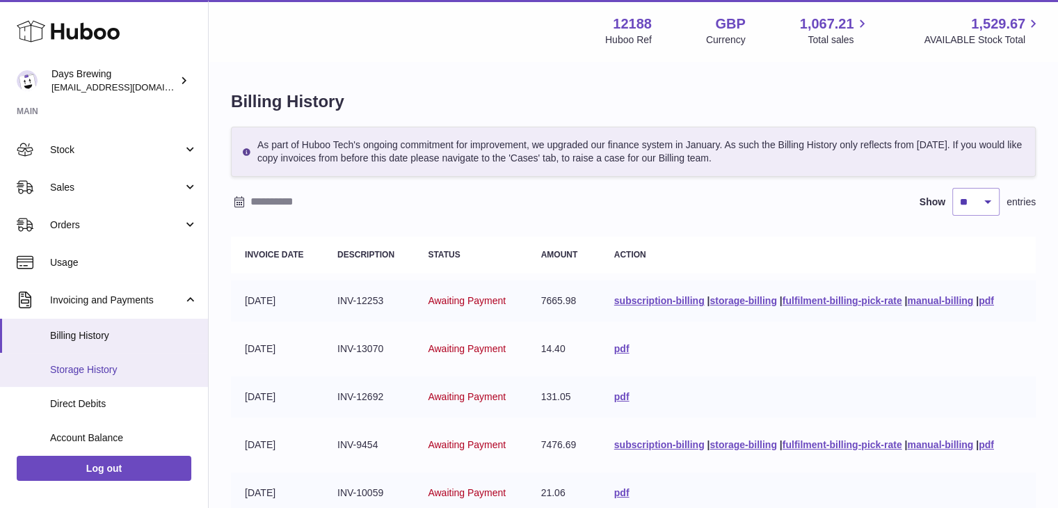
click at [130, 363] on span "Storage History" at bounding box center [123, 369] width 147 height 13
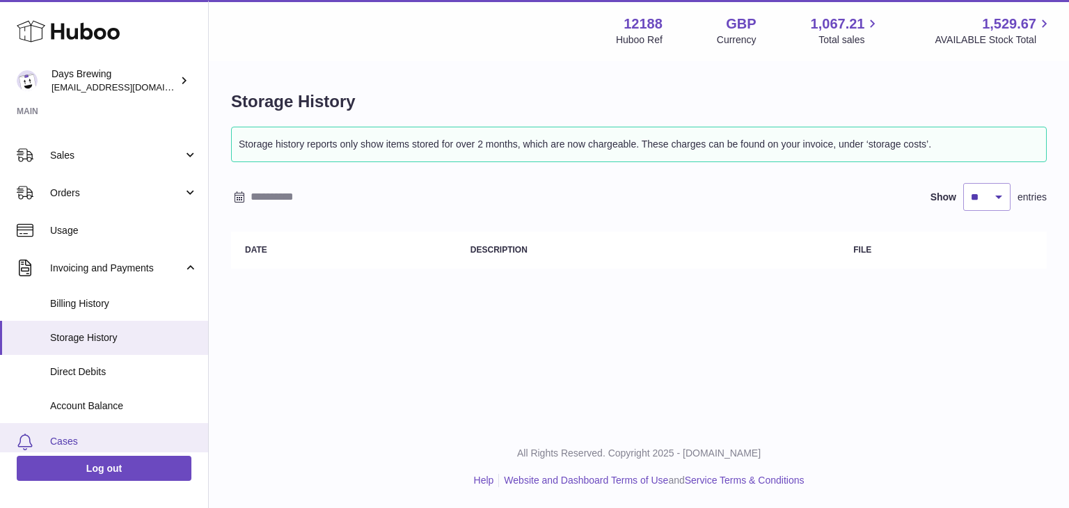
scroll to position [223, 0]
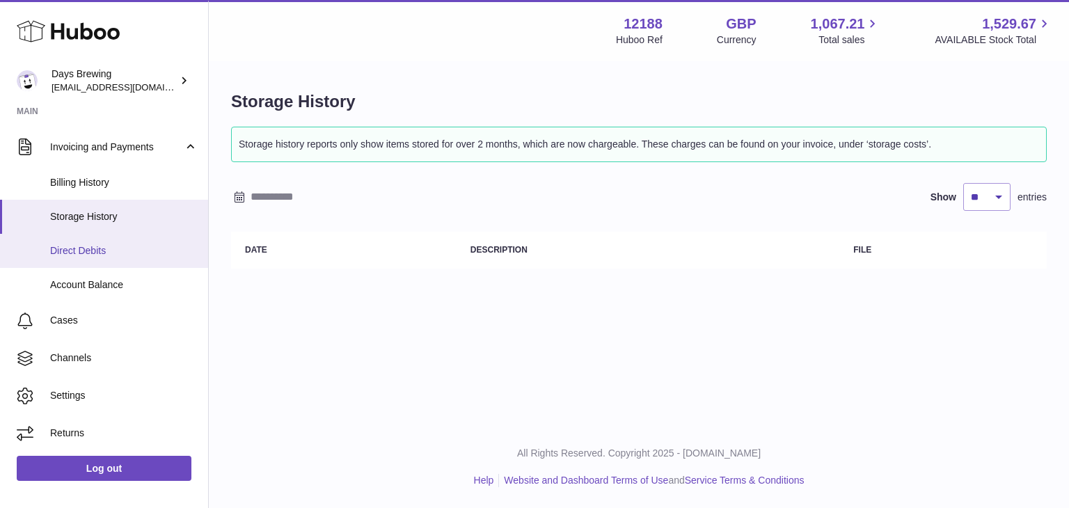
click at [145, 246] on span "Direct Debits" at bounding box center [123, 250] width 147 height 13
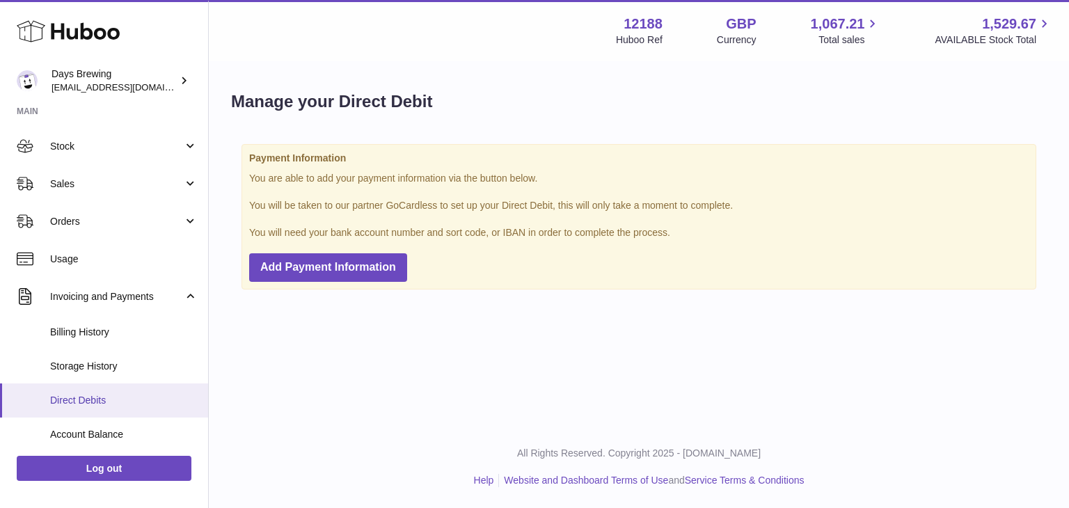
scroll to position [209, 0]
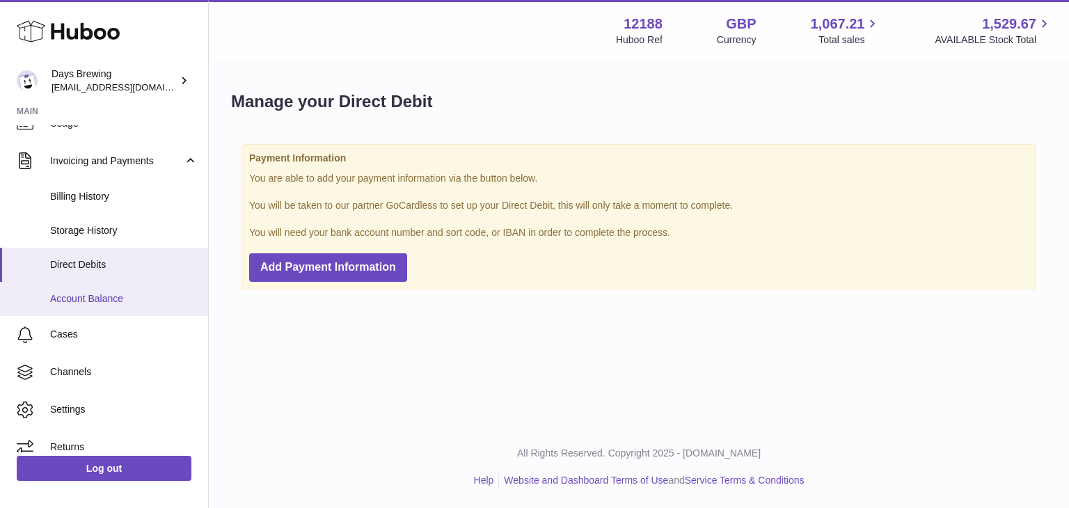
click at [109, 307] on link "Account Balance" at bounding box center [104, 299] width 208 height 34
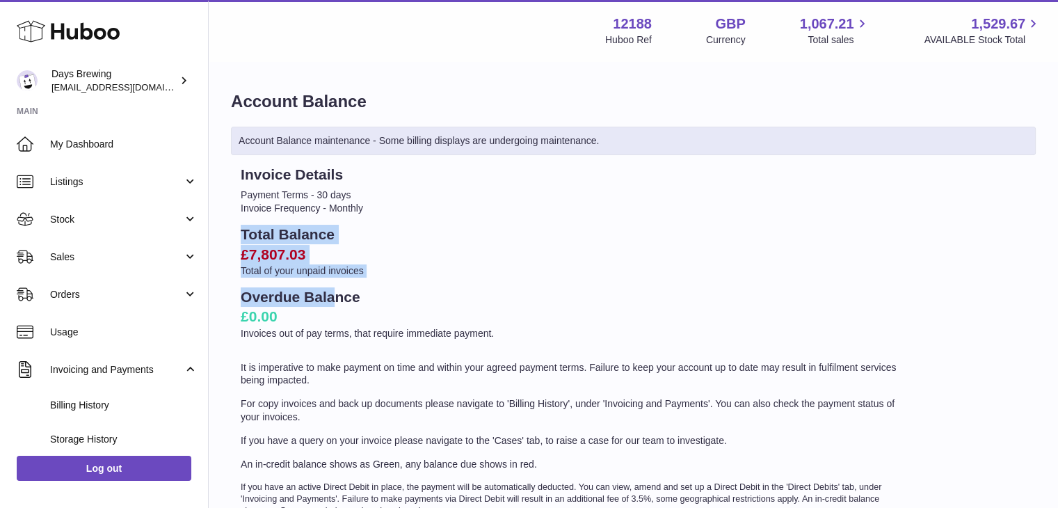
drag, startPoint x: 243, startPoint y: 237, endPoint x: 343, endPoint y: 282, distance: 109.3
click at [343, 282] on div "Invoice Details Payment Terms - 30 days Invoice Frequency - Monthly Total Balan…" at bounding box center [572, 341] width 682 height 352
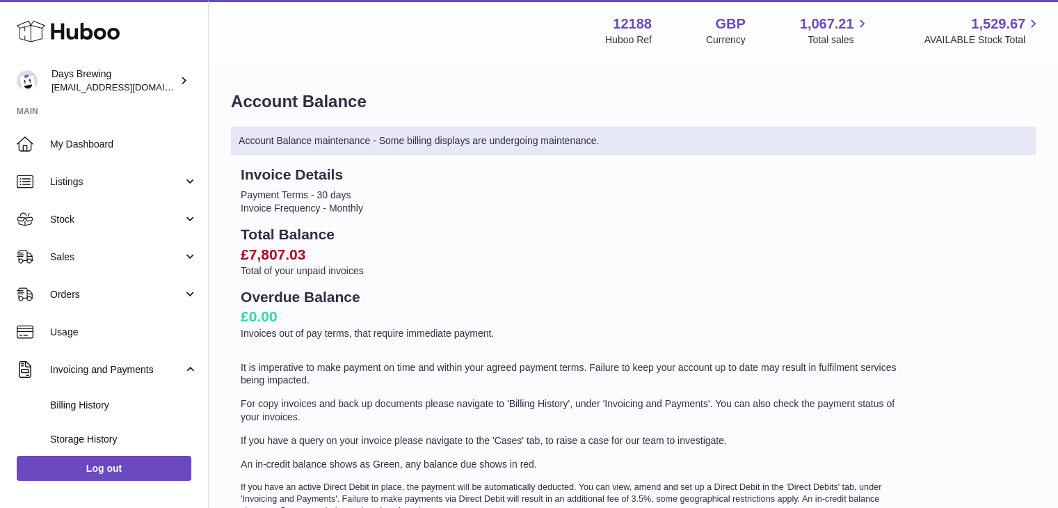
click at [384, 315] on h2 "£0.00" at bounding box center [572, 316] width 662 height 19
click at [167, 368] on span "Invoicing and Payments" at bounding box center [116, 369] width 133 height 13
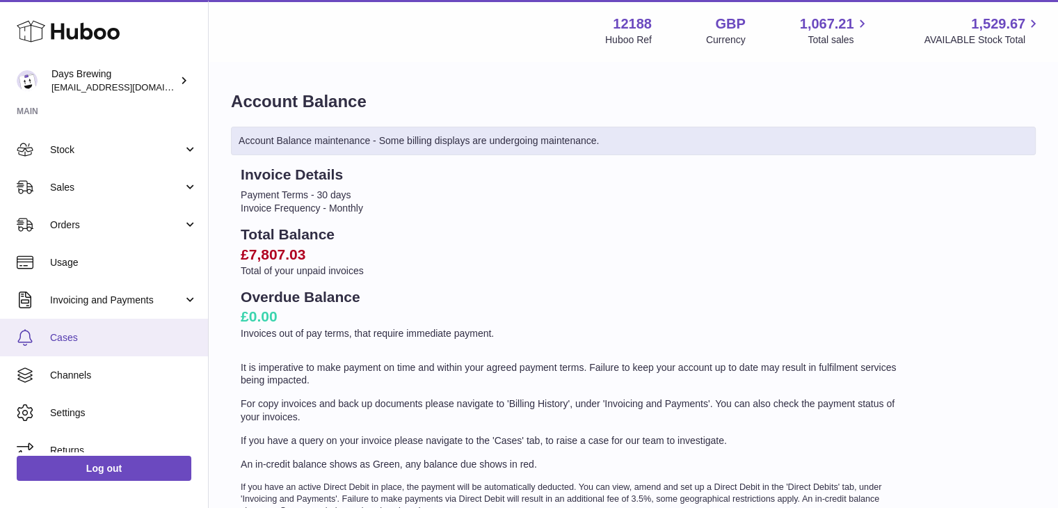
scroll to position [86, 0]
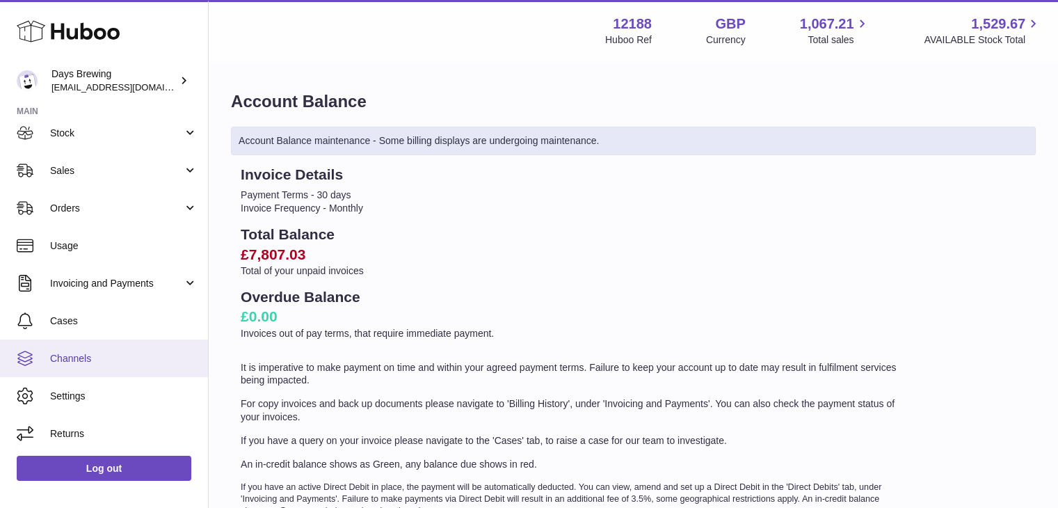
click at [89, 361] on span "Channels" at bounding box center [123, 358] width 147 height 13
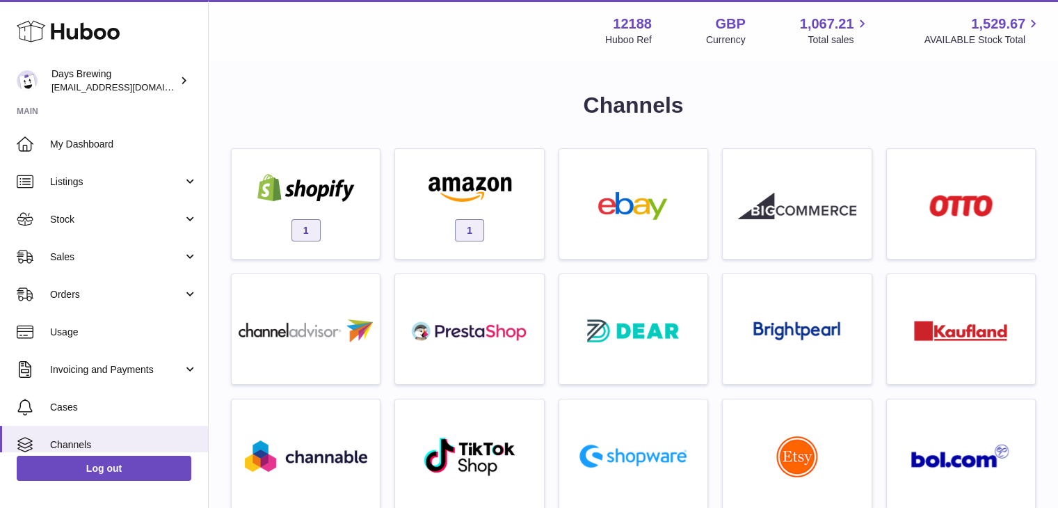
click at [349, 178] on img at bounding box center [306, 188] width 118 height 28
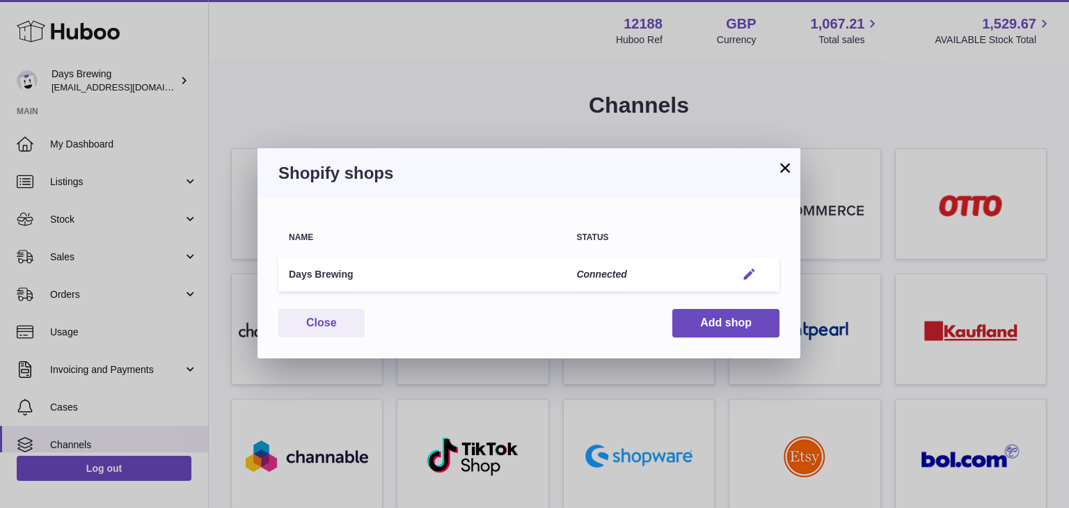
click at [743, 274] on em "button" at bounding box center [749, 274] width 15 height 15
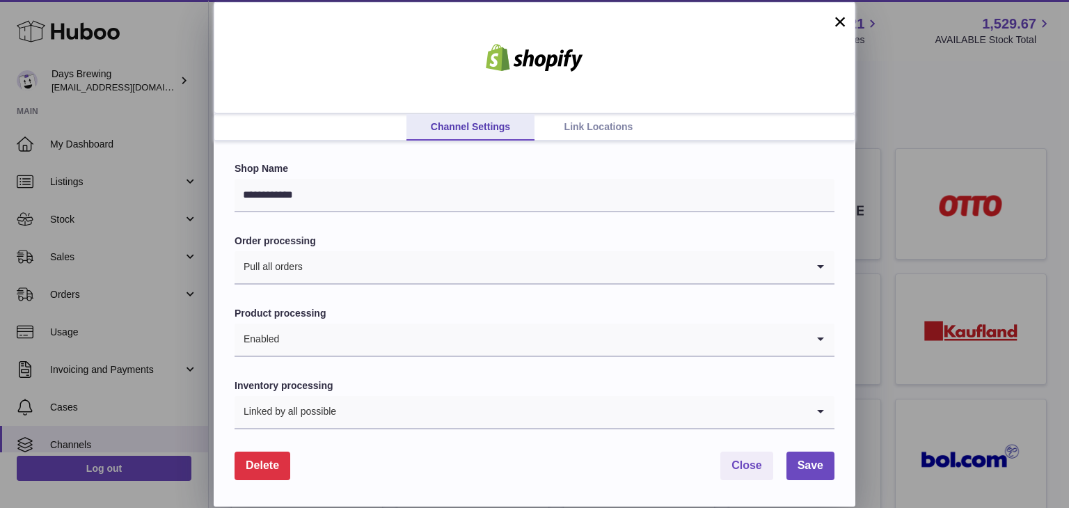
drag, startPoint x: 835, startPoint y: 18, endPoint x: 824, endPoint y: 21, distance: 11.5
click at [835, 19] on button "×" at bounding box center [839, 21] width 17 height 17
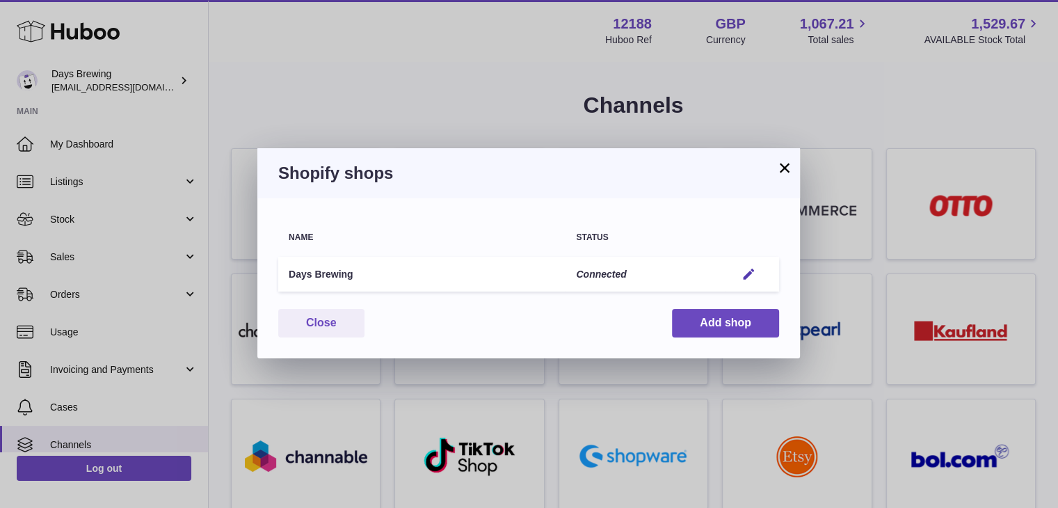
click at [787, 164] on button "×" at bounding box center [784, 167] width 17 height 17
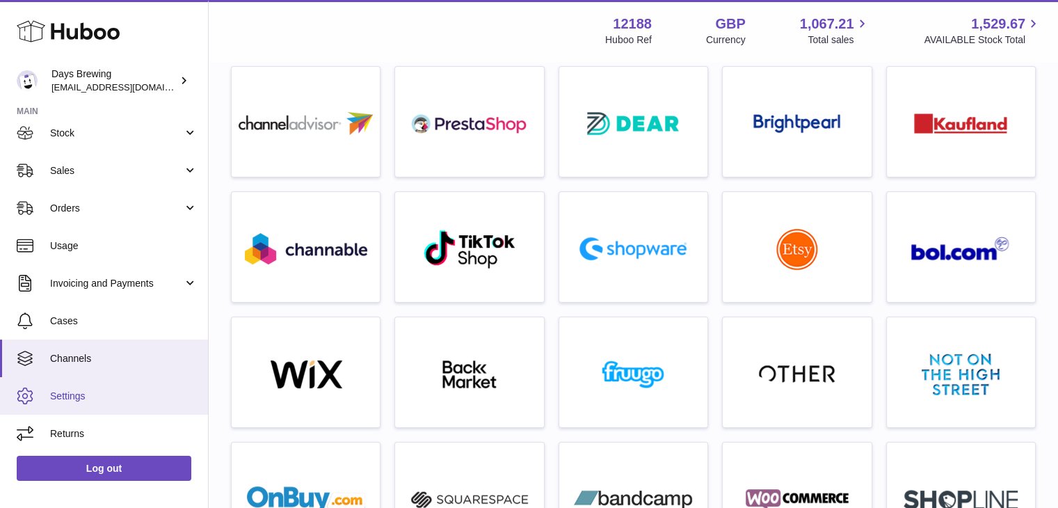
scroll to position [209, 0]
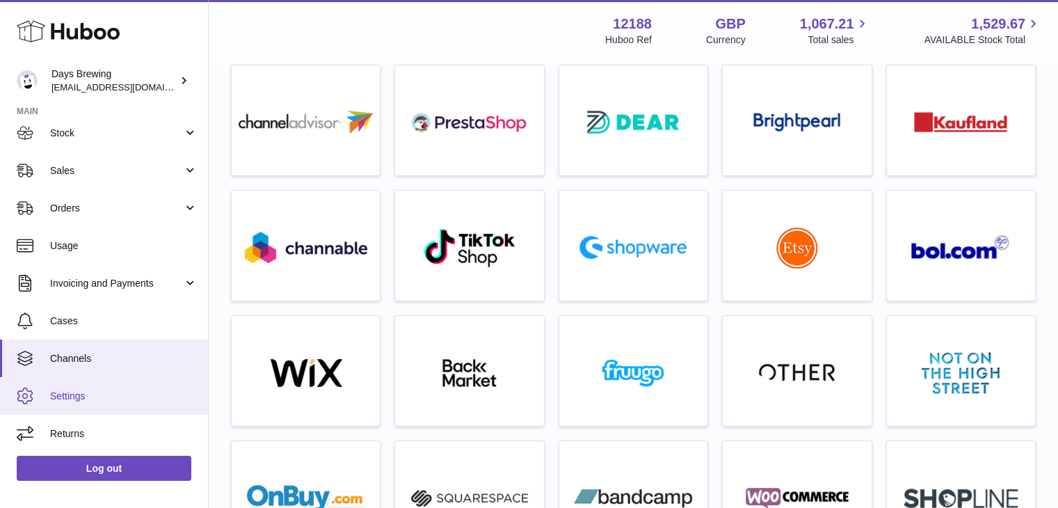
click at [122, 392] on span "Settings" at bounding box center [123, 396] width 147 height 13
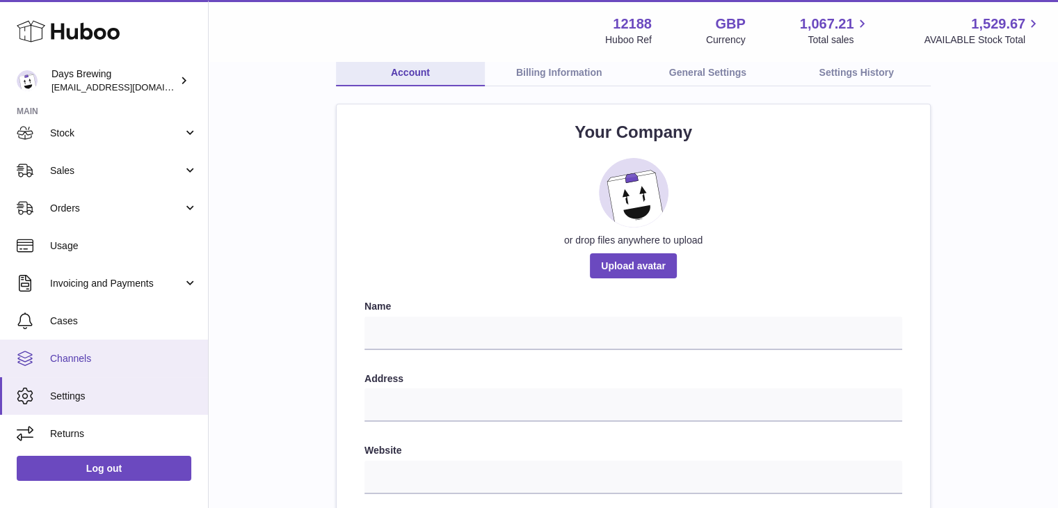
scroll to position [139, 0]
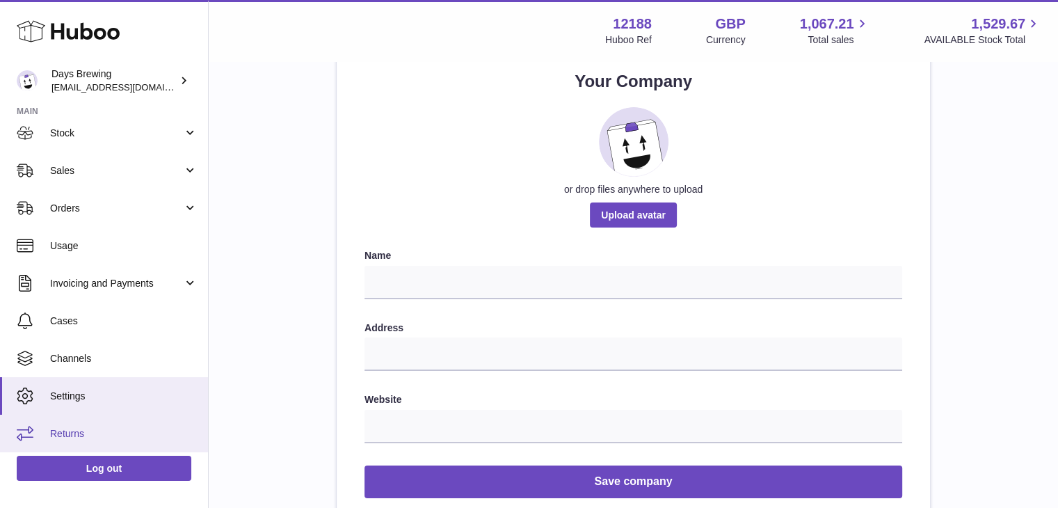
click at [100, 427] on span "Returns" at bounding box center [123, 433] width 147 height 13
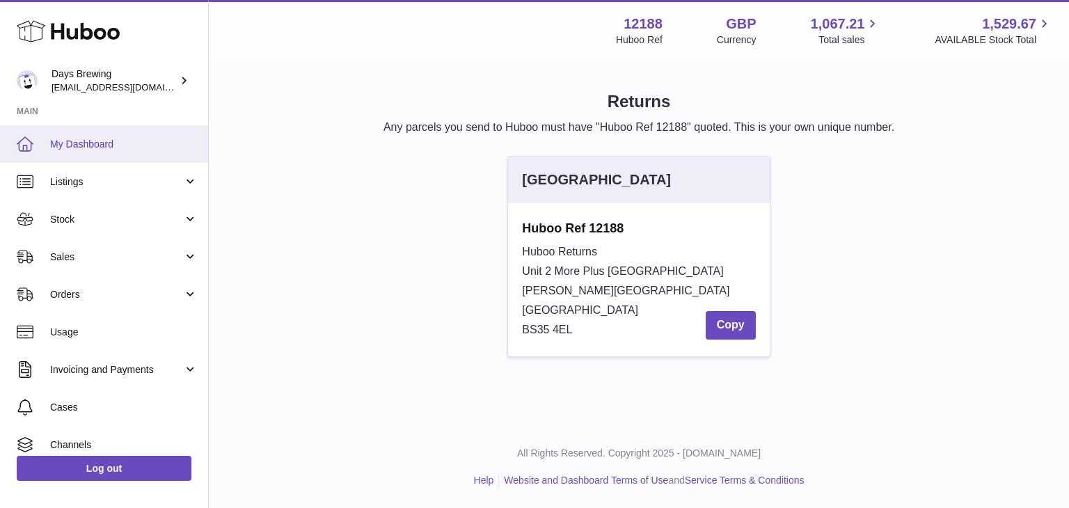
click at [113, 147] on span "My Dashboard" at bounding box center [123, 144] width 147 height 13
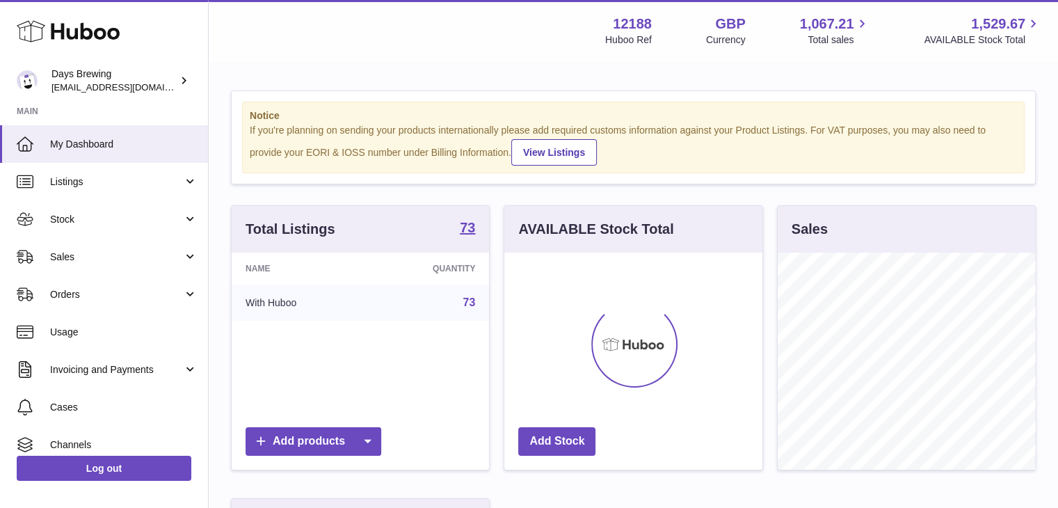
scroll to position [217, 258]
